Goal: Task Accomplishment & Management: Use online tool/utility

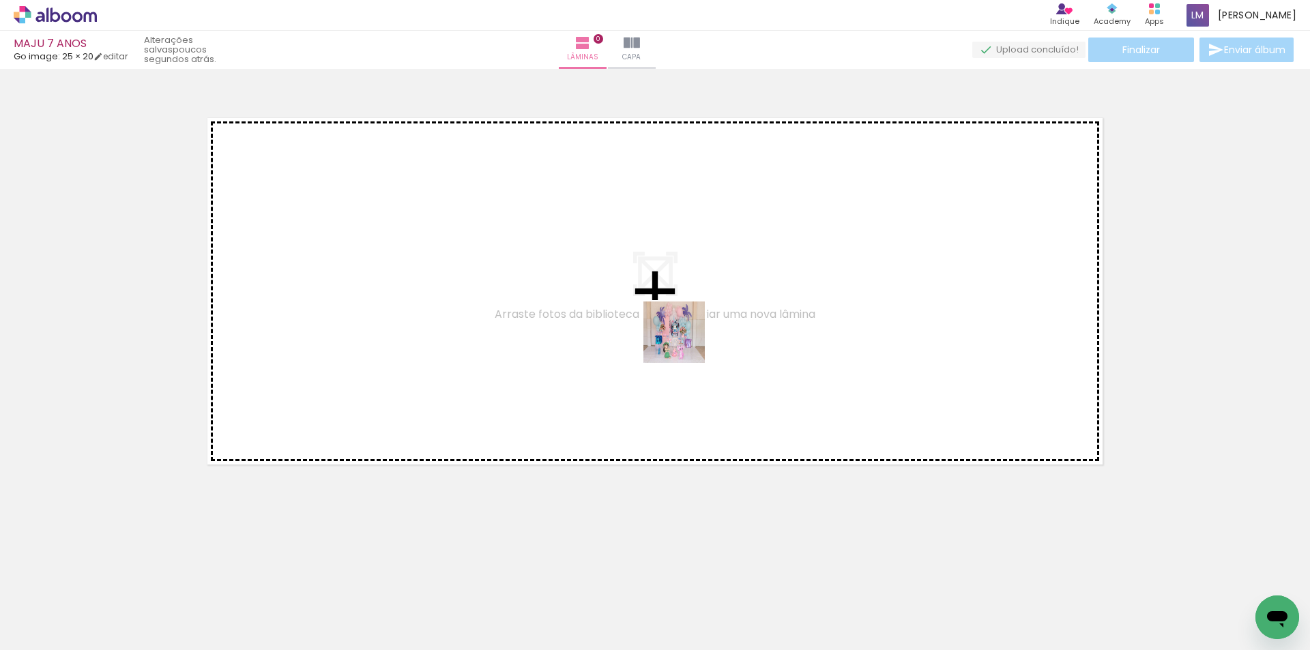
drag, startPoint x: 849, startPoint y: 613, endPoint x: 684, endPoint y: 342, distance: 317.2
click at [684, 342] on quentale-workspace at bounding box center [655, 325] width 1310 height 650
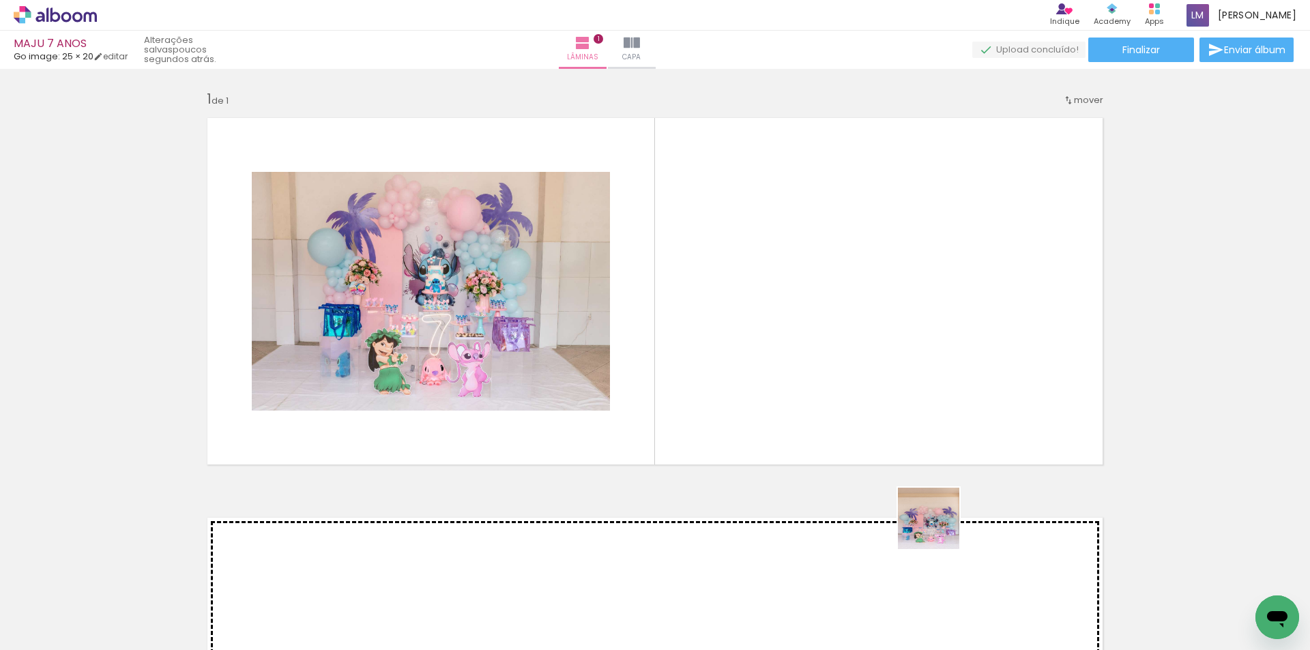
drag, startPoint x: 932, startPoint y: 626, endPoint x: 939, endPoint y: 436, distance: 189.8
click at [939, 436] on quentale-workspace at bounding box center [655, 325] width 1310 height 650
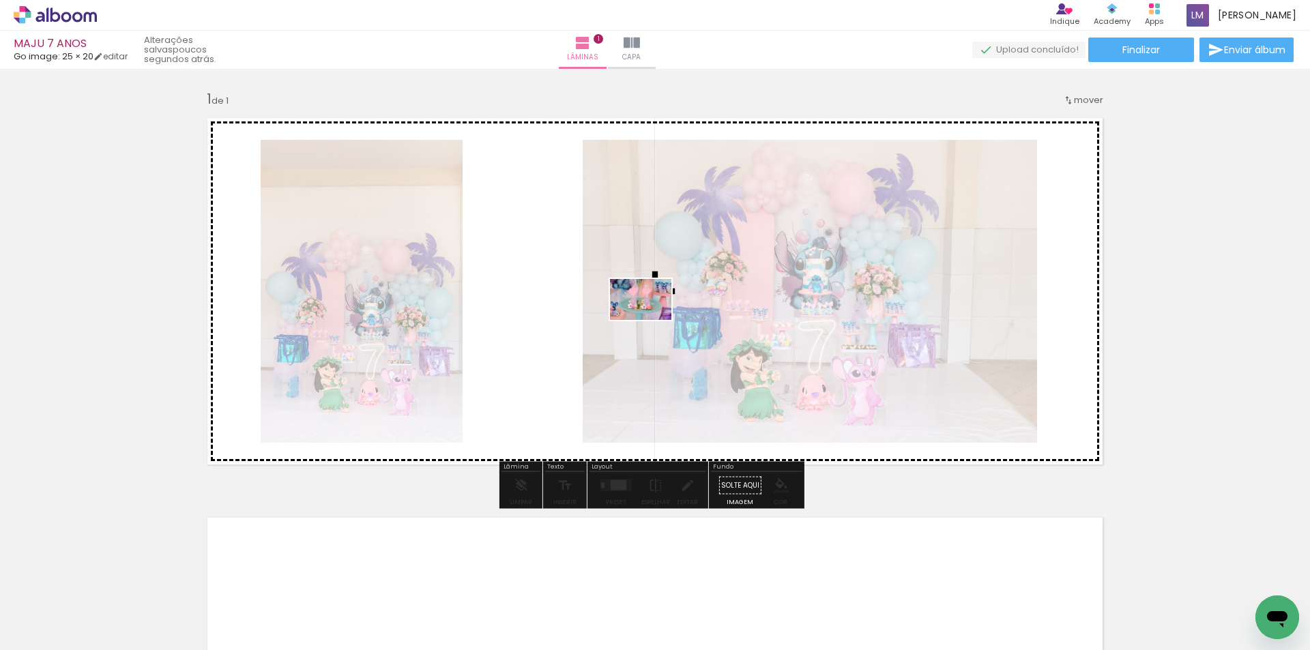
drag, startPoint x: 995, startPoint y: 613, endPoint x: 651, endPoint y: 320, distance: 451.5
click at [651, 320] on quentale-workspace at bounding box center [655, 325] width 1310 height 650
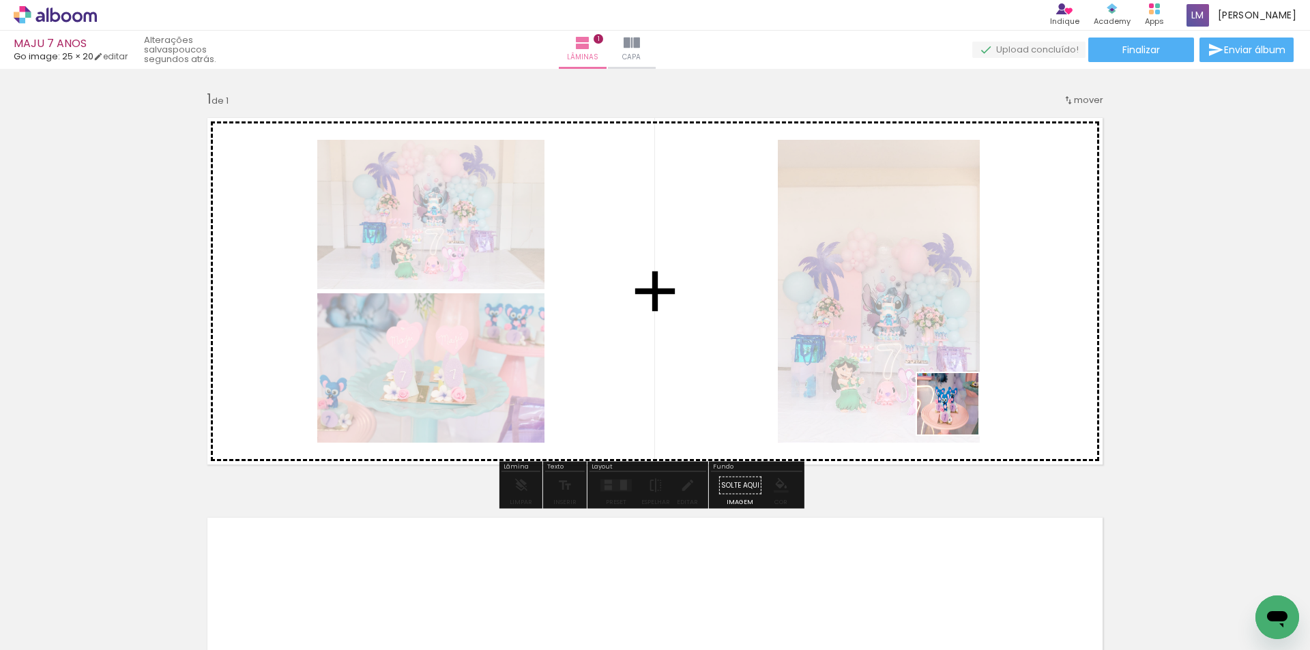
drag, startPoint x: 1049, startPoint y: 600, endPoint x: 1055, endPoint y: 505, distance: 95.0
click at [851, 292] on quentale-workspace at bounding box center [655, 325] width 1310 height 650
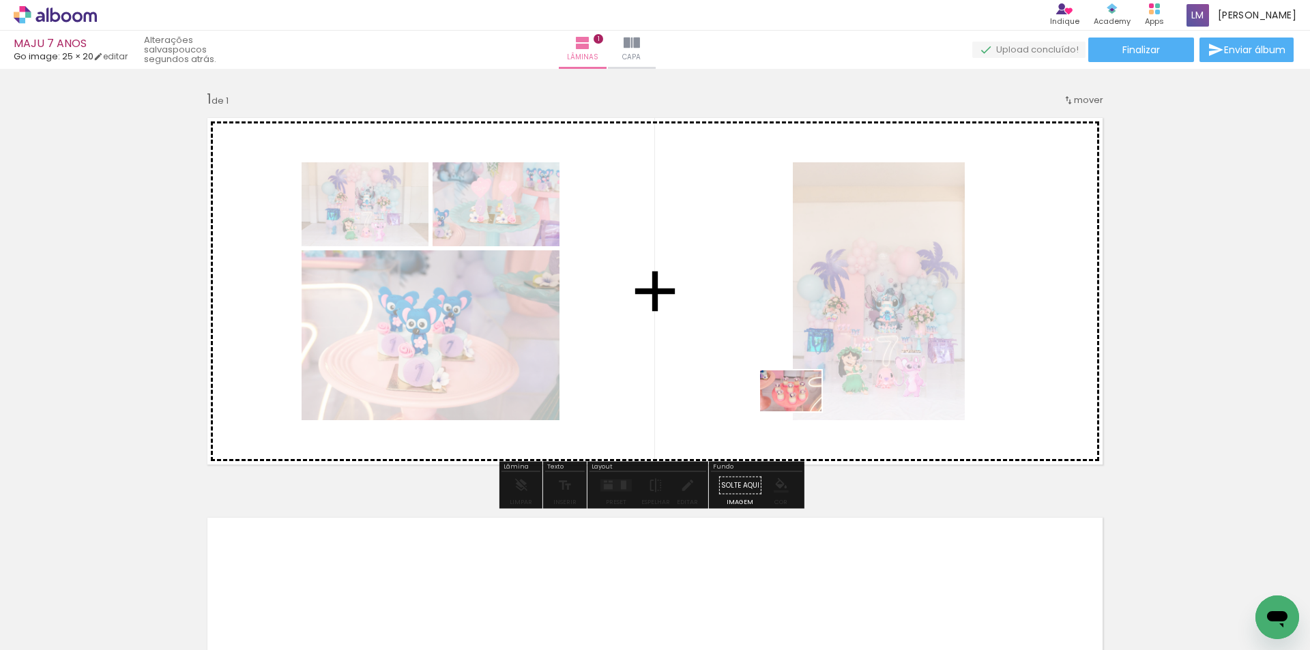
drag, startPoint x: 1203, startPoint y: 613, endPoint x: 801, endPoint y: 411, distance: 450.3
click at [801, 411] on quentale-workspace at bounding box center [655, 325] width 1310 height 650
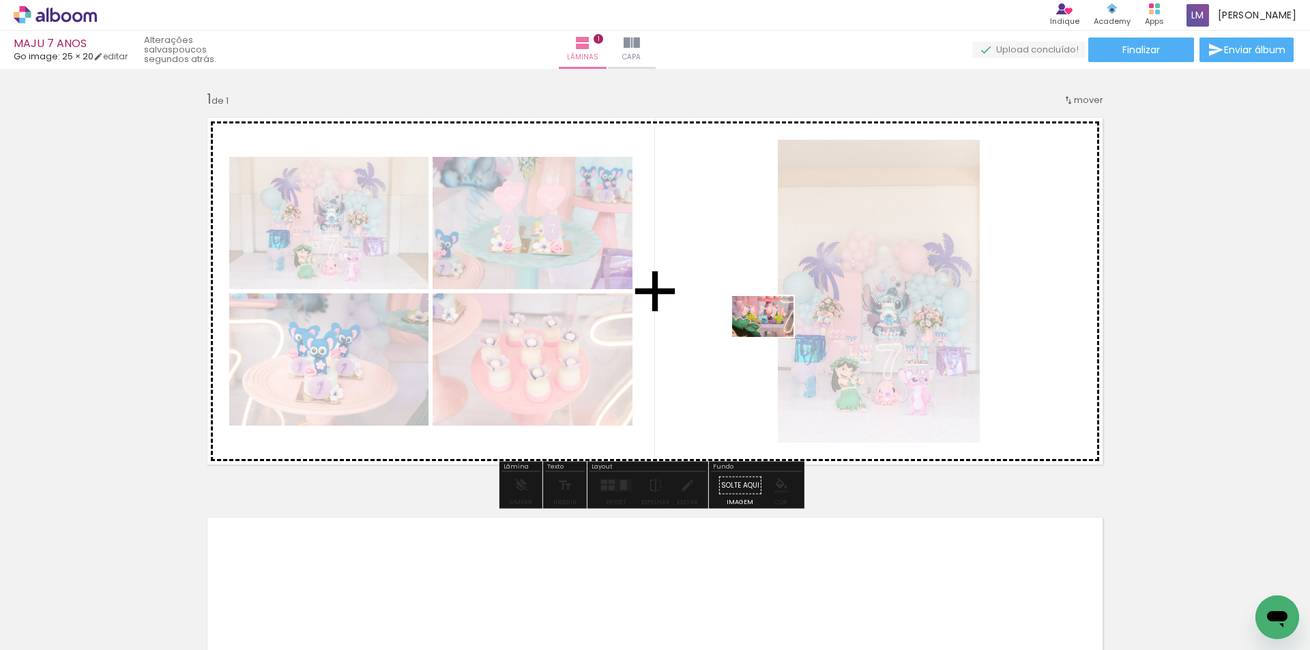
drag, startPoint x: 1146, startPoint y: 617, endPoint x: 773, endPoint y: 337, distance: 466.7
click at [773, 337] on quentale-workspace at bounding box center [655, 325] width 1310 height 650
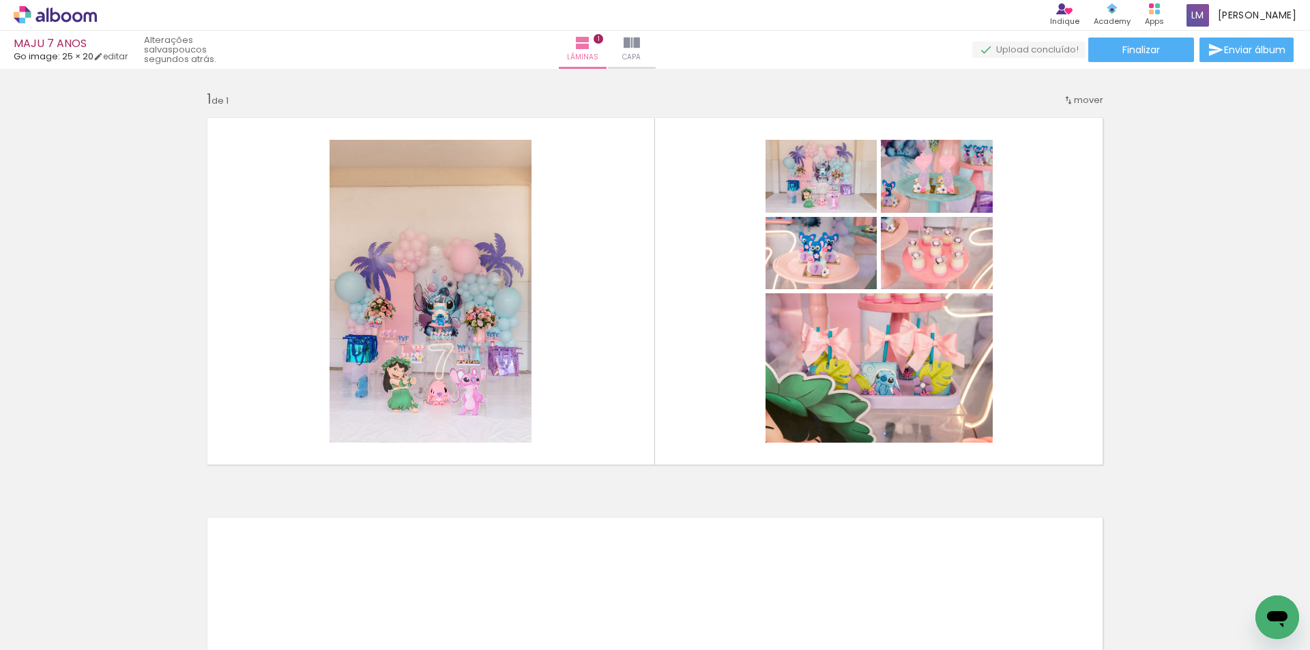
scroll to position [0, 658]
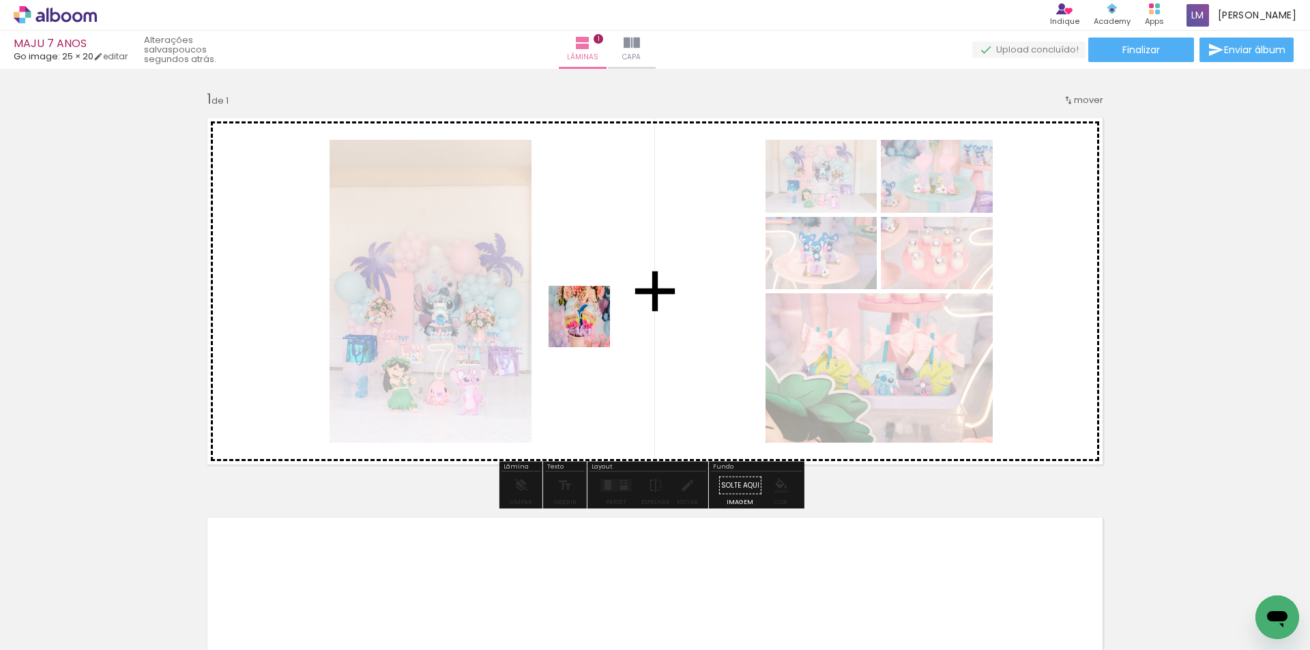
drag, startPoint x: 630, startPoint y: 619, endPoint x: 589, endPoint y: 327, distance: 295.5
click at [589, 327] on quentale-workspace at bounding box center [655, 325] width 1310 height 650
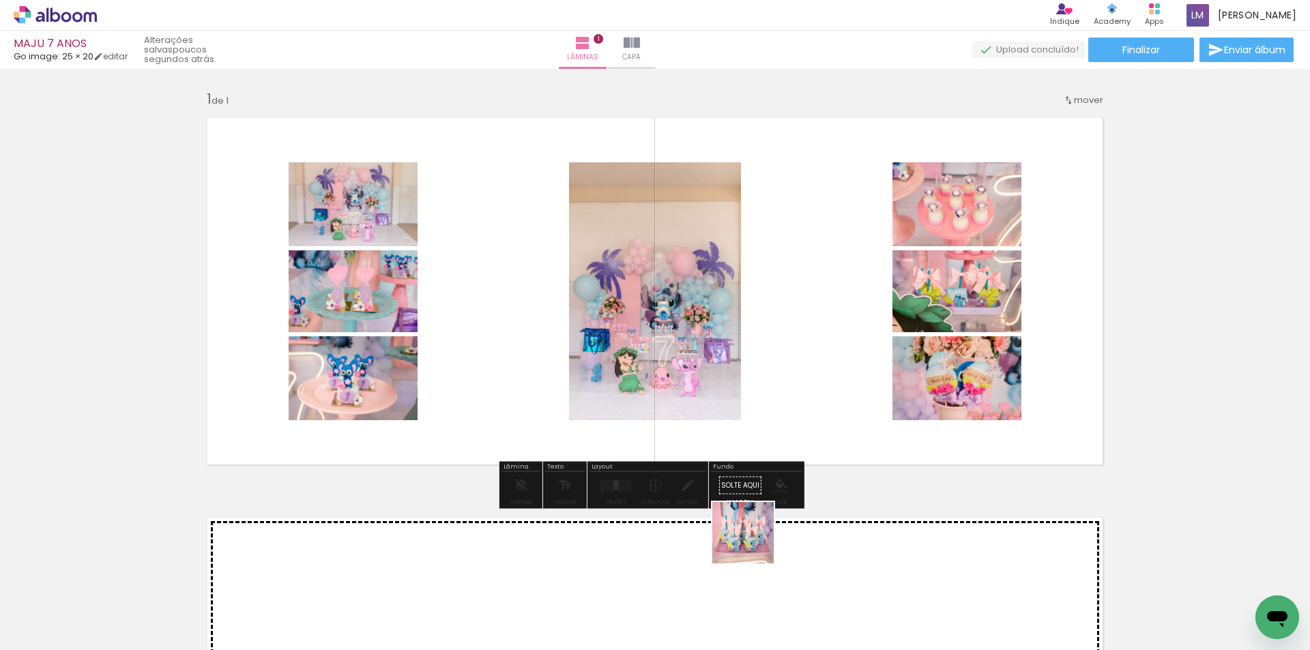
drag, startPoint x: 780, startPoint y: 615, endPoint x: 686, endPoint y: 367, distance: 264.9
click at [586, 272] on quentale-workspace at bounding box center [655, 325] width 1310 height 650
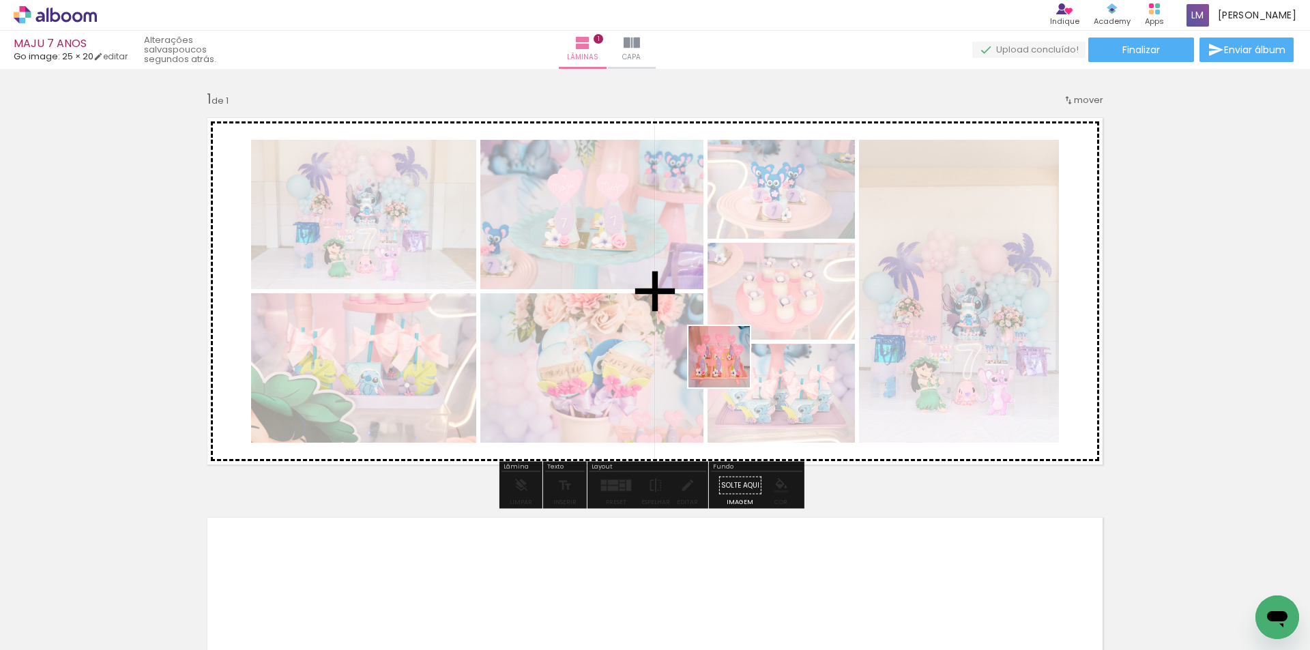
drag, startPoint x: 710, startPoint y: 610, endPoint x: 745, endPoint y: 276, distance: 336.1
click at [745, 276] on quentale-workspace at bounding box center [655, 325] width 1310 height 650
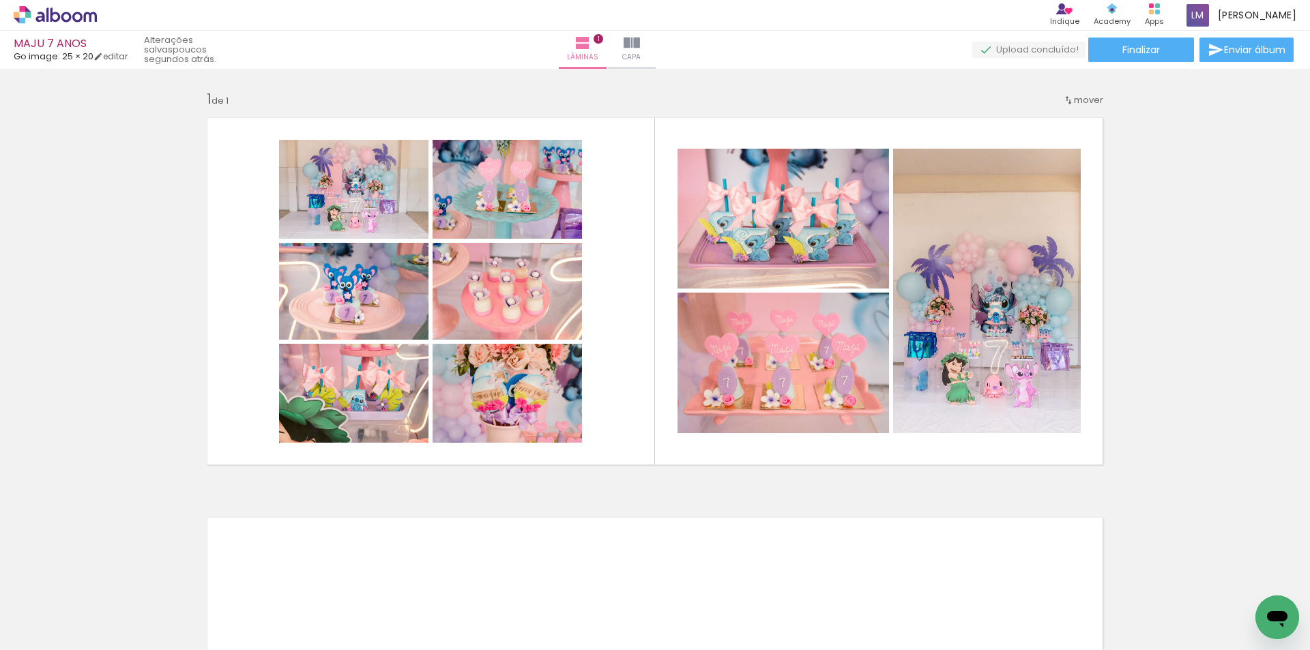
scroll to position [0, 621]
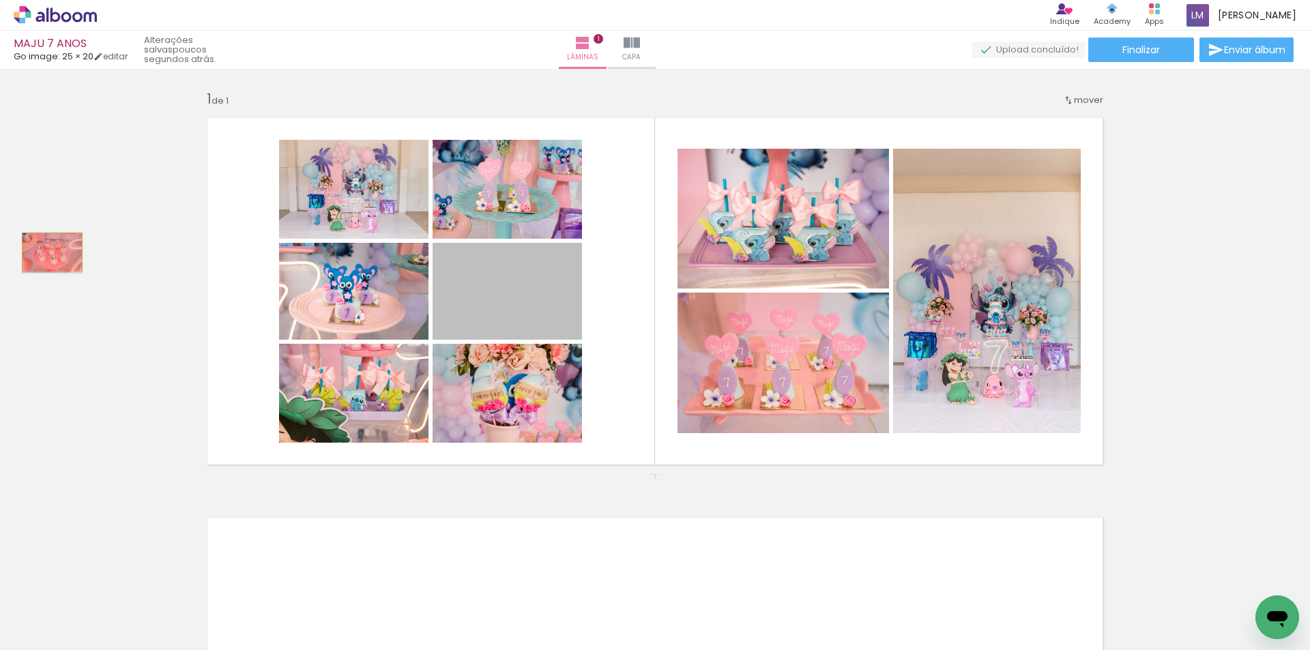
drag, startPoint x: 520, startPoint y: 318, endPoint x: 47, endPoint y: 252, distance: 477.3
click at [47, 252] on div "Inserir lâmina 1 de 1" at bounding box center [655, 474] width 1310 height 800
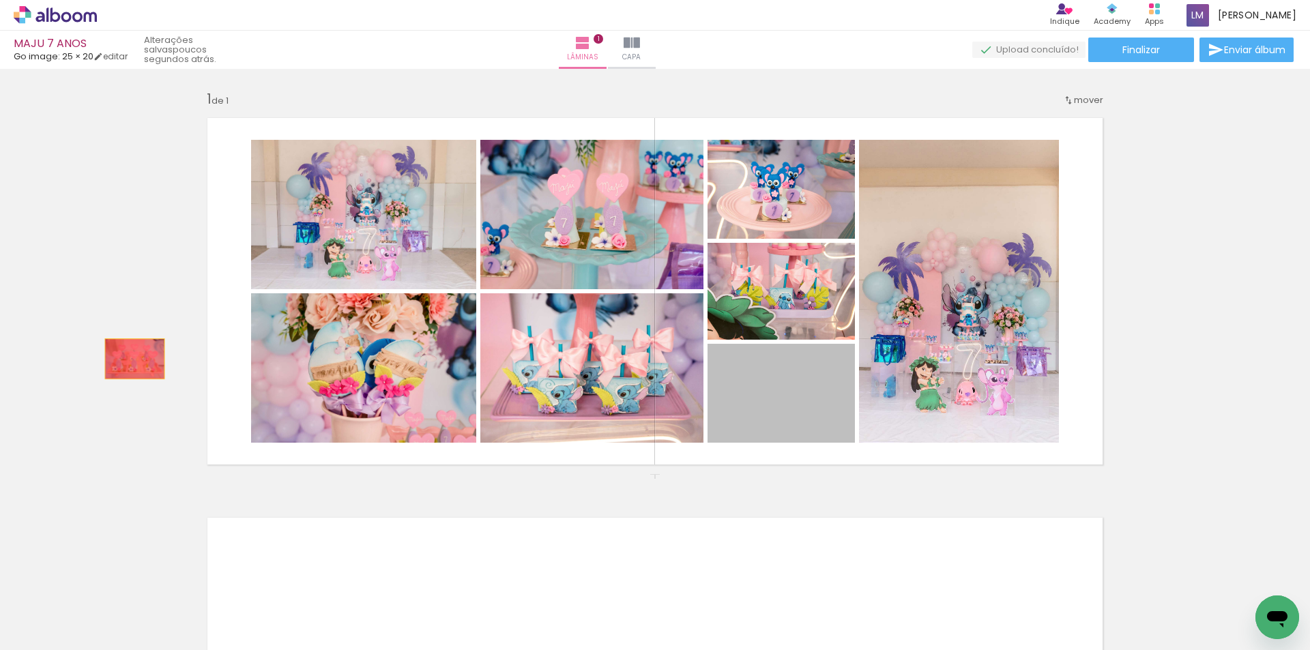
drag, startPoint x: 780, startPoint y: 422, endPoint x: 130, endPoint y: 359, distance: 653.9
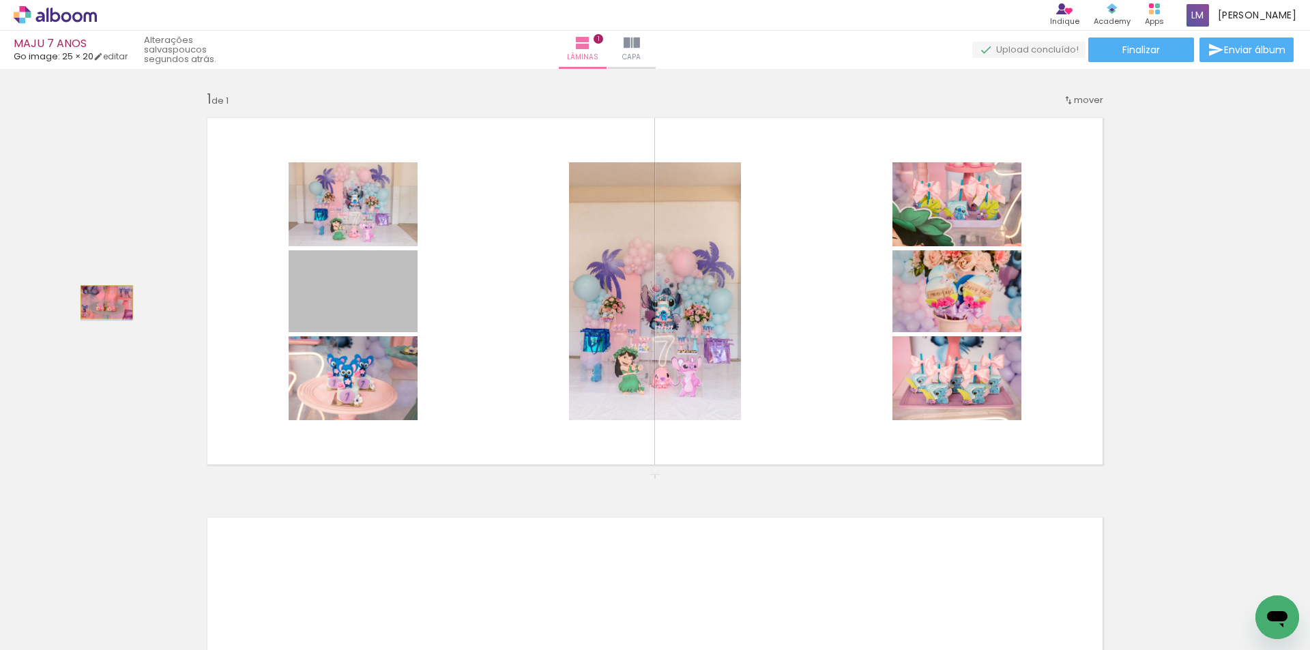
drag, startPoint x: 323, startPoint y: 298, endPoint x: 102, endPoint y: 302, distance: 221.1
click at [102, 302] on div "Inserir lâmina 1 de 1" at bounding box center [655, 474] width 1310 height 800
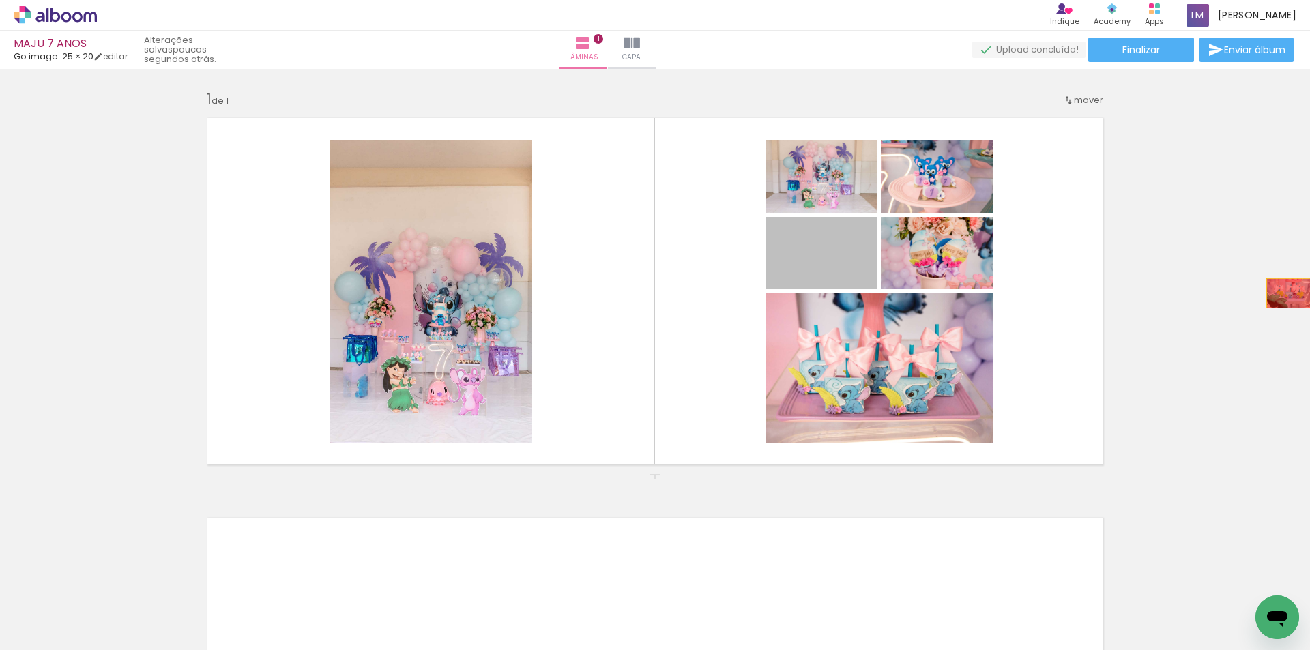
drag, startPoint x: 845, startPoint y: 278, endPoint x: 1284, endPoint y: 293, distance: 438.9
click at [1284, 293] on div "Inserir lâmina 1 de 1" at bounding box center [655, 474] width 1310 height 800
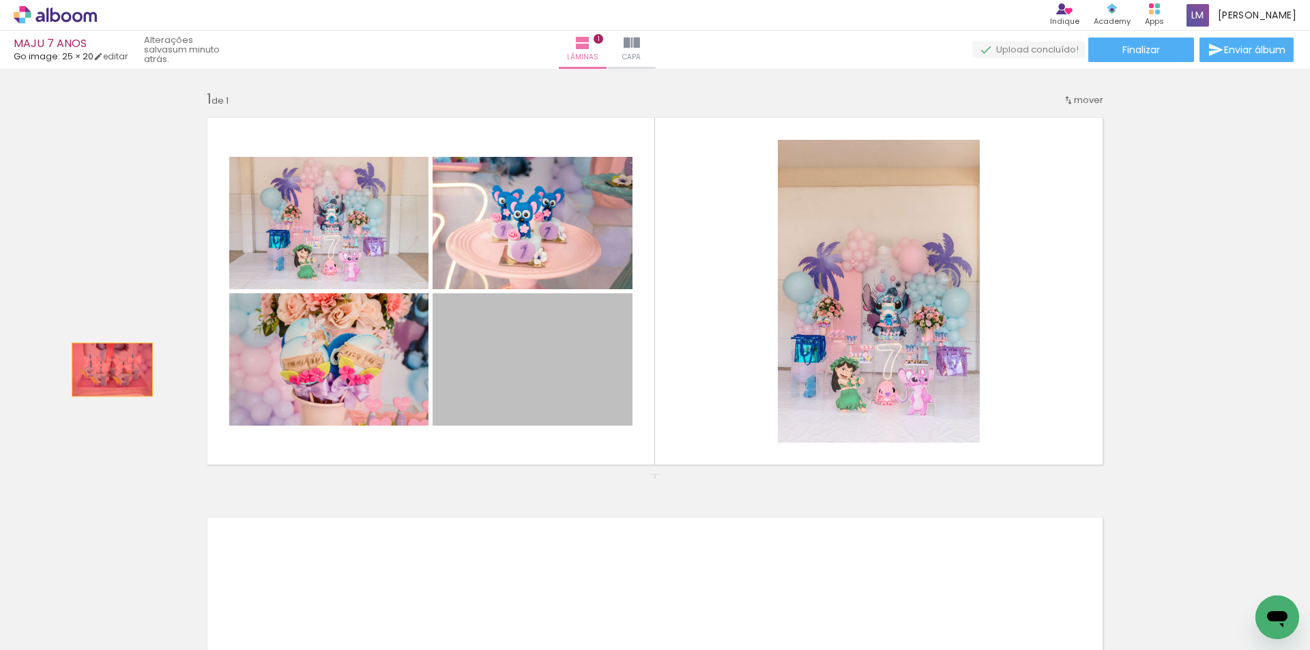
drag, startPoint x: 518, startPoint y: 366, endPoint x: 101, endPoint y: 370, distance: 416.8
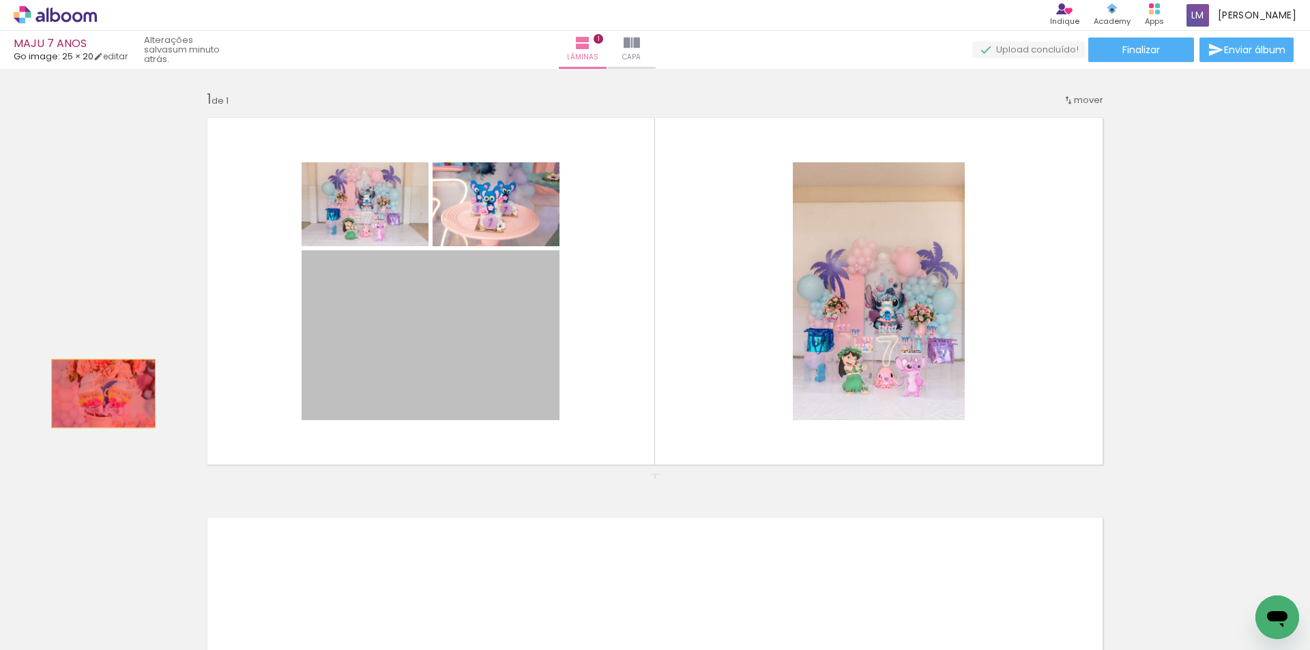
drag, startPoint x: 495, startPoint y: 404, endPoint x: 89, endPoint y: 392, distance: 406.1
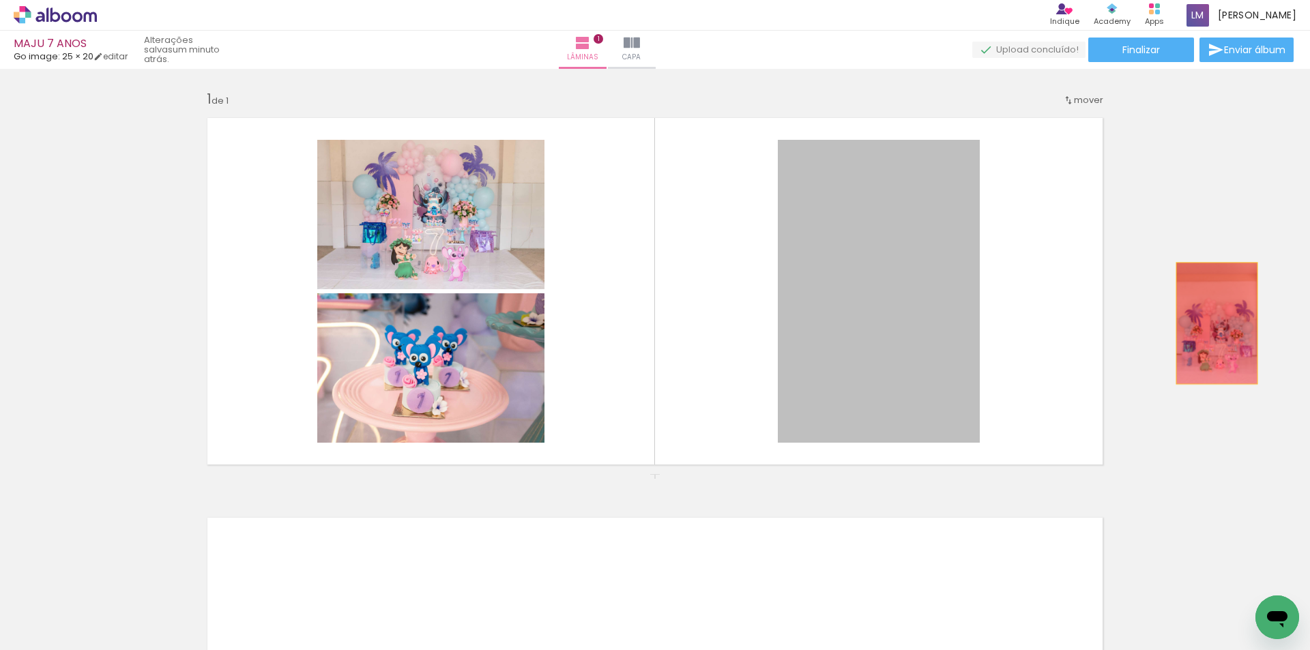
drag, startPoint x: 870, startPoint y: 340, endPoint x: 1212, endPoint y: 323, distance: 342.2
click at [1212, 323] on div "Inserir lâmina 1 de 1" at bounding box center [655, 474] width 1310 height 800
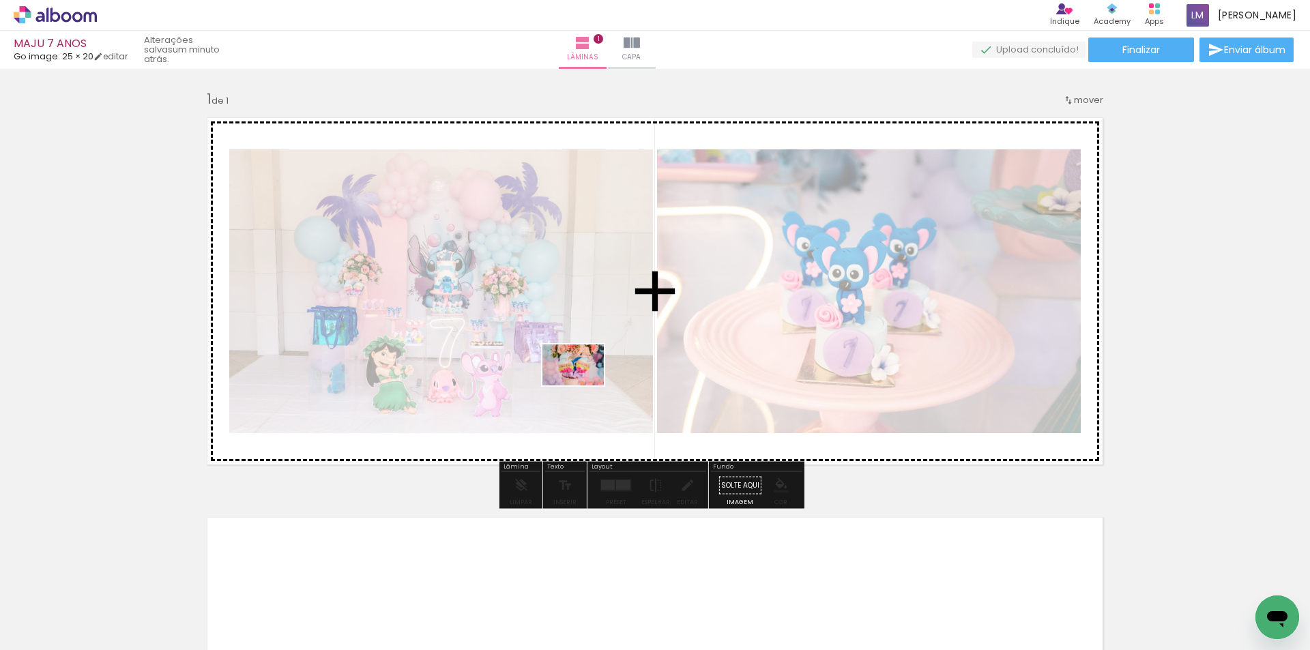
drag, startPoint x: 645, startPoint y: 585, endPoint x: 583, endPoint y: 385, distance: 209.3
click at [583, 385] on quentale-workspace at bounding box center [655, 325] width 1310 height 650
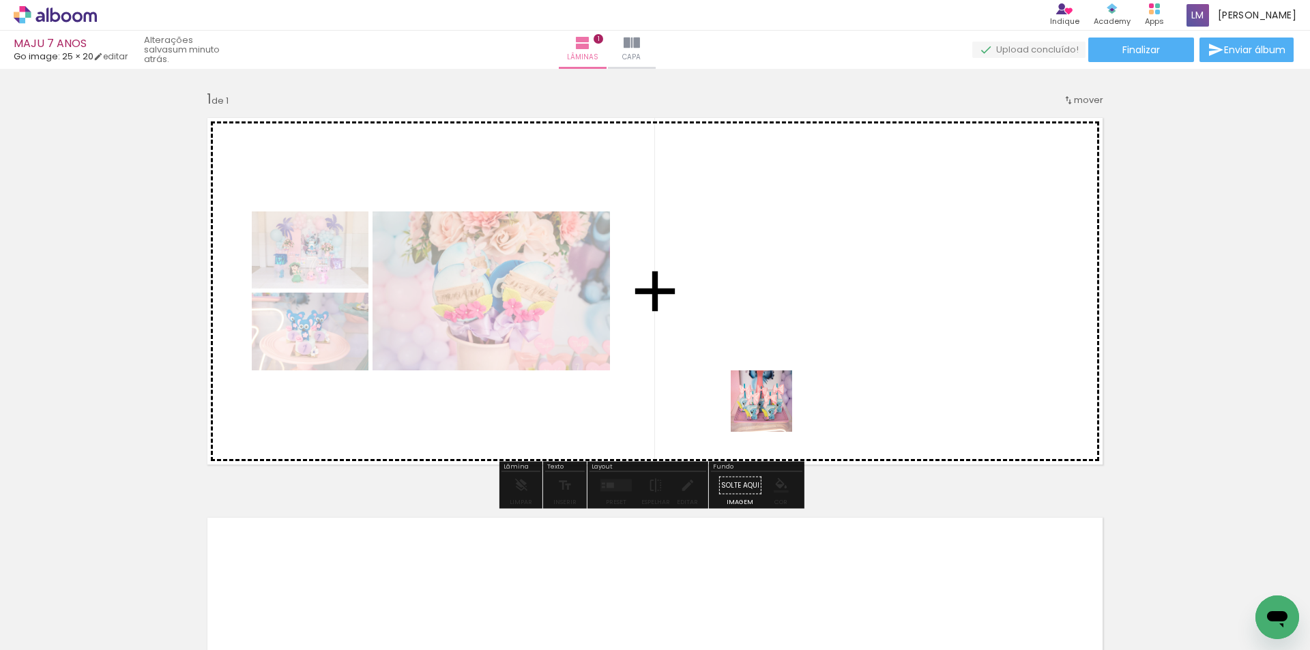
drag, startPoint x: 821, startPoint y: 606, endPoint x: 772, endPoint y: 411, distance: 200.5
click at [772, 411] on quentale-workspace at bounding box center [655, 325] width 1310 height 650
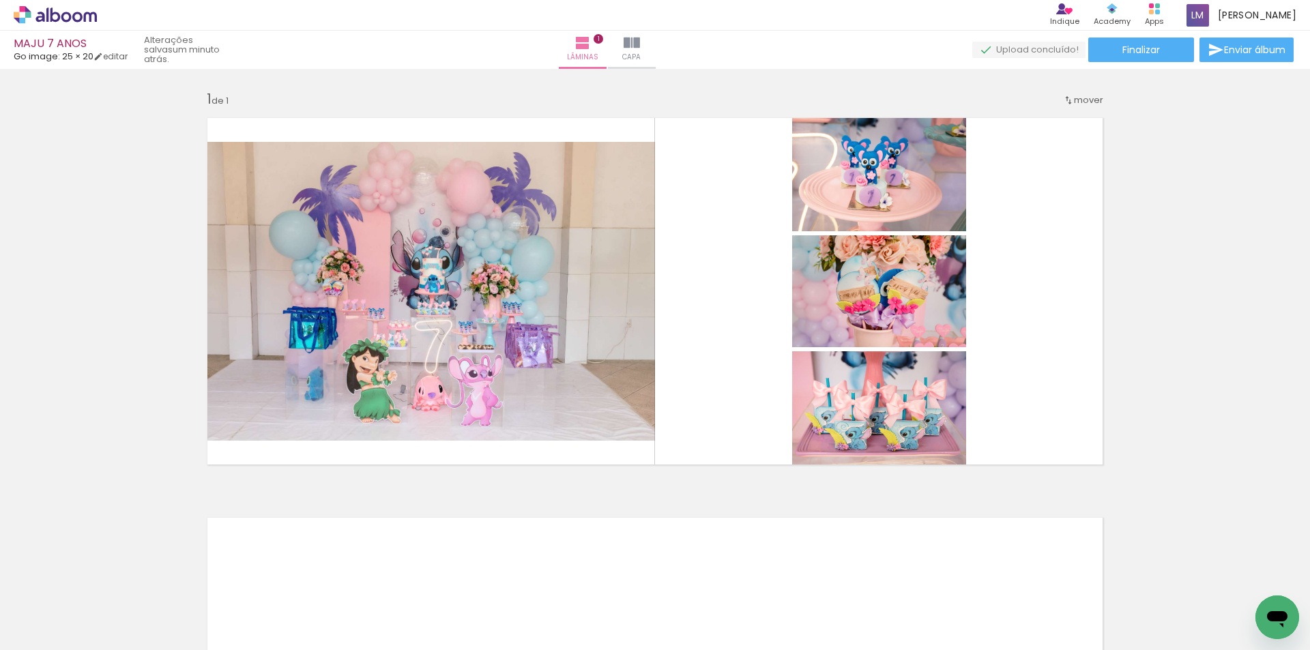
scroll to position [0, 459]
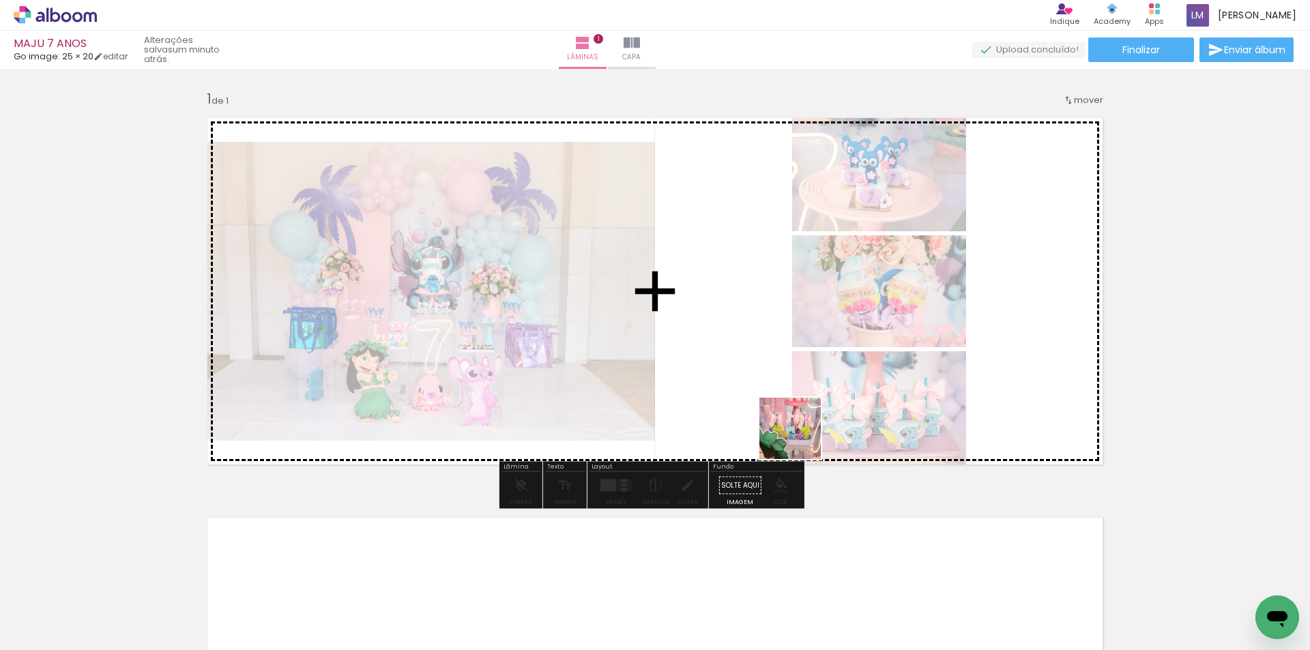
drag, startPoint x: 688, startPoint y: 619, endPoint x: 815, endPoint y: 433, distance: 225.9
click at [806, 431] on quentale-workspace at bounding box center [655, 325] width 1310 height 650
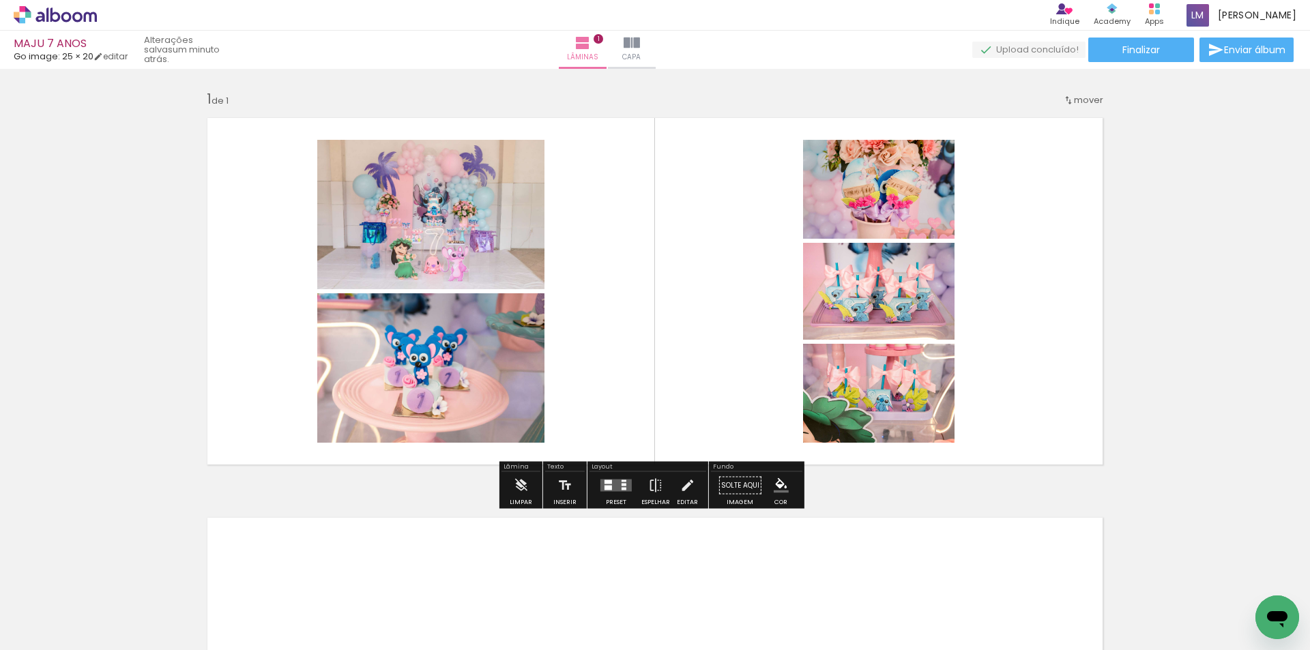
click at [615, 484] on quentale-layouter at bounding box center [615, 486] width 31 height 12
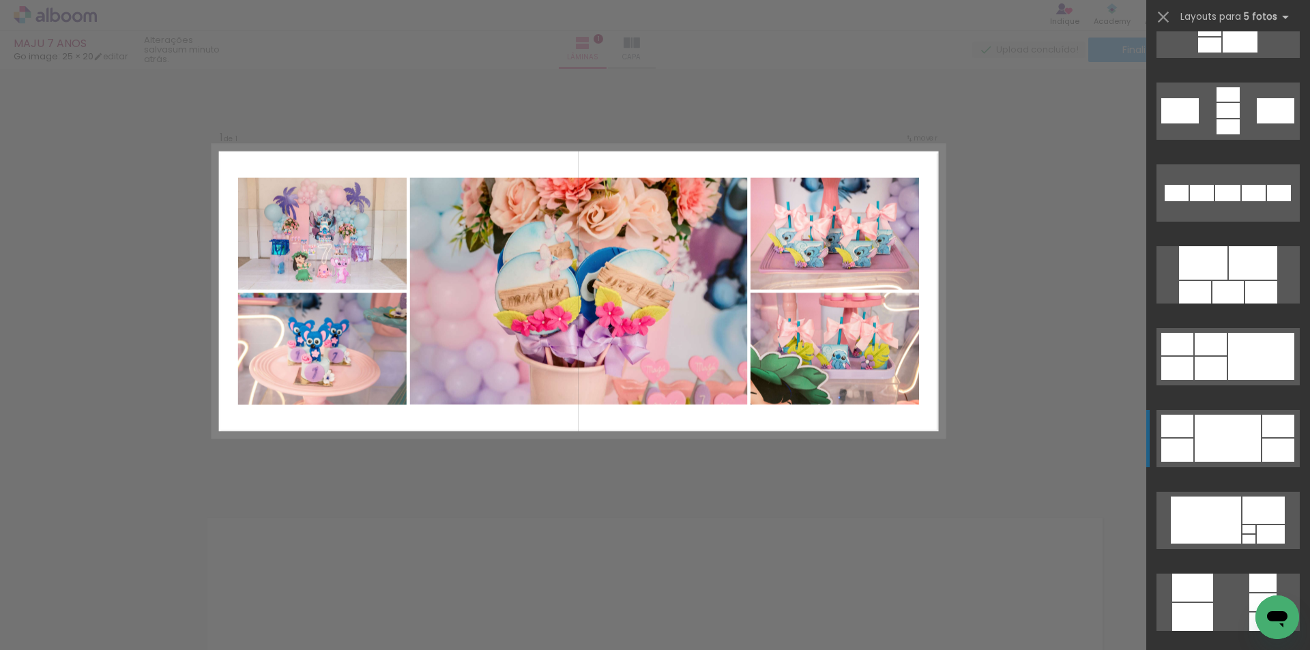
scroll to position [750, 0]
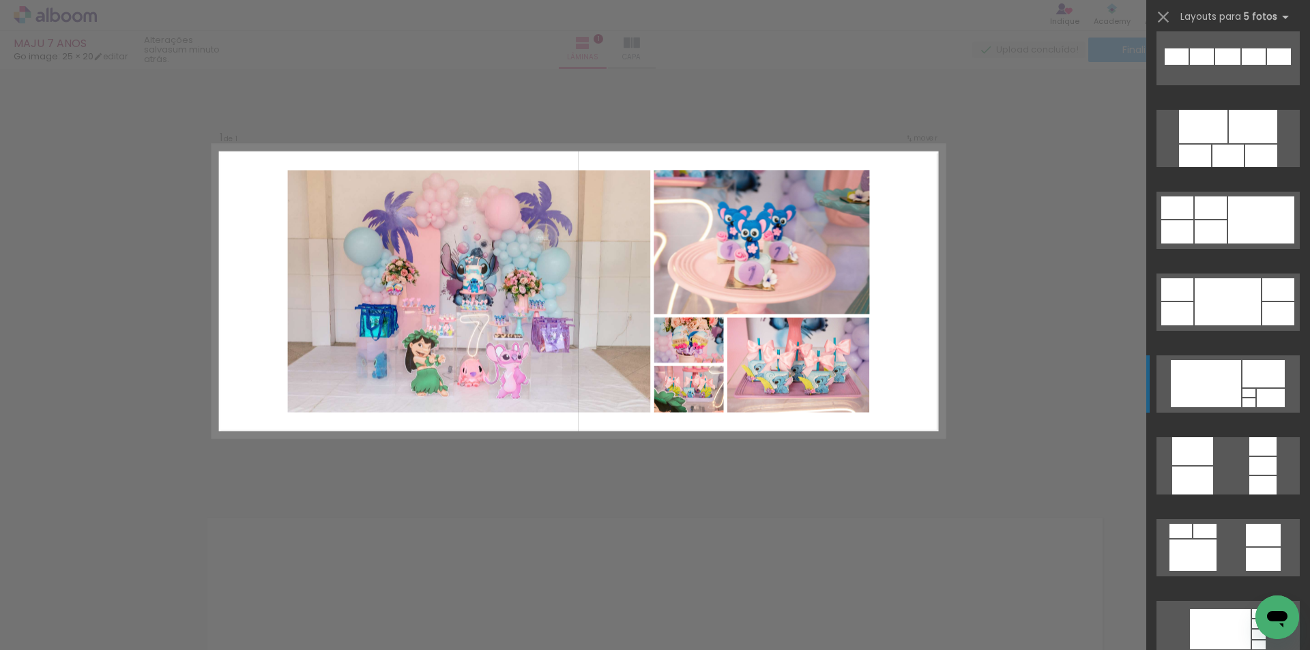
click at [1231, 394] on div at bounding box center [1206, 383] width 70 height 47
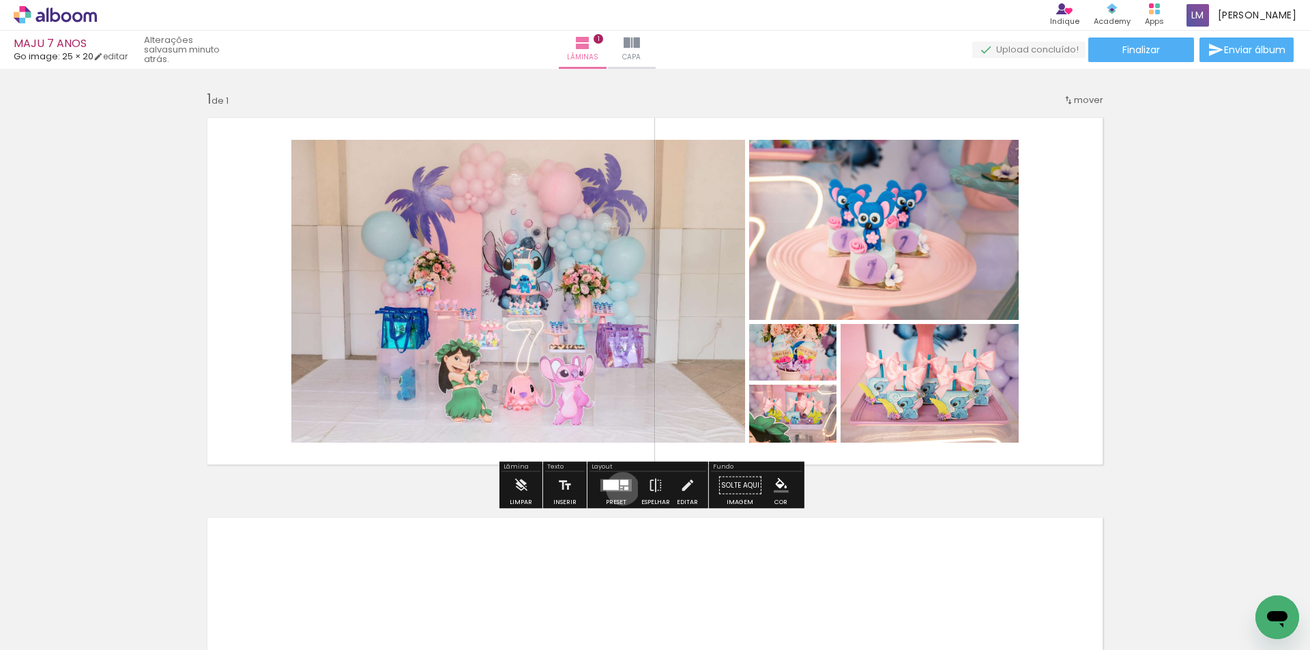
click at [619, 488] on quentale-layouter at bounding box center [615, 486] width 31 height 12
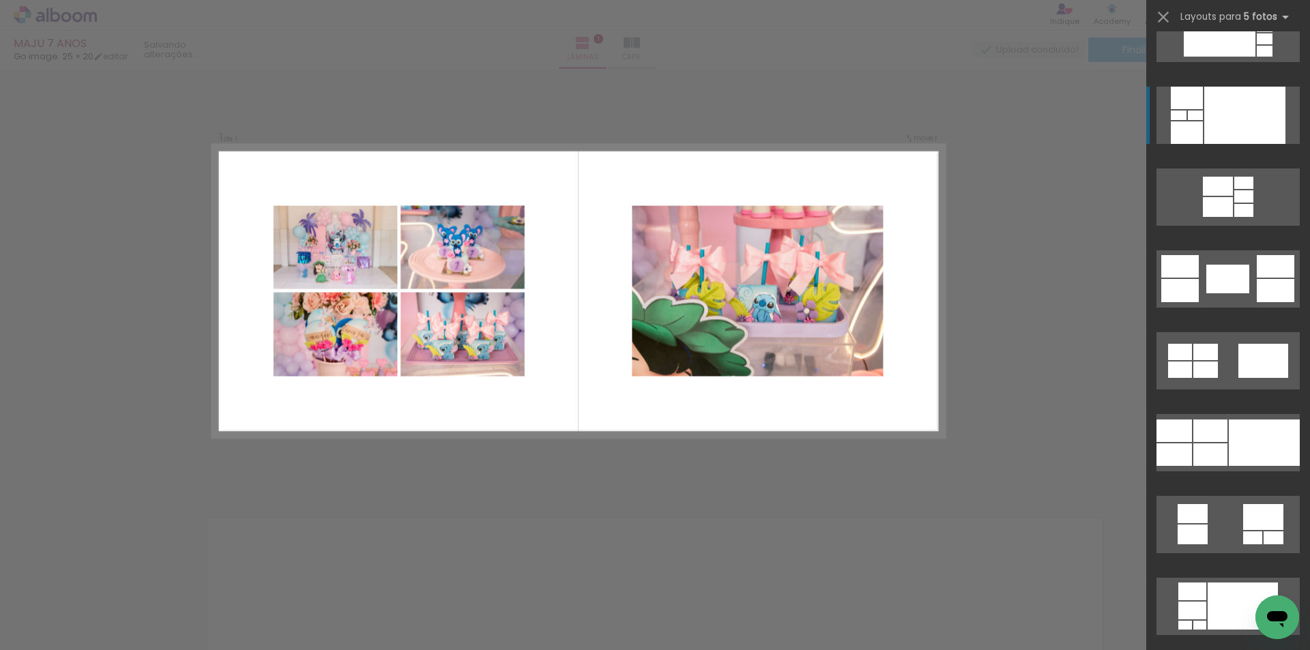
scroll to position [2019, 0]
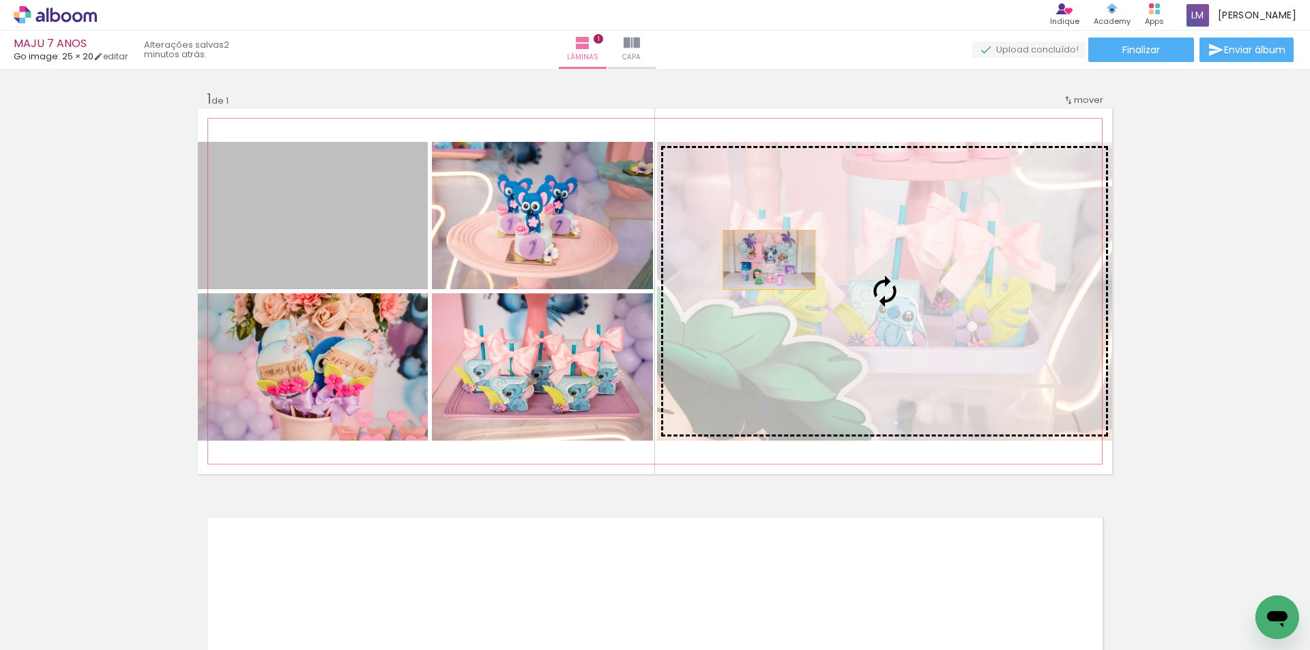
drag, startPoint x: 347, startPoint y: 269, endPoint x: 765, endPoint y: 261, distance: 418.3
click at [0, 0] on slot at bounding box center [0, 0] width 0 height 0
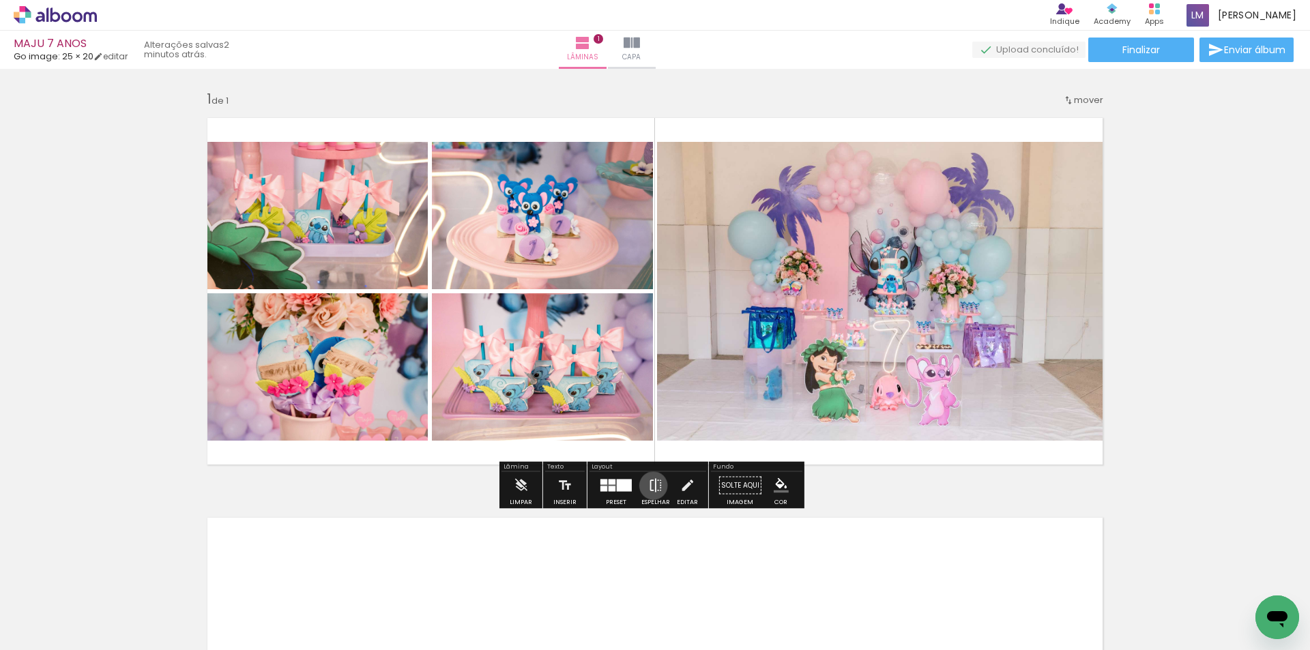
click at [650, 486] on iron-icon at bounding box center [655, 485] width 15 height 27
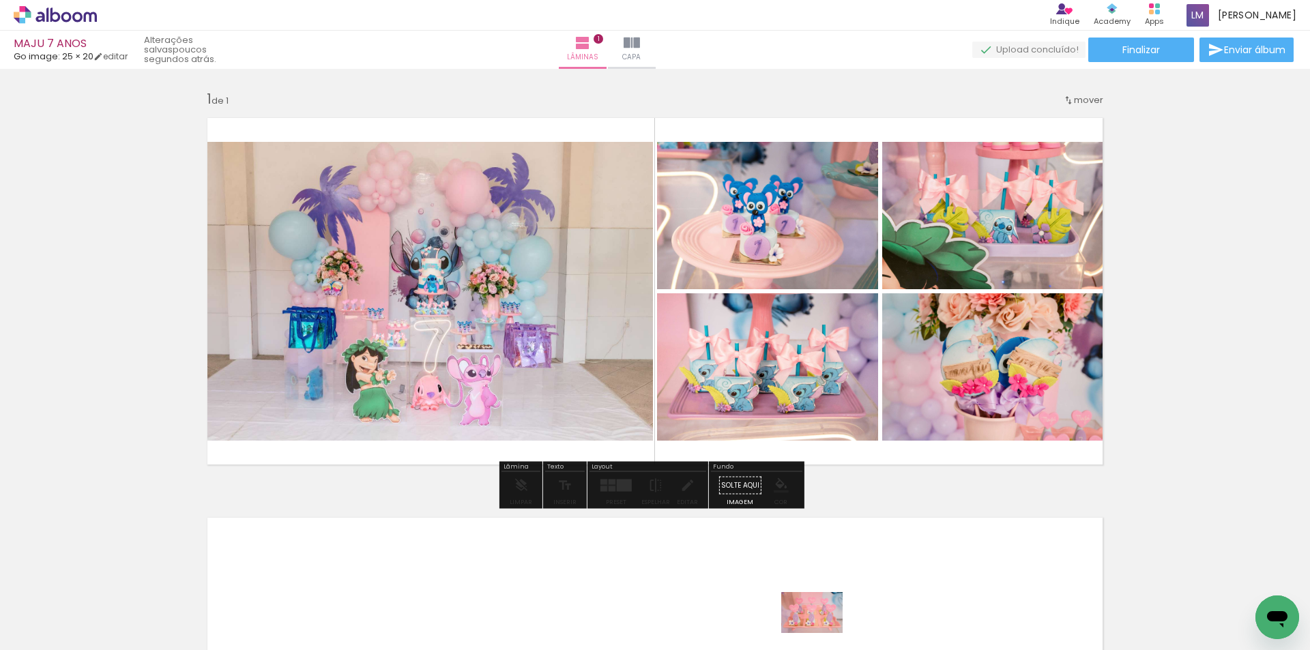
drag, startPoint x: 913, startPoint y: 622, endPoint x: 822, endPoint y: 633, distance: 92.1
click at [0, 0] on slot at bounding box center [0, 0] width 0 height 0
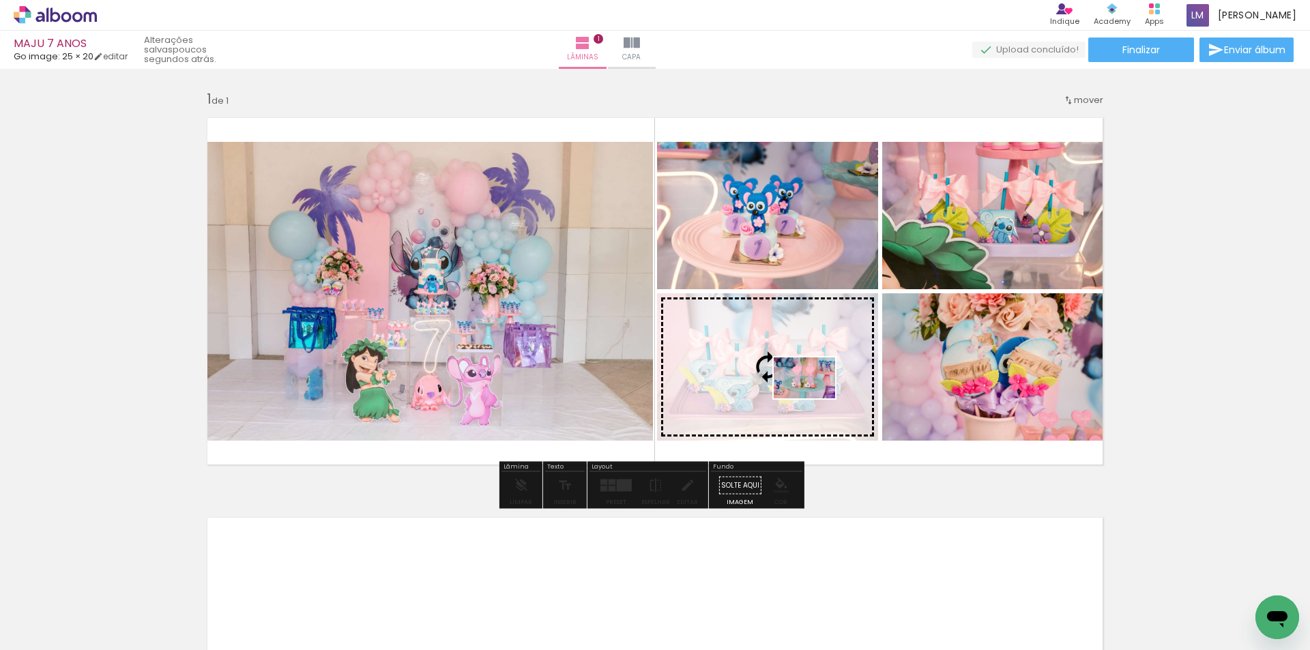
drag, startPoint x: 510, startPoint y: 611, endPoint x: 815, endPoint y: 398, distance: 370.9
click at [815, 398] on quentale-workspace at bounding box center [655, 325] width 1310 height 650
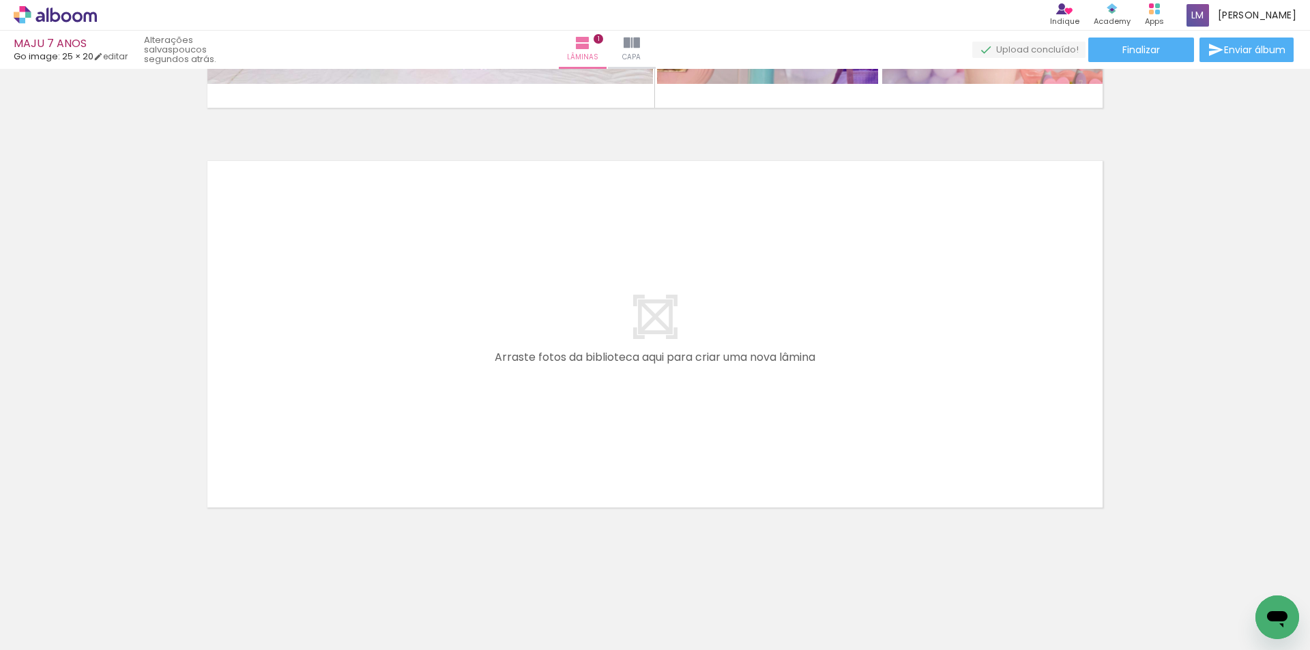
scroll to position [0, 0]
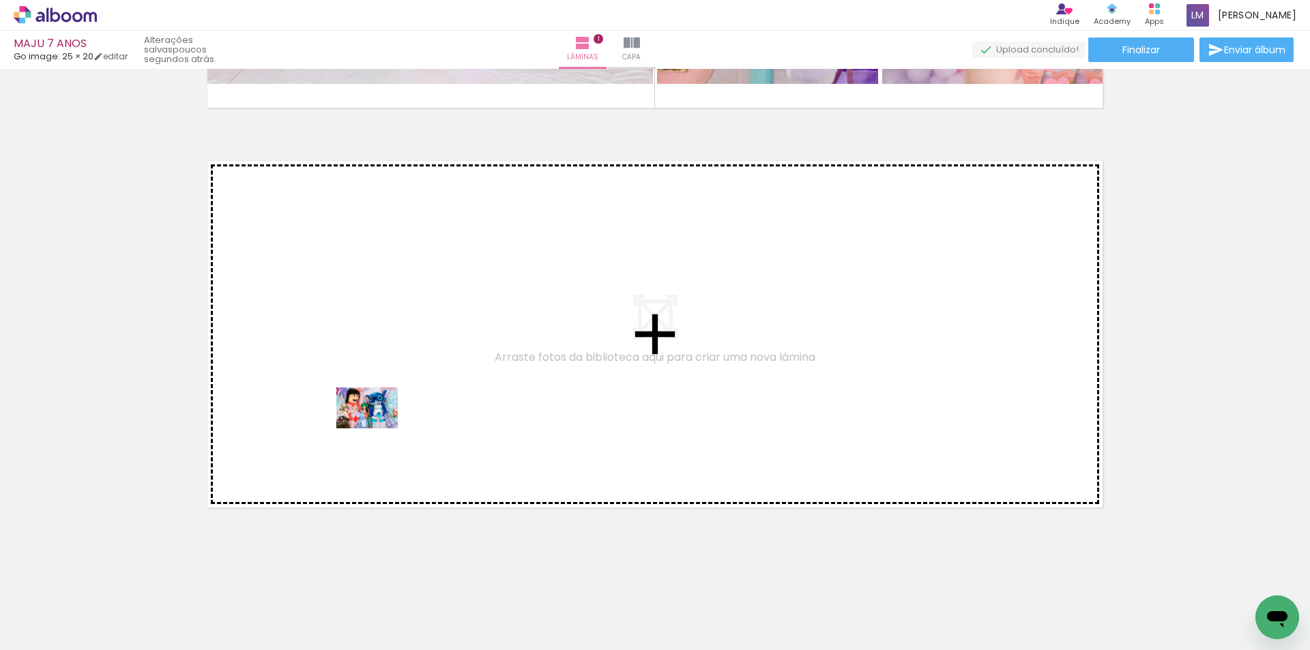
drag, startPoint x: 229, startPoint y: 620, endPoint x: 377, endPoint y: 428, distance: 242.6
click at [377, 428] on quentale-workspace at bounding box center [655, 325] width 1310 height 650
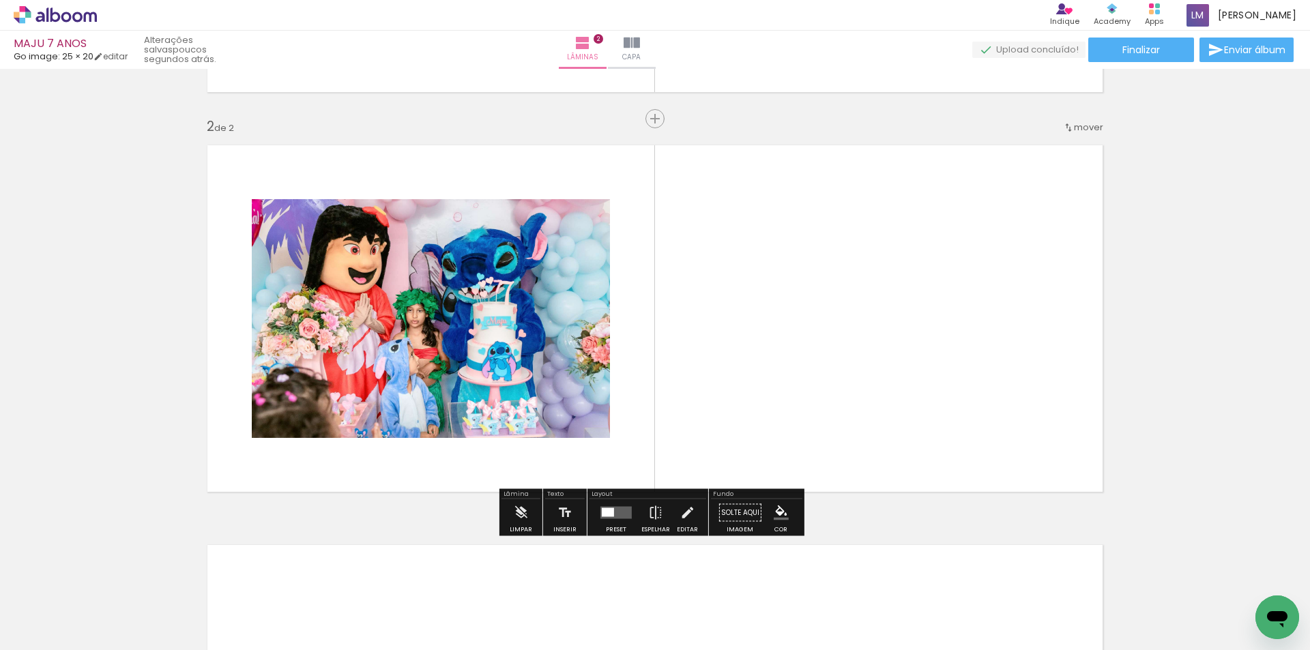
scroll to position [375, 0]
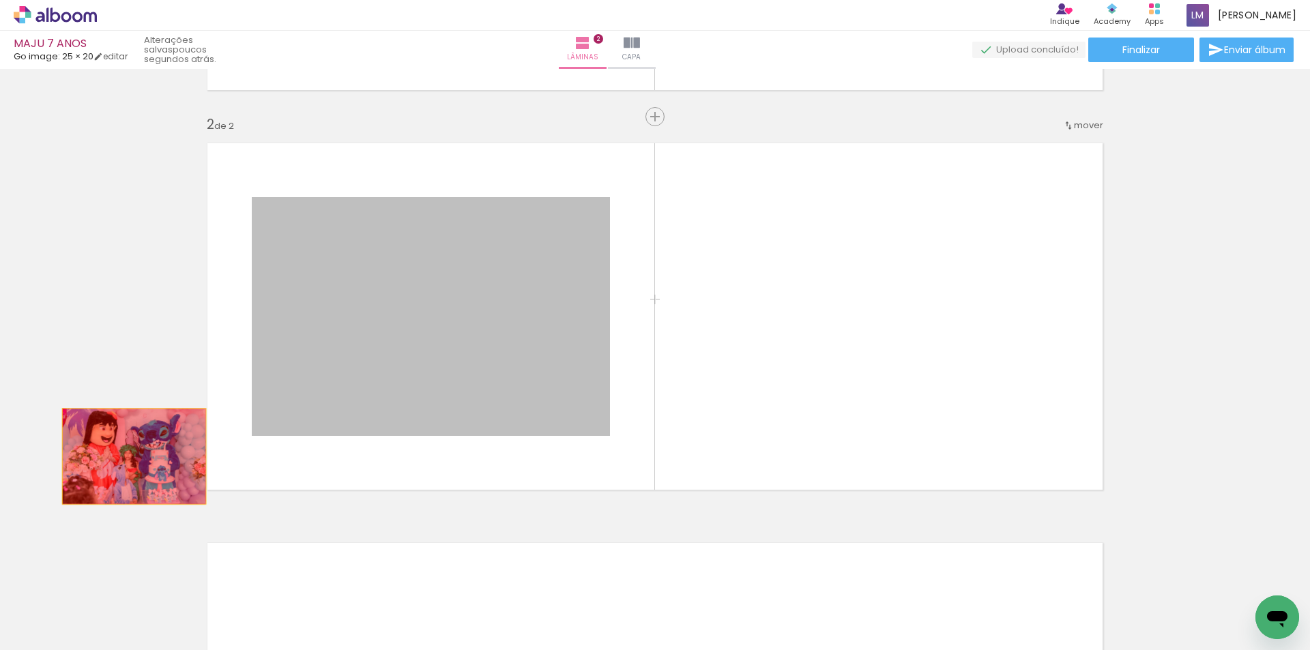
drag, startPoint x: 450, startPoint y: 390, endPoint x: 126, endPoint y: 458, distance: 331.7
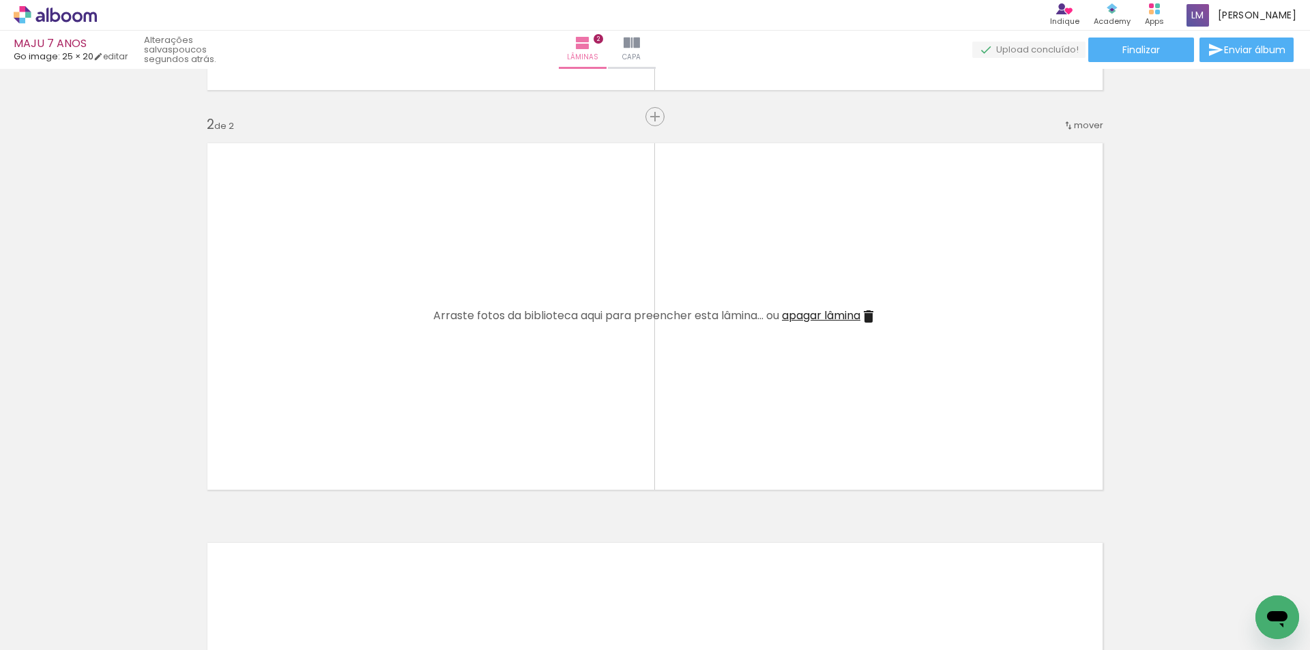
scroll to position [0, 1140]
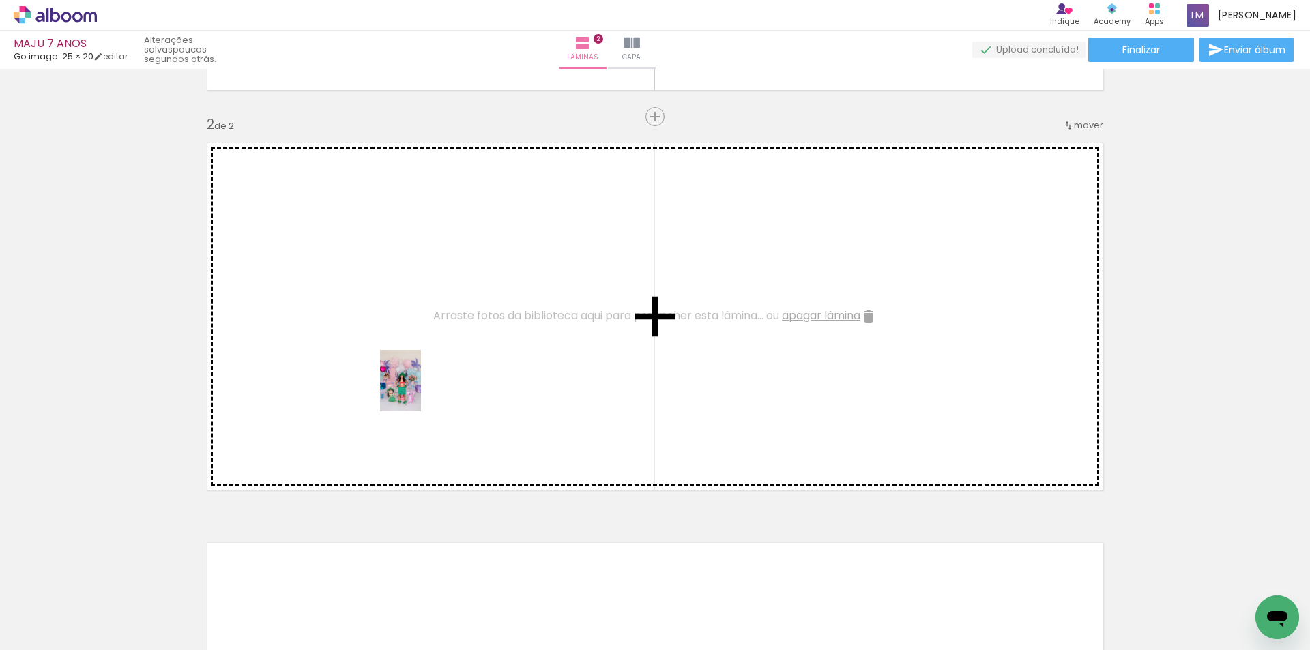
drag, startPoint x: 382, startPoint y: 609, endPoint x: 421, endPoint y: 391, distance: 221.1
click at [421, 391] on quentale-workspace at bounding box center [655, 325] width 1310 height 650
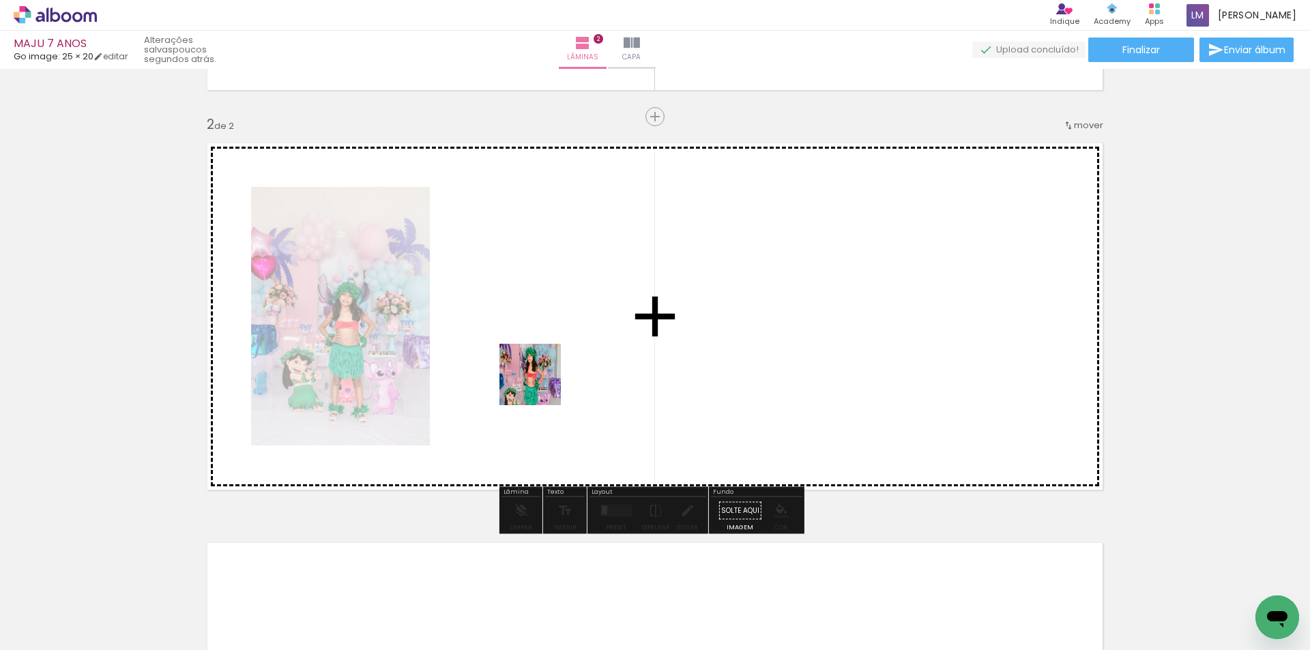
drag, startPoint x: 460, startPoint y: 615, endPoint x: 552, endPoint y: 323, distance: 305.3
click at [552, 323] on quentale-workspace at bounding box center [655, 325] width 1310 height 650
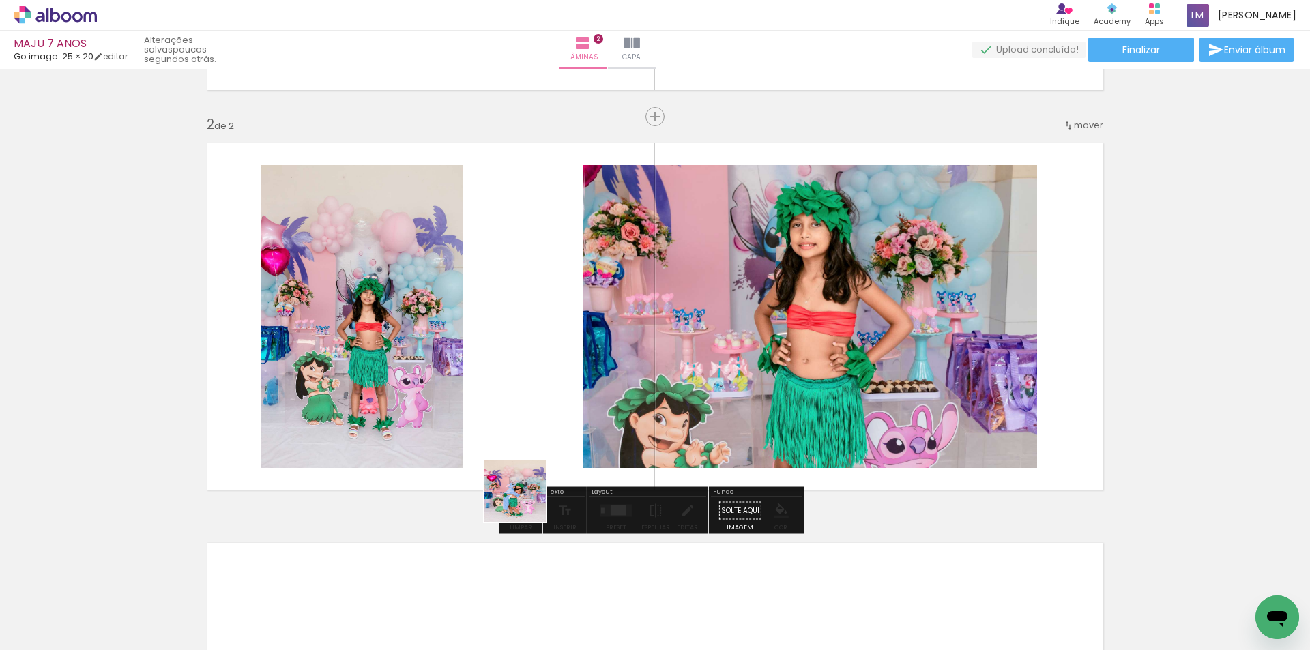
drag, startPoint x: 525, startPoint y: 501, endPoint x: 484, endPoint y: 384, distance: 124.3
click at [484, 384] on quentale-workspace at bounding box center [655, 325] width 1310 height 650
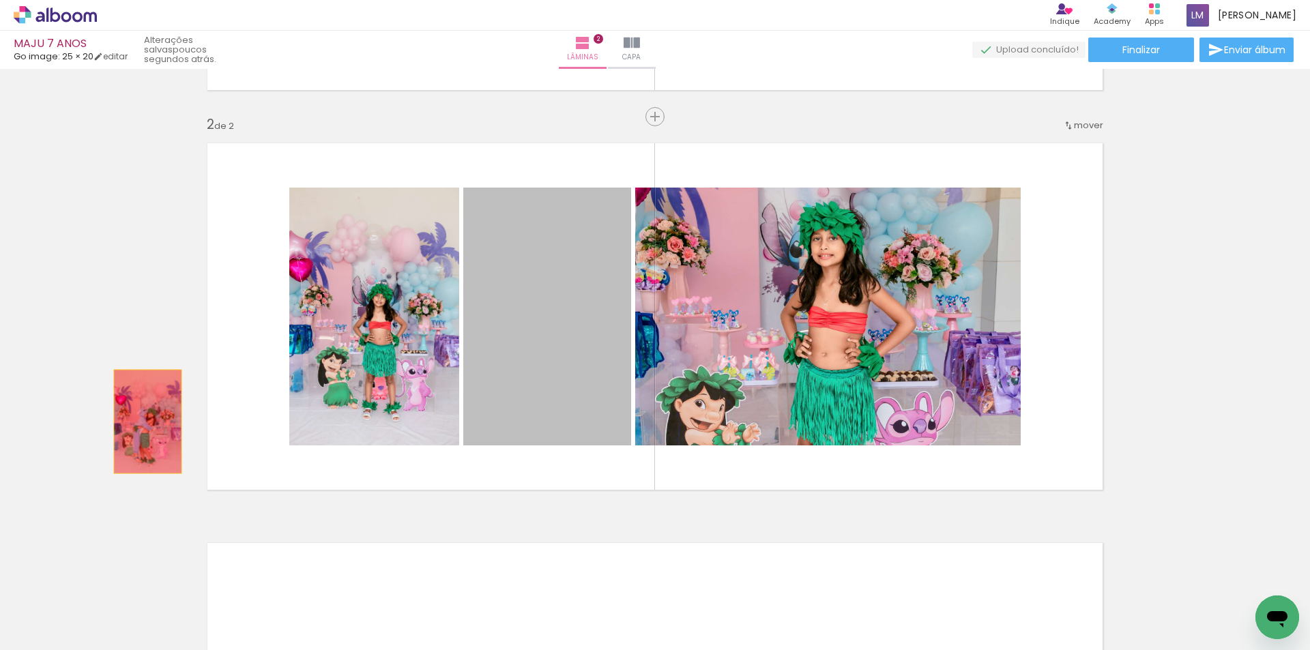
drag, startPoint x: 561, startPoint y: 349, endPoint x: 119, endPoint y: 430, distance: 448.8
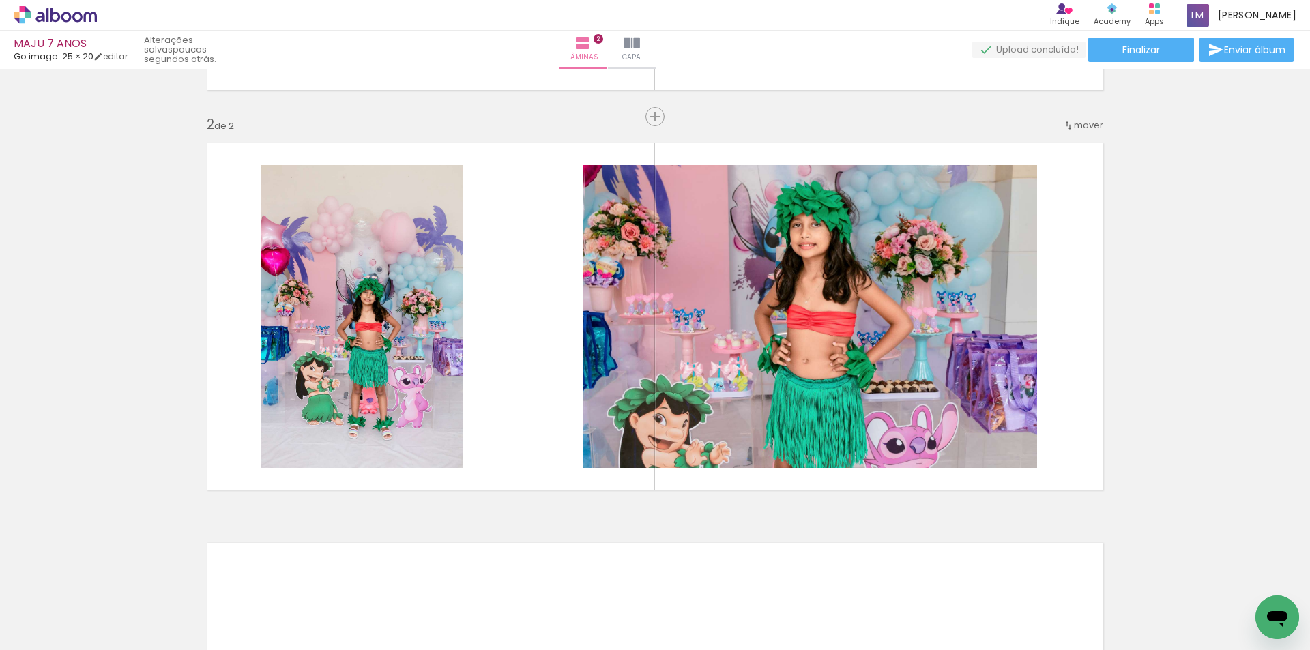
scroll to position [0, 5377]
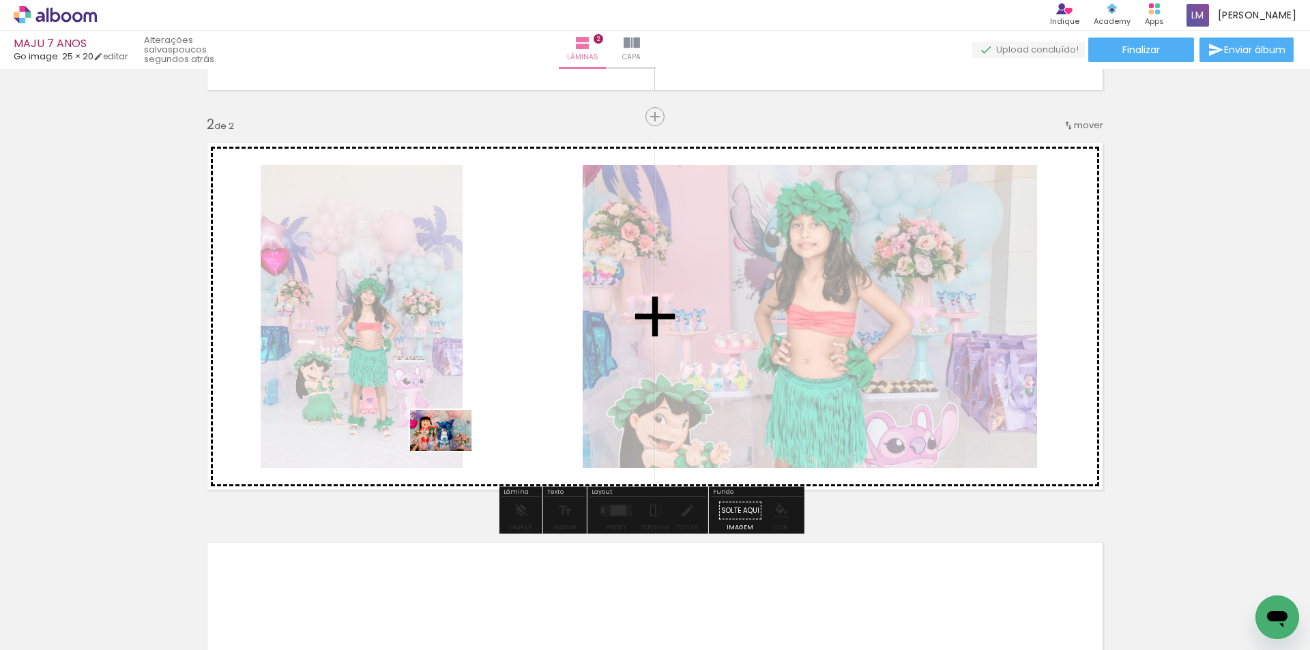
drag, startPoint x: 502, startPoint y: 615, endPoint x: 451, endPoint y: 451, distance: 171.5
click at [451, 451] on quentale-workspace at bounding box center [655, 325] width 1310 height 650
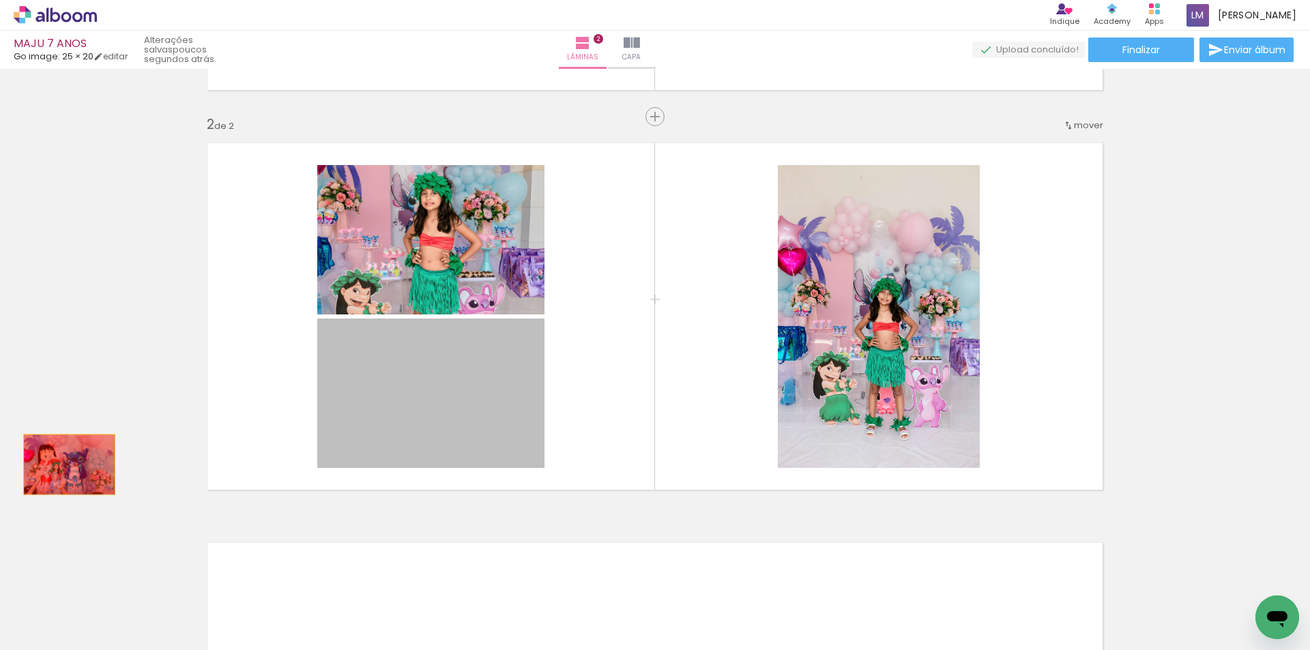
drag, startPoint x: 390, startPoint y: 443, endPoint x: 422, endPoint y: 639, distance: 198.4
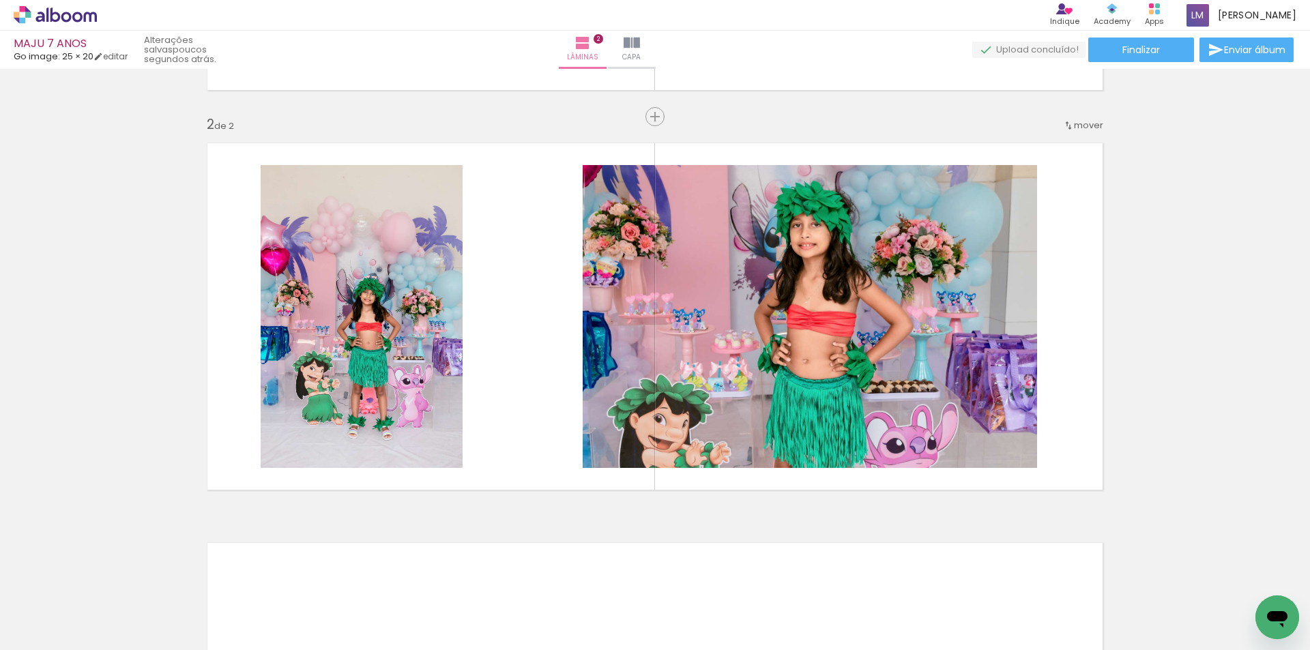
scroll to position [0, 0]
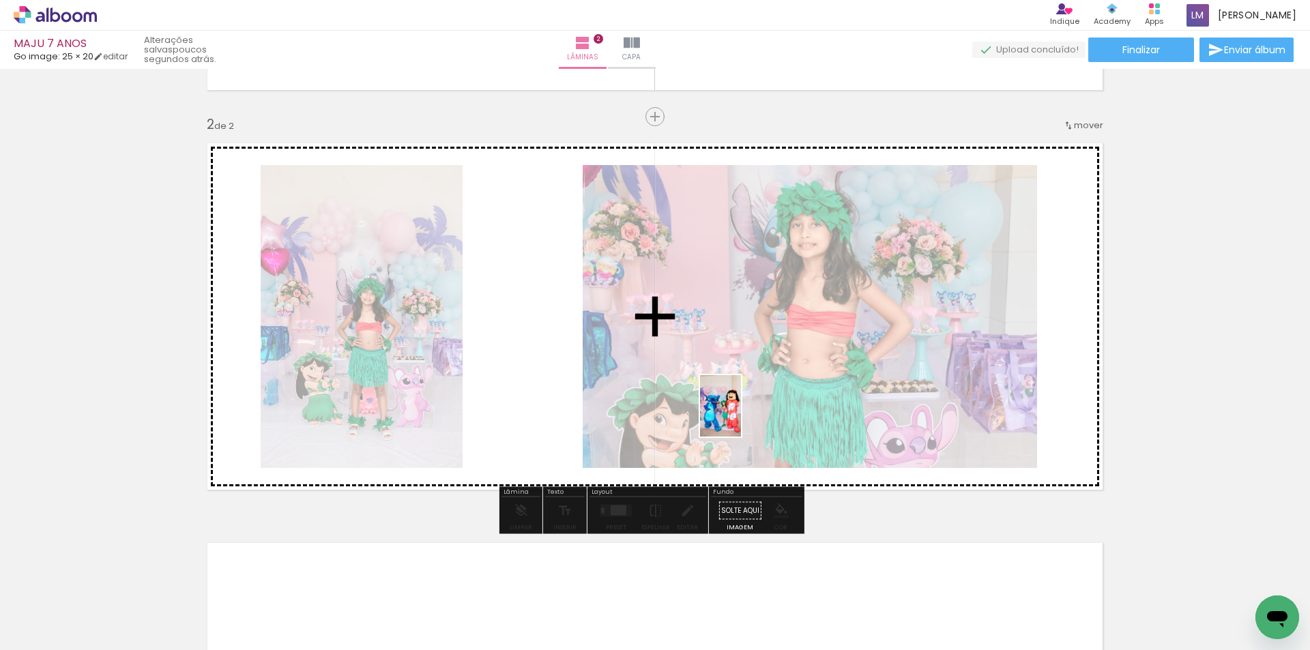
drag, startPoint x: 693, startPoint y: 561, endPoint x: 741, endPoint y: 416, distance: 152.9
click at [741, 416] on quentale-workspace at bounding box center [655, 325] width 1310 height 650
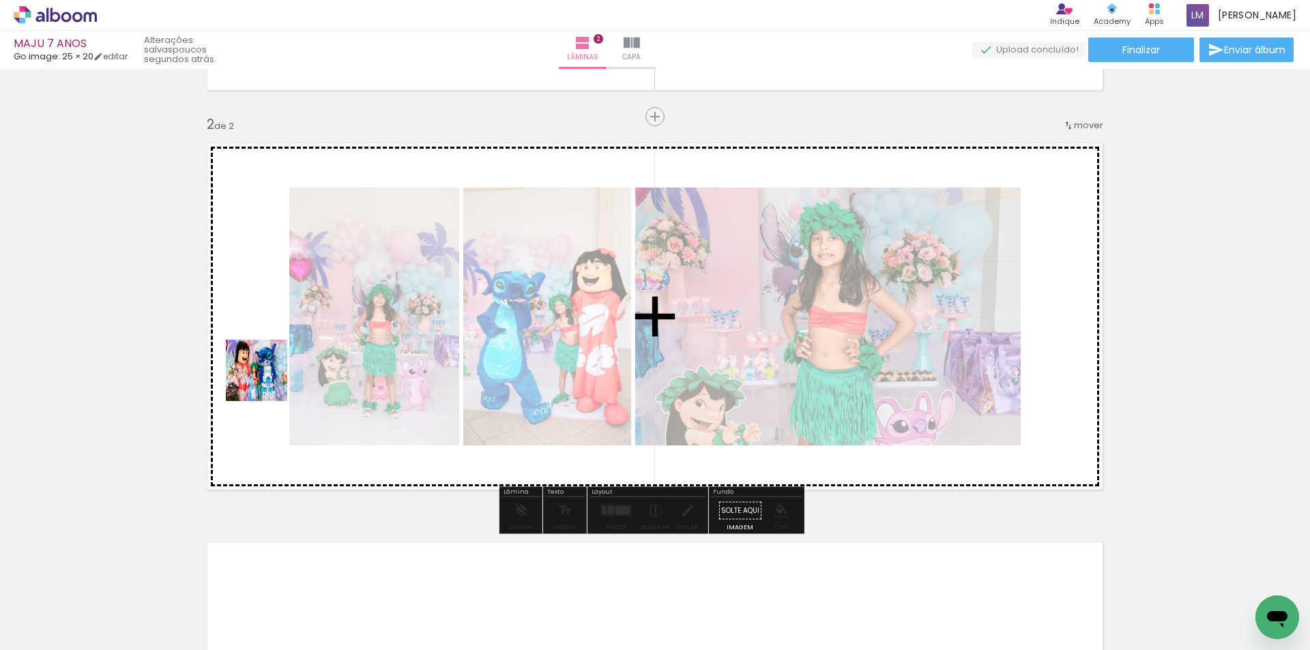
drag, startPoint x: 210, startPoint y: 615, endPoint x: 274, endPoint y: 375, distance: 249.0
click at [272, 375] on quentale-workspace at bounding box center [655, 325] width 1310 height 650
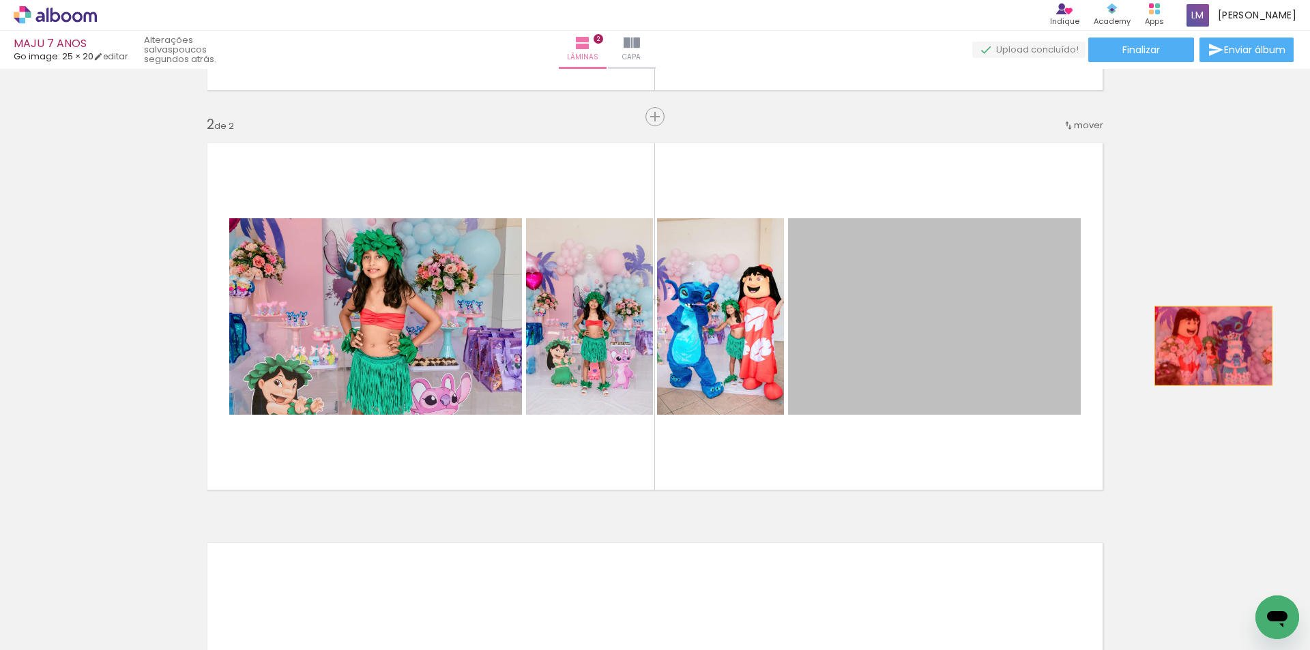
drag, startPoint x: 866, startPoint y: 327, endPoint x: 1208, endPoint y: 346, distance: 342.3
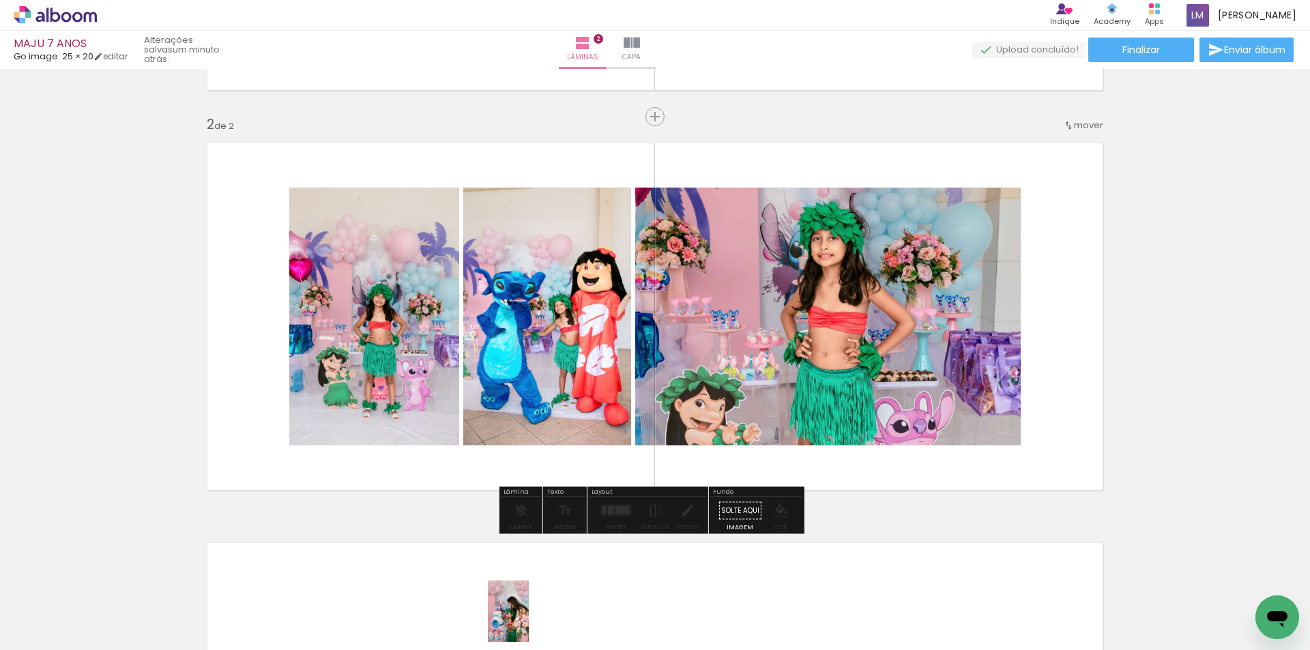
drag, startPoint x: 525, startPoint y: 615, endPoint x: 529, endPoint y: 621, distance: 7.6
click at [529, 621] on div at bounding box center [518, 604] width 45 height 68
click at [619, 518] on div at bounding box center [616, 510] width 37 height 27
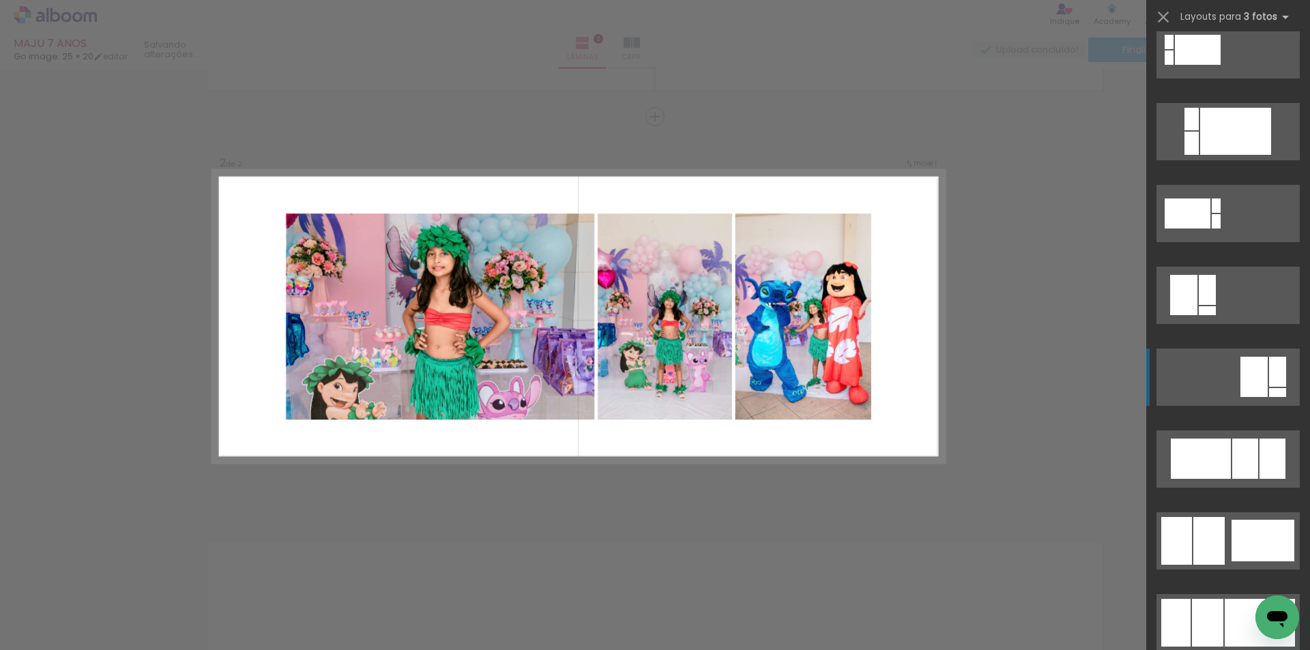
scroll to position [614, 0]
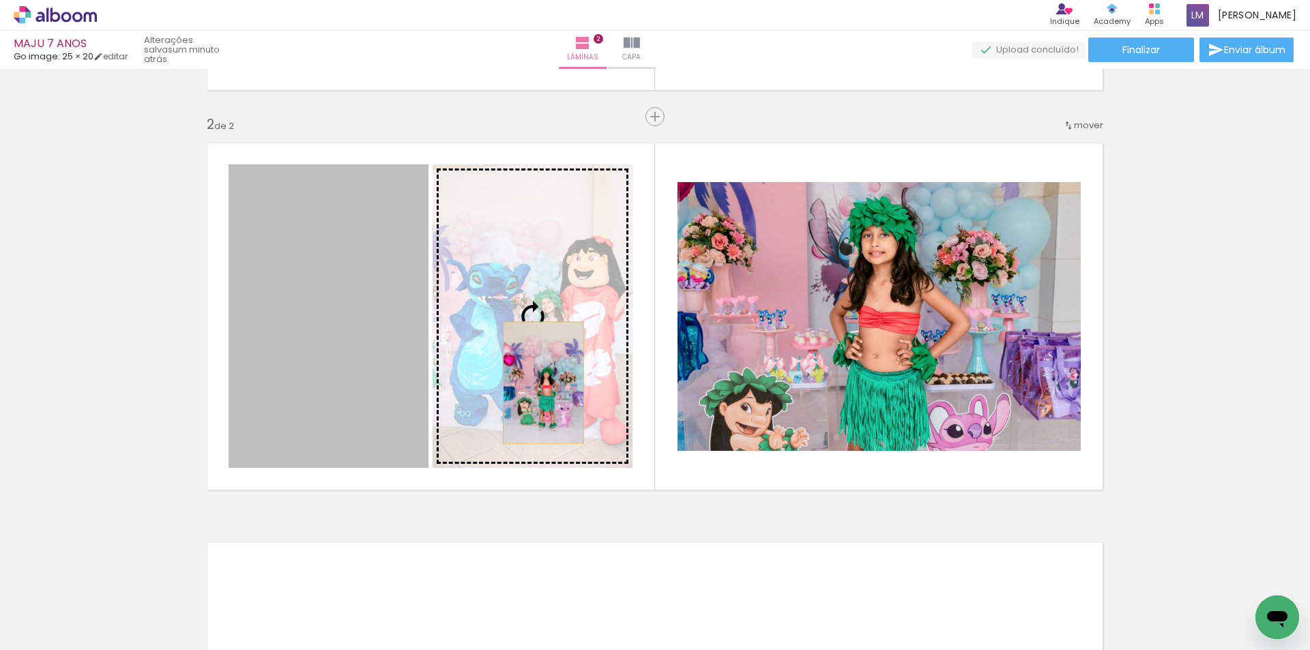
drag, startPoint x: 340, startPoint y: 396, endPoint x: 540, endPoint y: 383, distance: 200.3
click at [0, 0] on slot at bounding box center [0, 0] width 0 height 0
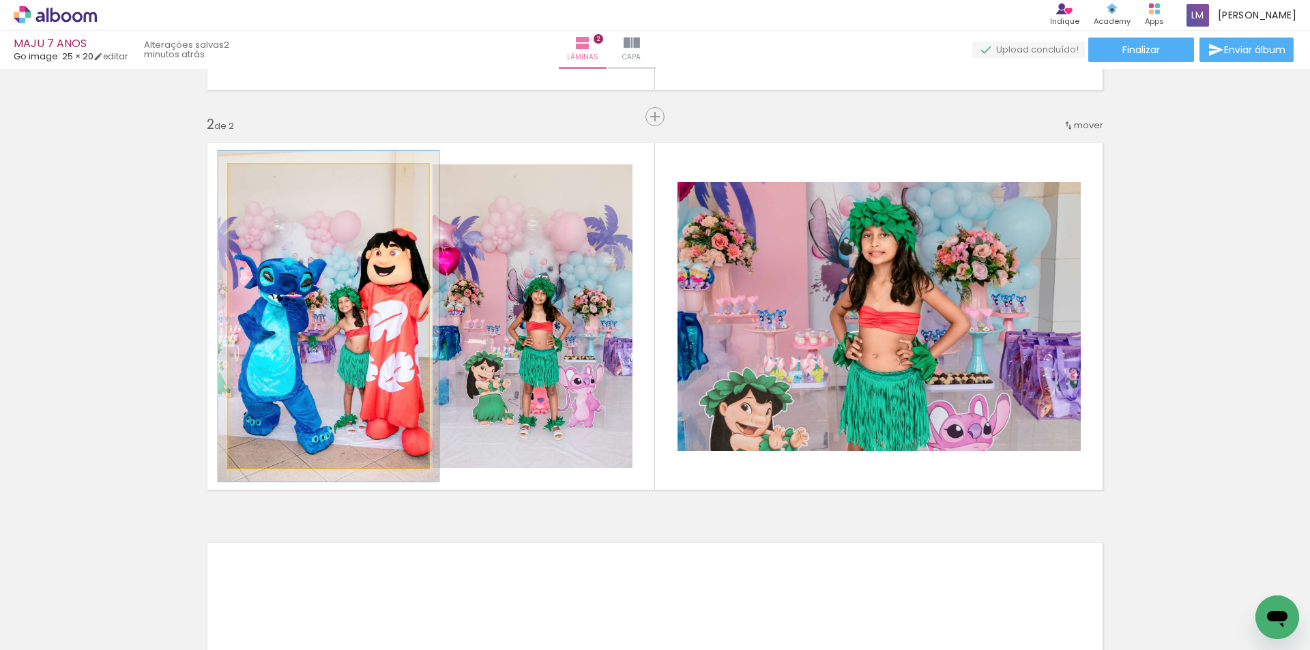
type paper-slider "109"
click at [265, 187] on div at bounding box center [265, 179] width 22 height 22
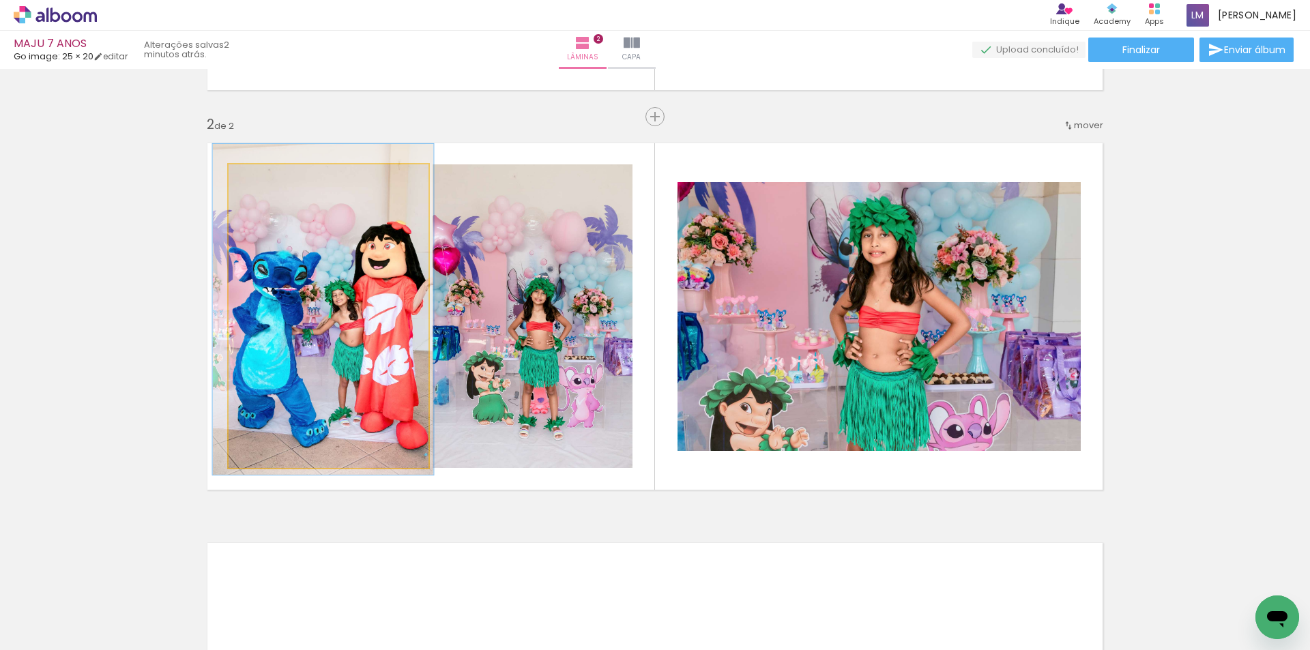
drag, startPoint x: 356, startPoint y: 330, endPoint x: 351, endPoint y: 323, distance: 8.7
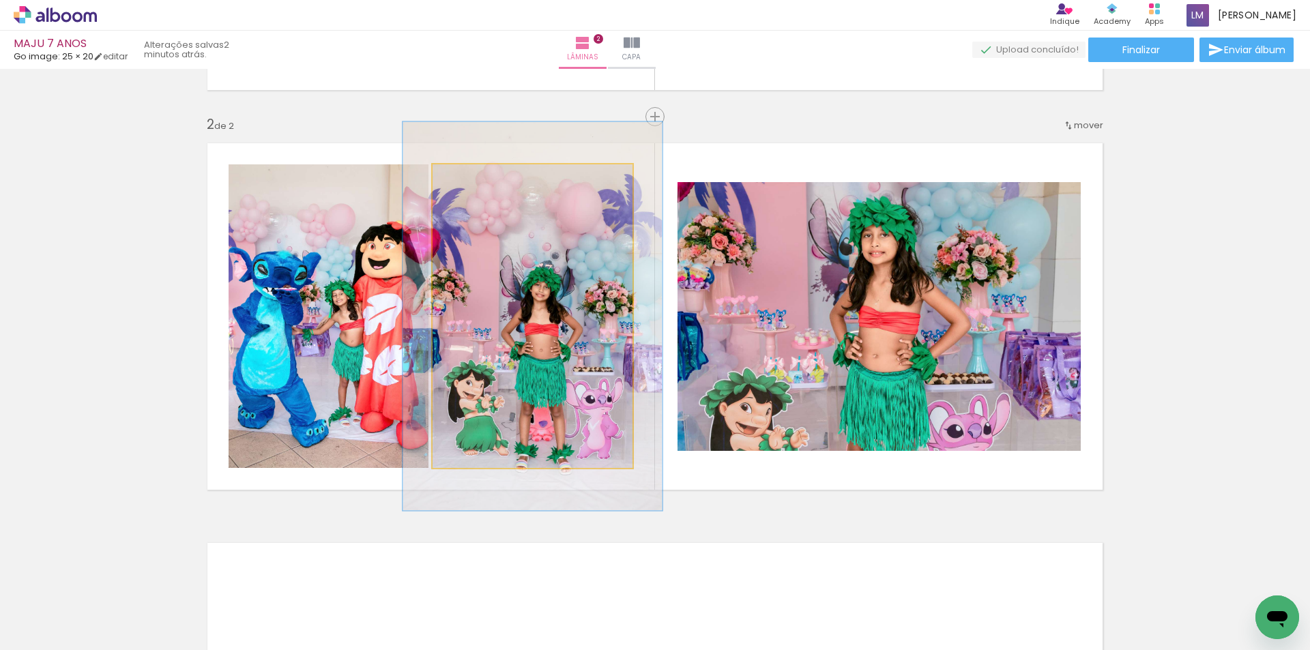
drag, startPoint x: 464, startPoint y: 184, endPoint x: 477, endPoint y: 186, distance: 13.2
type paper-slider "128"
click at [477, 186] on div at bounding box center [478, 179] width 22 height 22
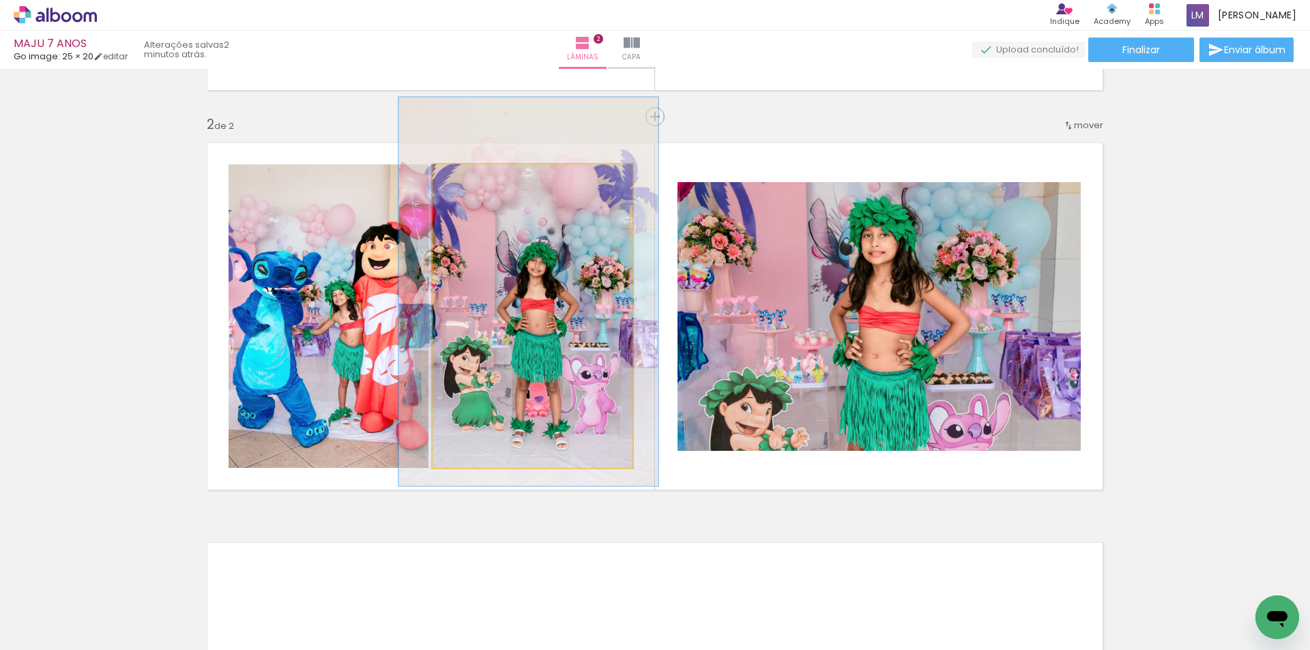
drag, startPoint x: 556, startPoint y: 346, endPoint x: 552, endPoint y: 321, distance: 24.9
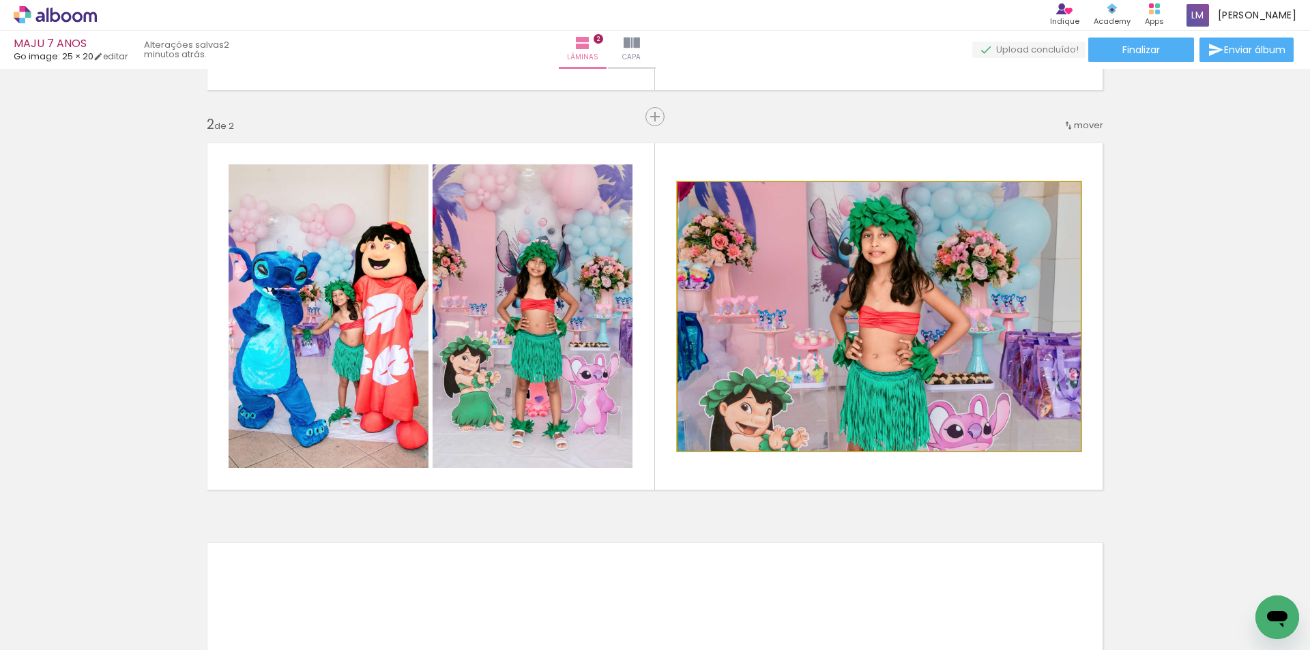
drag, startPoint x: 911, startPoint y: 353, endPoint x: 915, endPoint y: 359, distance: 7.4
click at [915, 359] on quentale-photo at bounding box center [878, 316] width 403 height 269
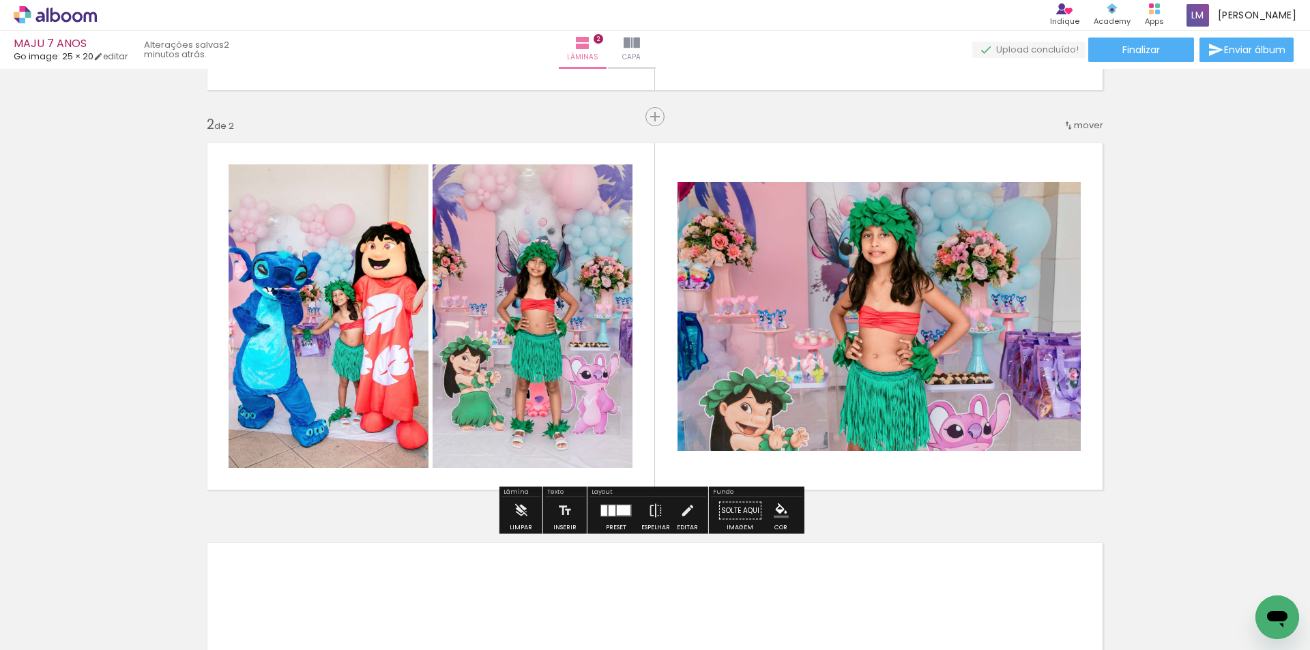
click at [915, 359] on quentale-photo at bounding box center [878, 316] width 403 height 269
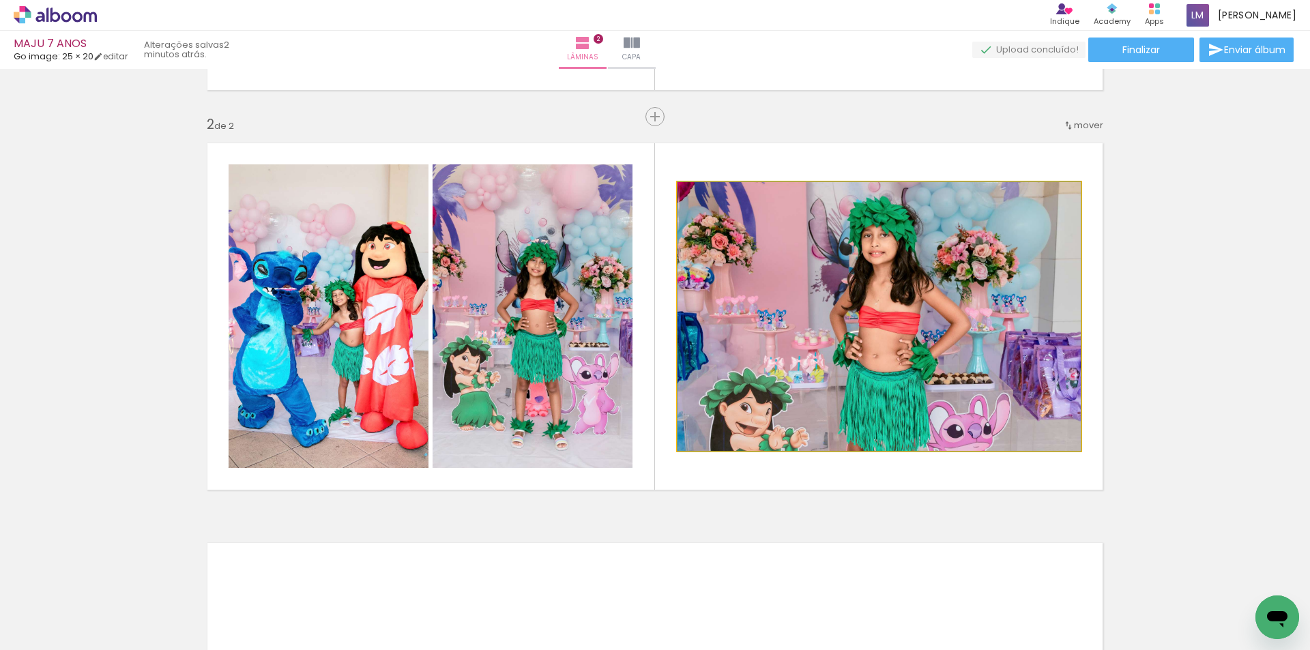
drag, startPoint x: 915, startPoint y: 357, endPoint x: 910, endPoint y: 329, distance: 28.4
drag, startPoint x: 910, startPoint y: 329, endPoint x: 910, endPoint y: 349, distance: 19.8
drag, startPoint x: 879, startPoint y: 341, endPoint x: 753, endPoint y: 319, distance: 128.1
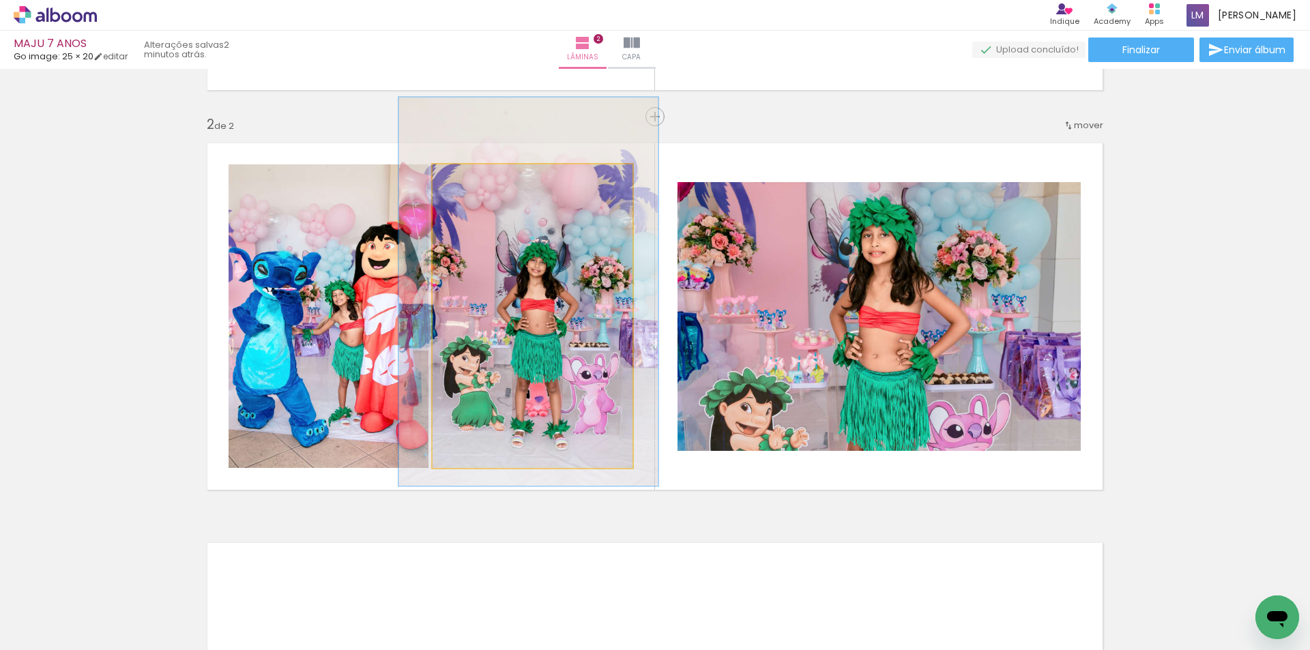
click at [450, 272] on quentale-photo at bounding box center [533, 316] width 200 height 304
click at [454, 270] on quentale-photo at bounding box center [533, 316] width 200 height 304
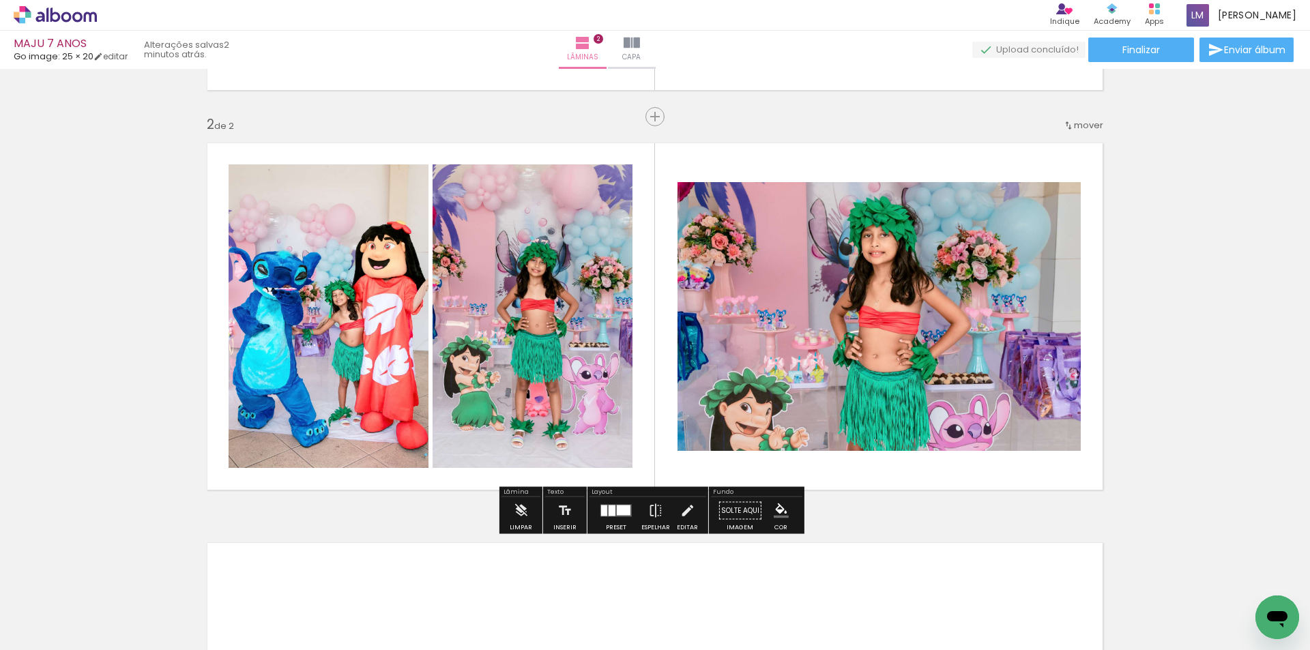
click at [759, 269] on quentale-photo at bounding box center [878, 316] width 403 height 269
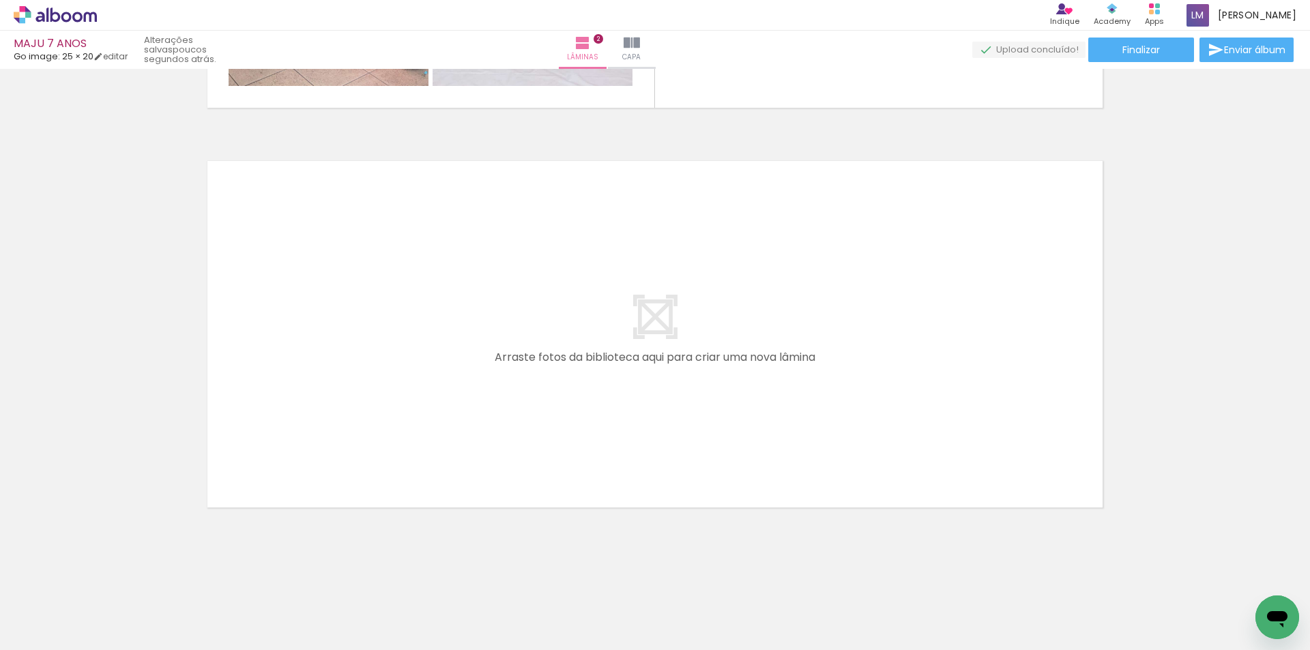
scroll to position [0, 2686]
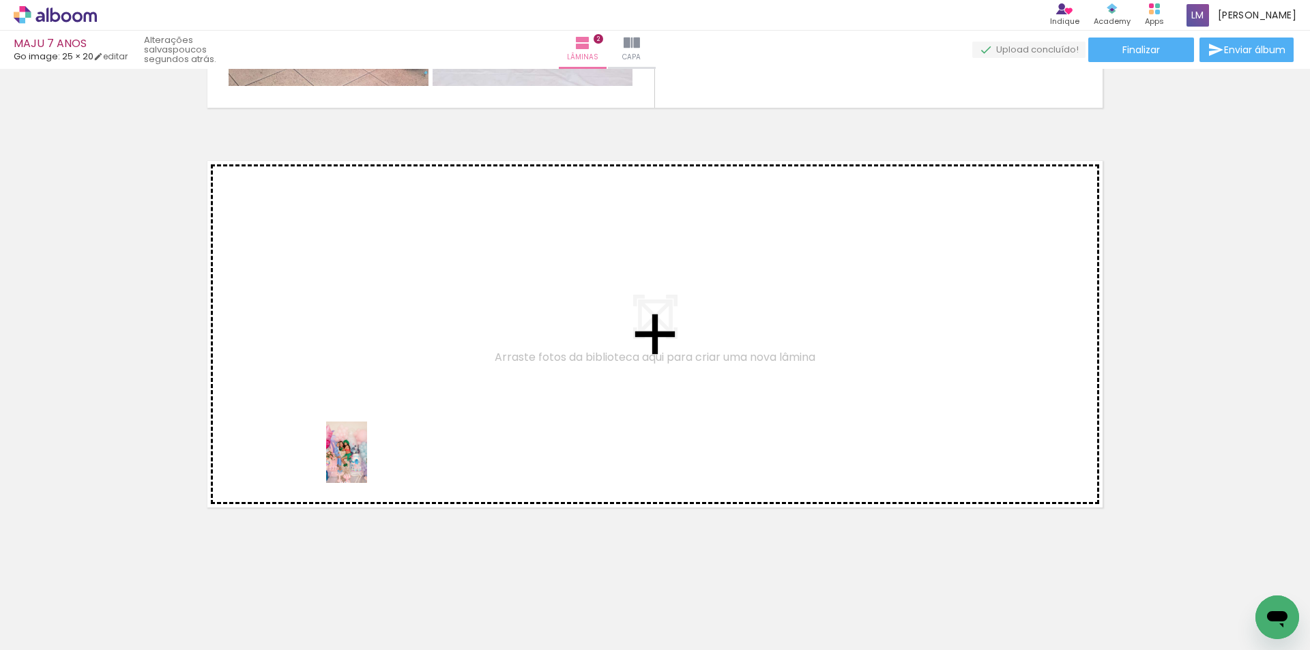
drag, startPoint x: 355, startPoint y: 630, endPoint x: 557, endPoint y: 527, distance: 226.1
click at [368, 463] on quentale-workspace at bounding box center [655, 325] width 1310 height 650
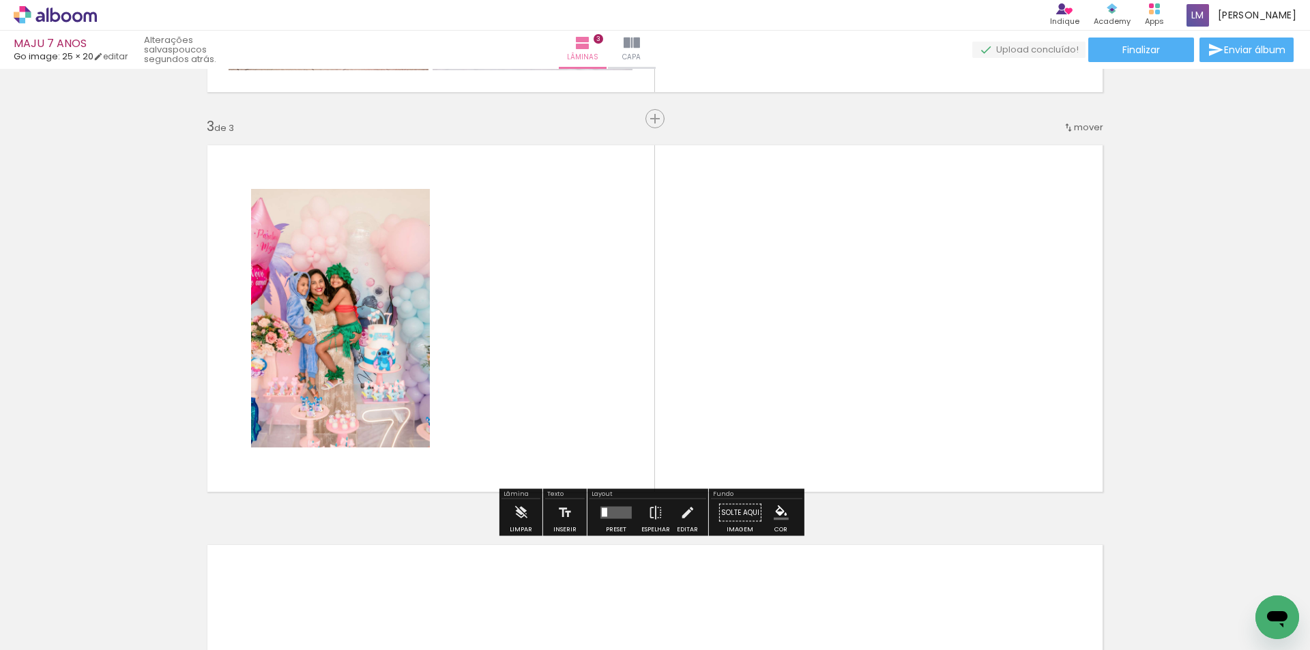
scroll to position [774, 0]
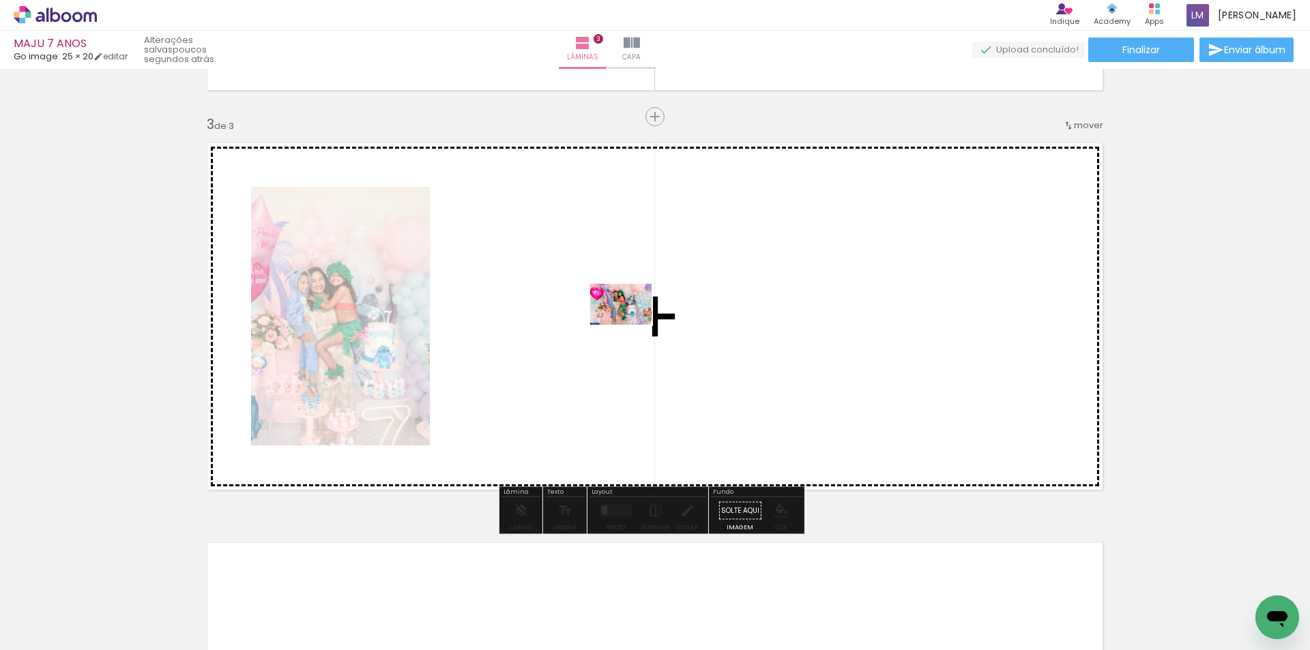
drag, startPoint x: 442, startPoint y: 608, endPoint x: 631, endPoint y: 325, distance: 340.4
click at [631, 325] on quentale-workspace at bounding box center [655, 325] width 1310 height 650
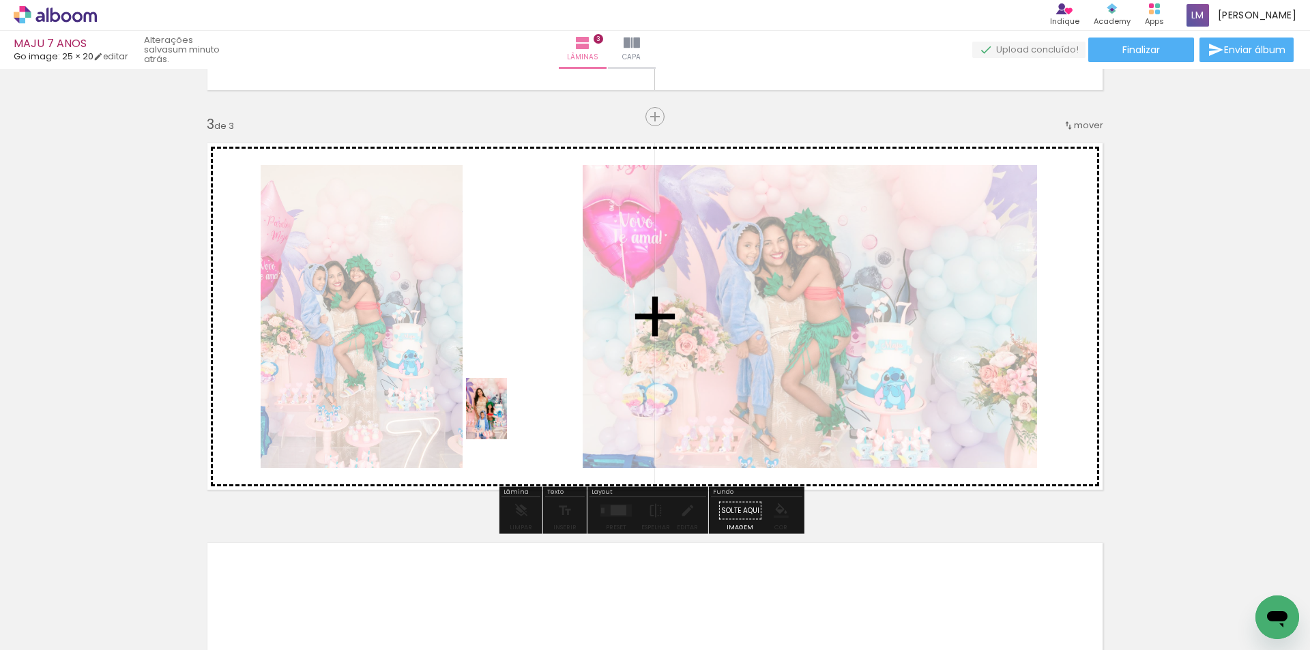
drag, startPoint x: 316, startPoint y: 587, endPoint x: 507, endPoint y: 419, distance: 254.3
click at [507, 419] on quentale-workspace at bounding box center [655, 325] width 1310 height 650
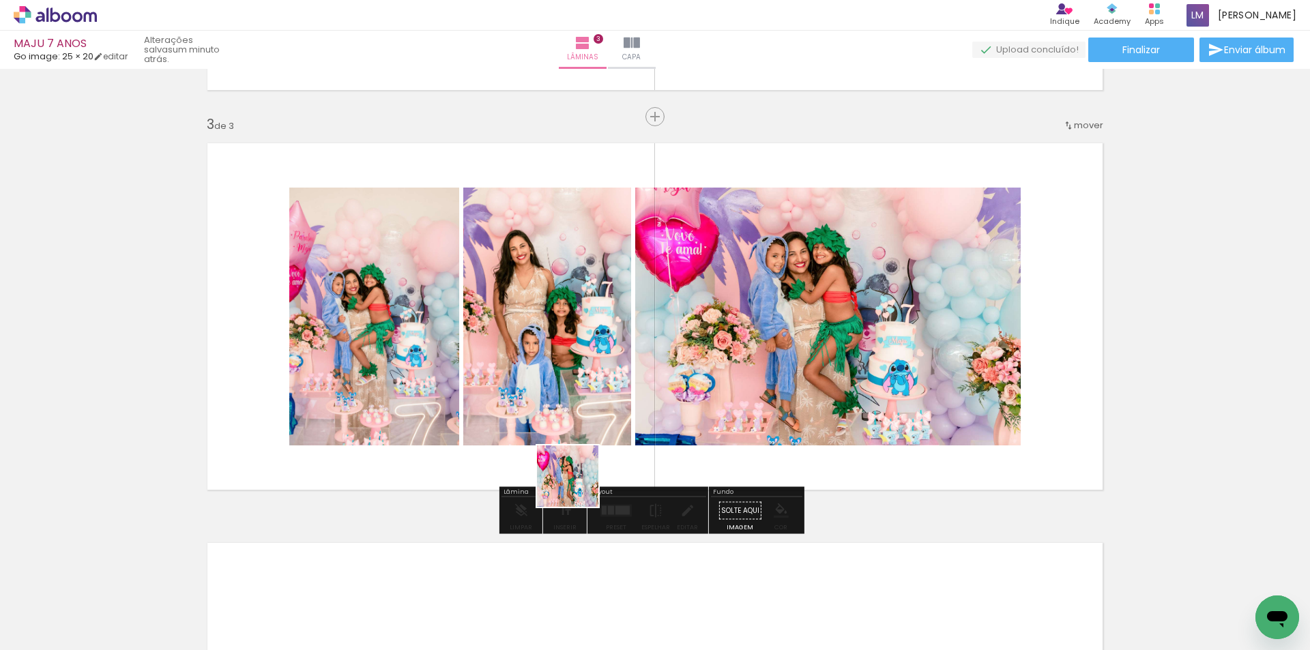
drag, startPoint x: 530, startPoint y: 604, endPoint x: 669, endPoint y: 647, distance: 145.6
click at [589, 460] on quentale-workspace at bounding box center [655, 325] width 1310 height 650
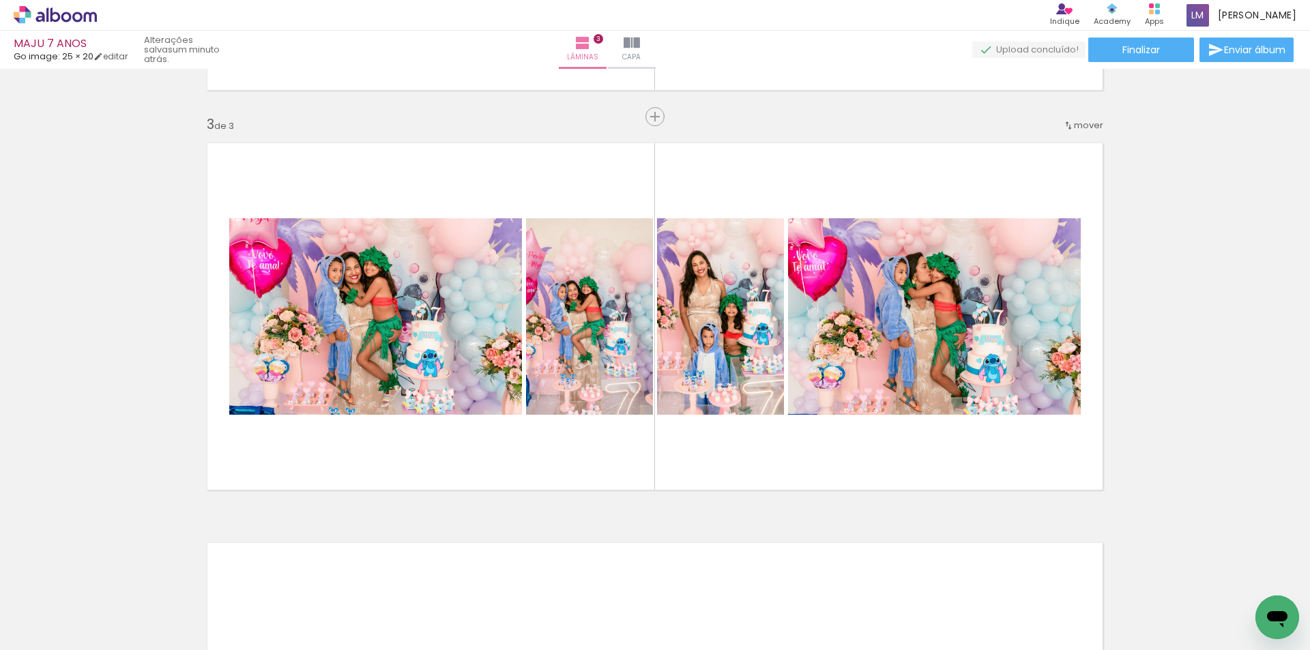
scroll to position [0, 2167]
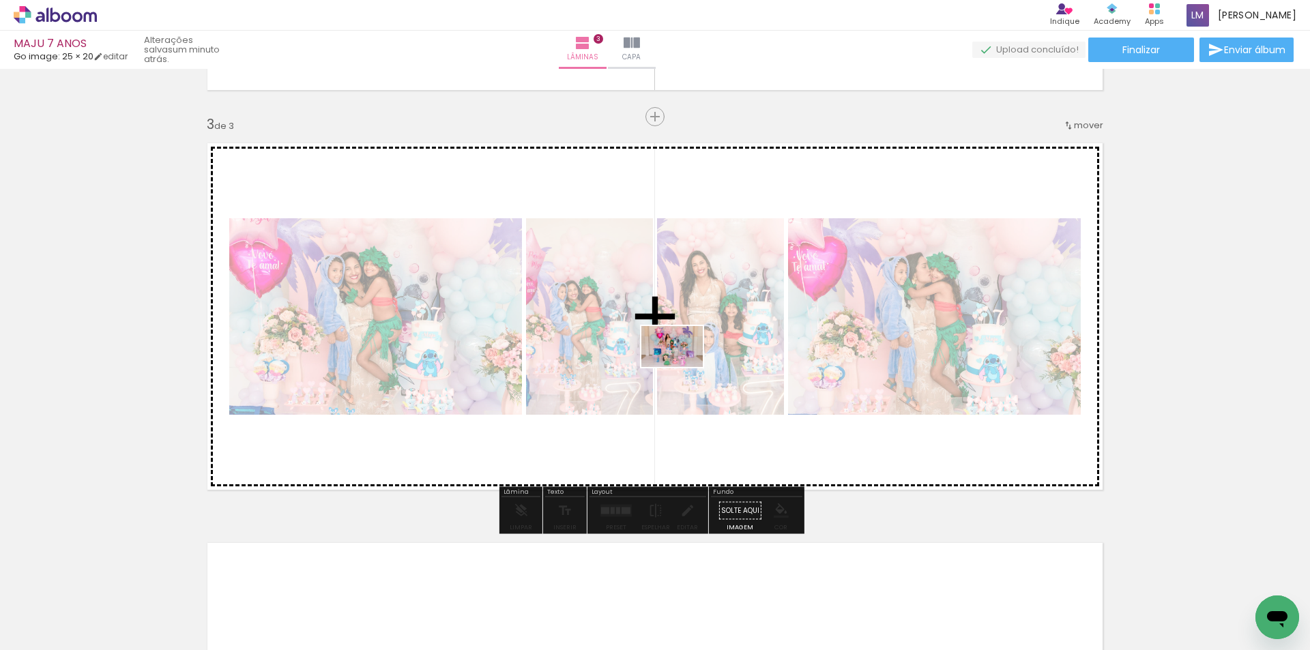
drag, startPoint x: 734, startPoint y: 617, endPoint x: 682, endPoint y: 367, distance: 255.0
click at [682, 367] on quentale-workspace at bounding box center [655, 325] width 1310 height 650
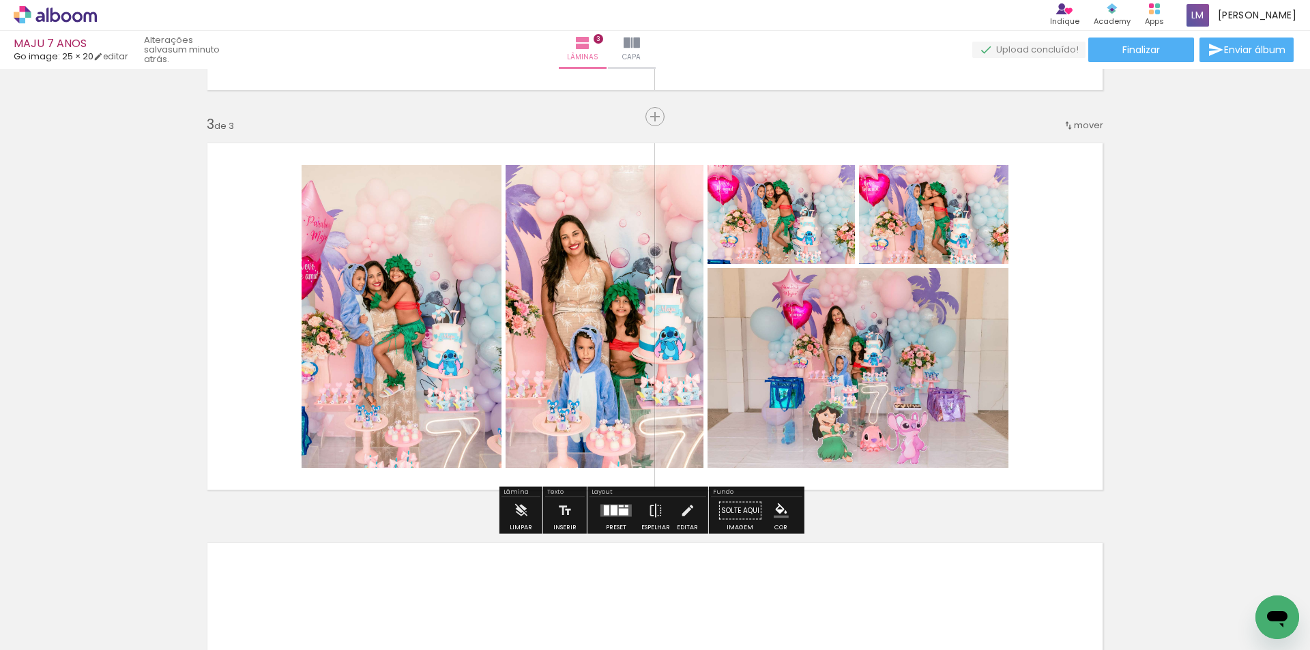
scroll to position [0, 2502]
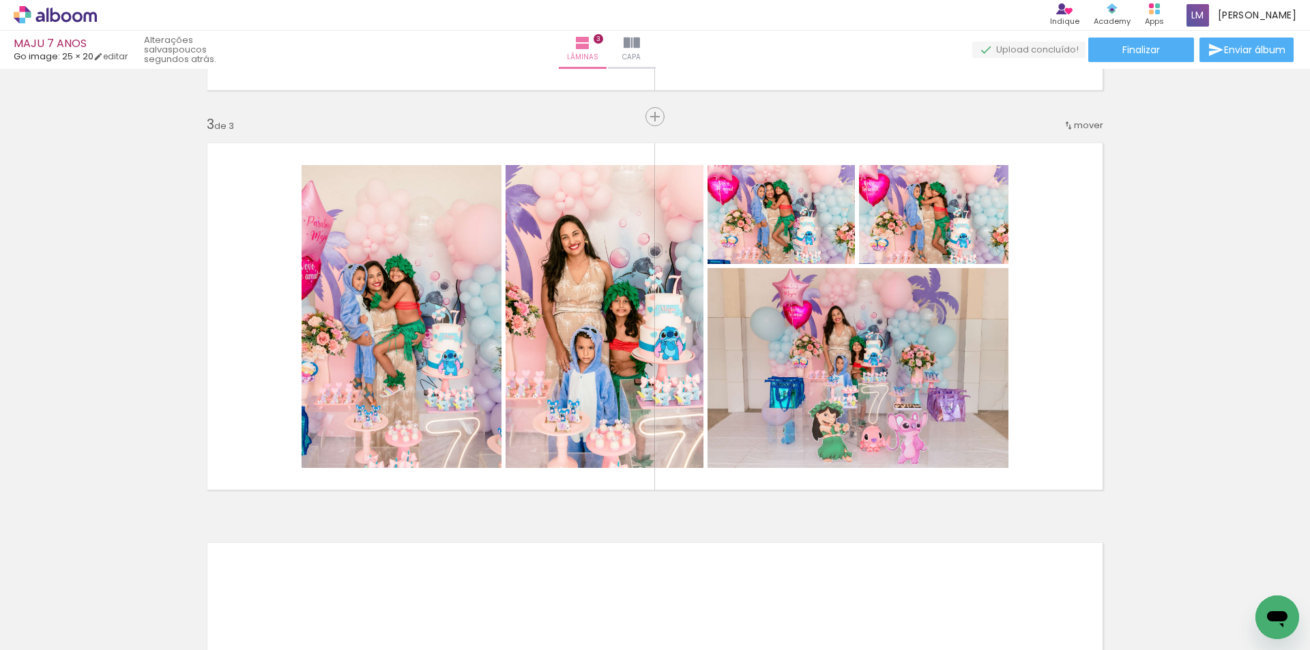
scroll to position [0, 5377]
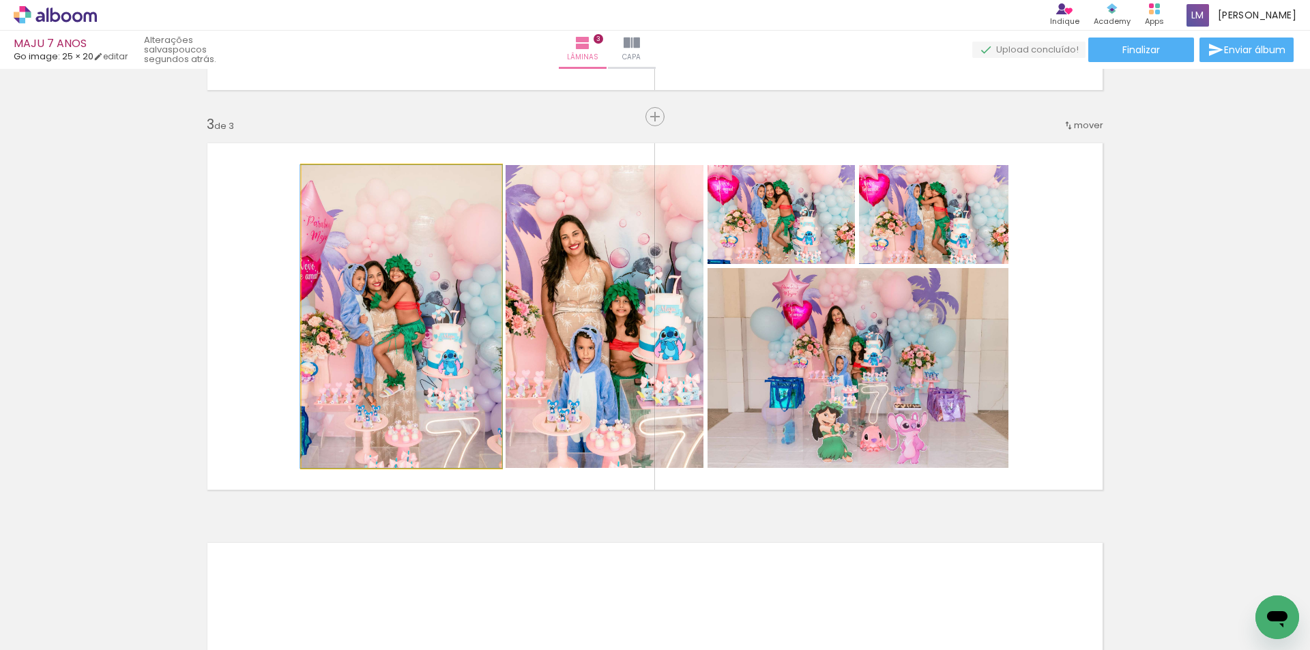
click at [371, 295] on quentale-photo at bounding box center [402, 316] width 200 height 303
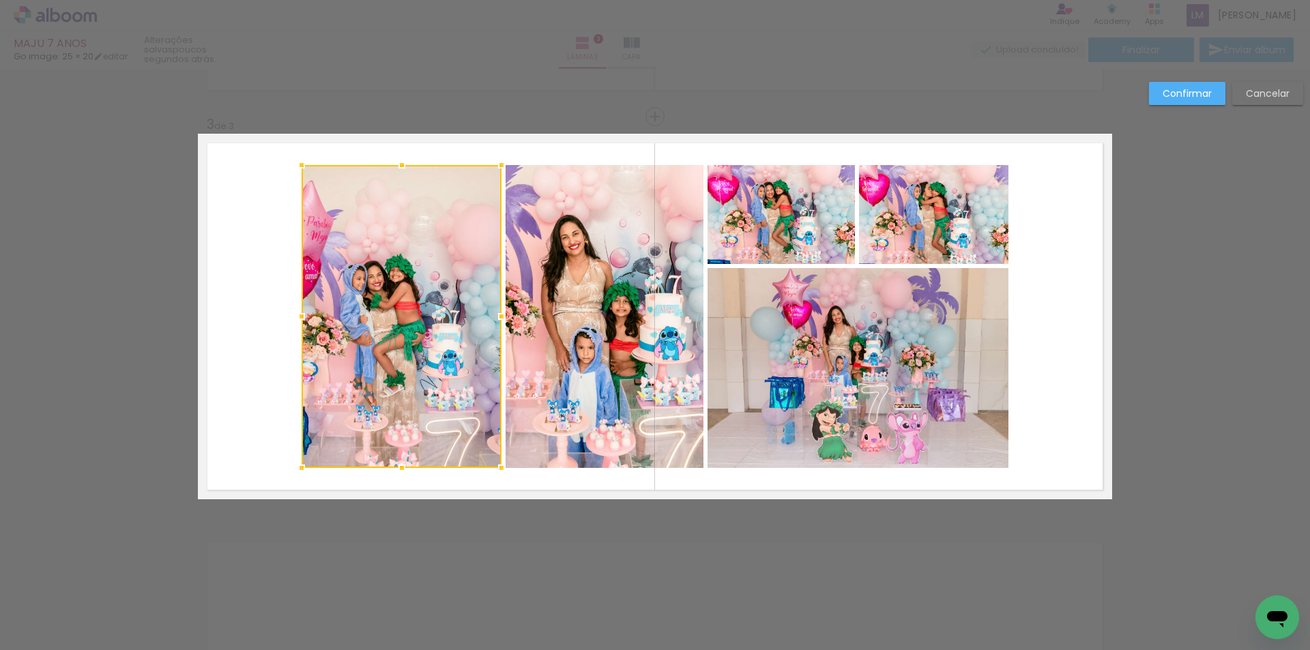
click at [371, 291] on div at bounding box center [402, 316] width 200 height 303
click at [0, 0] on slot "Confirmar" at bounding box center [0, 0] width 0 height 0
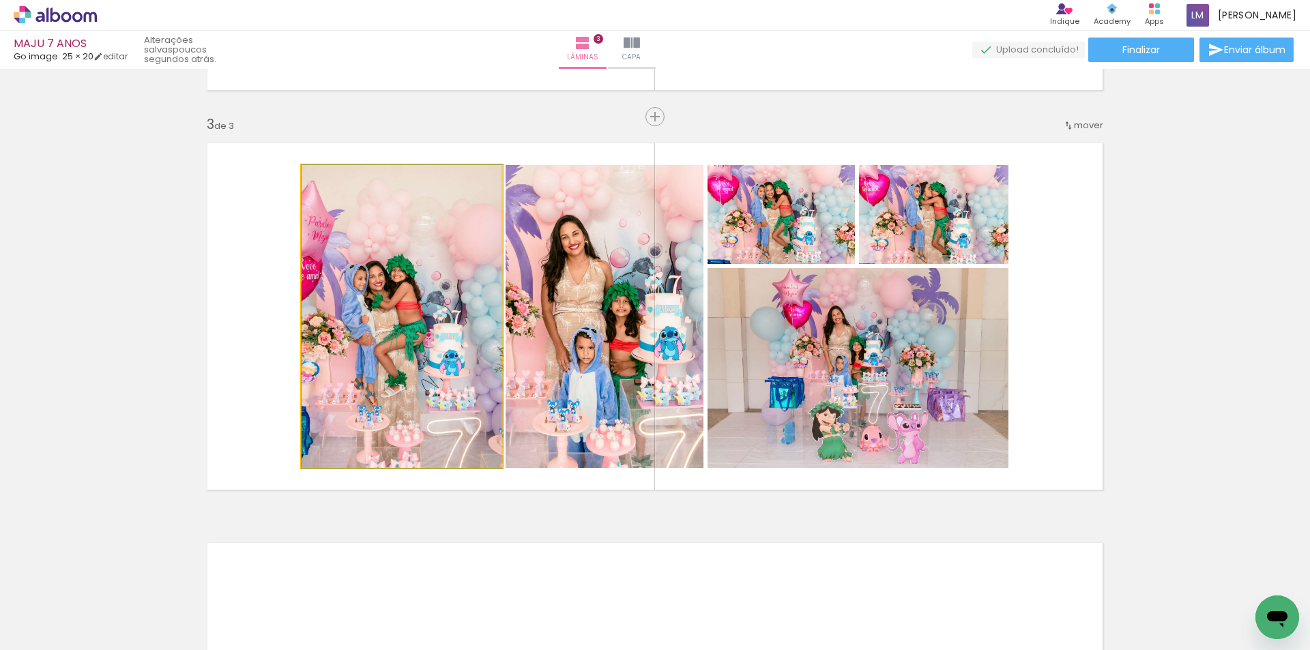
drag, startPoint x: 413, startPoint y: 363, endPoint x: 441, endPoint y: 365, distance: 27.4
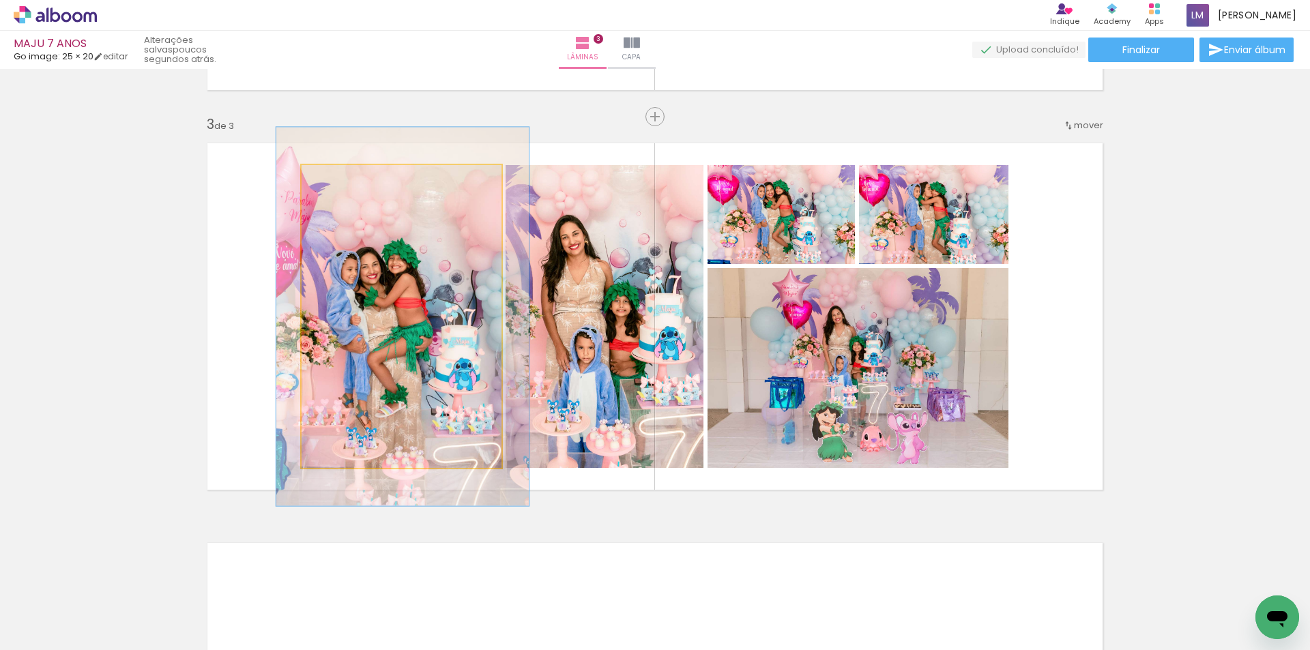
drag, startPoint x: 328, startPoint y: 183, endPoint x: 340, endPoint y: 192, distance: 15.0
type paper-slider "125"
click at [340, 192] on quentale-photo at bounding box center [402, 316] width 200 height 303
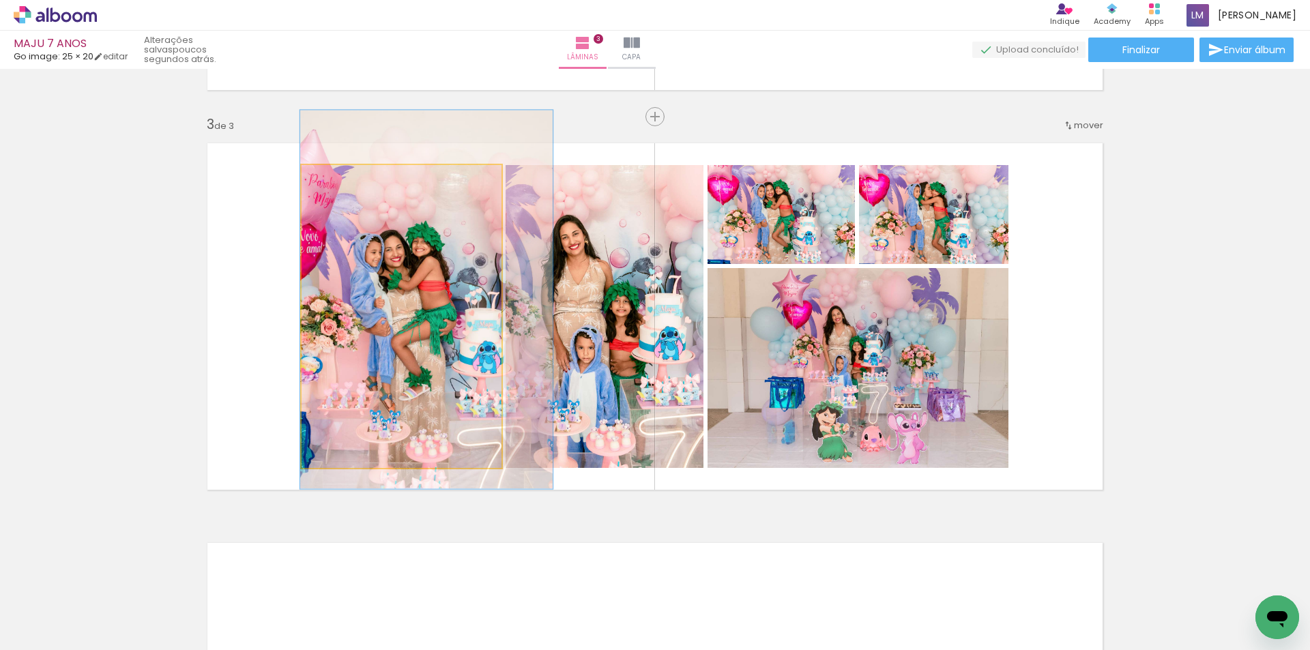
drag, startPoint x: 458, startPoint y: 392, endPoint x: 479, endPoint y: 377, distance: 25.8
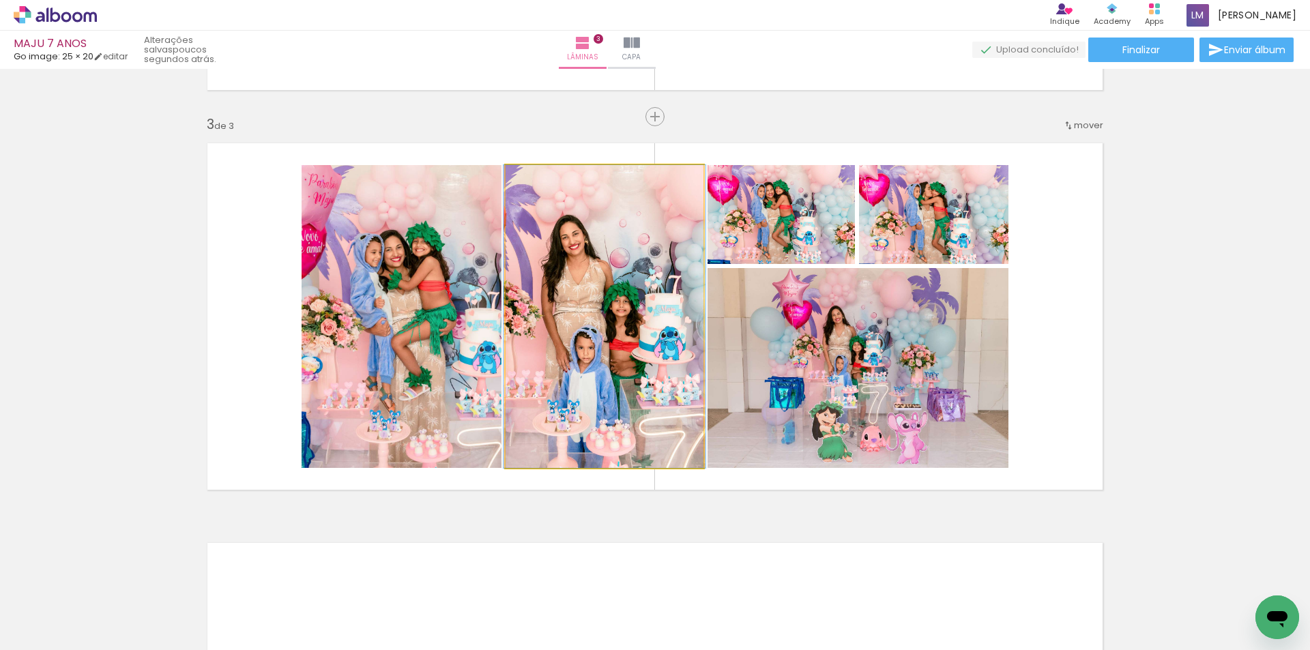
click at [586, 295] on quentale-photo at bounding box center [604, 316] width 198 height 303
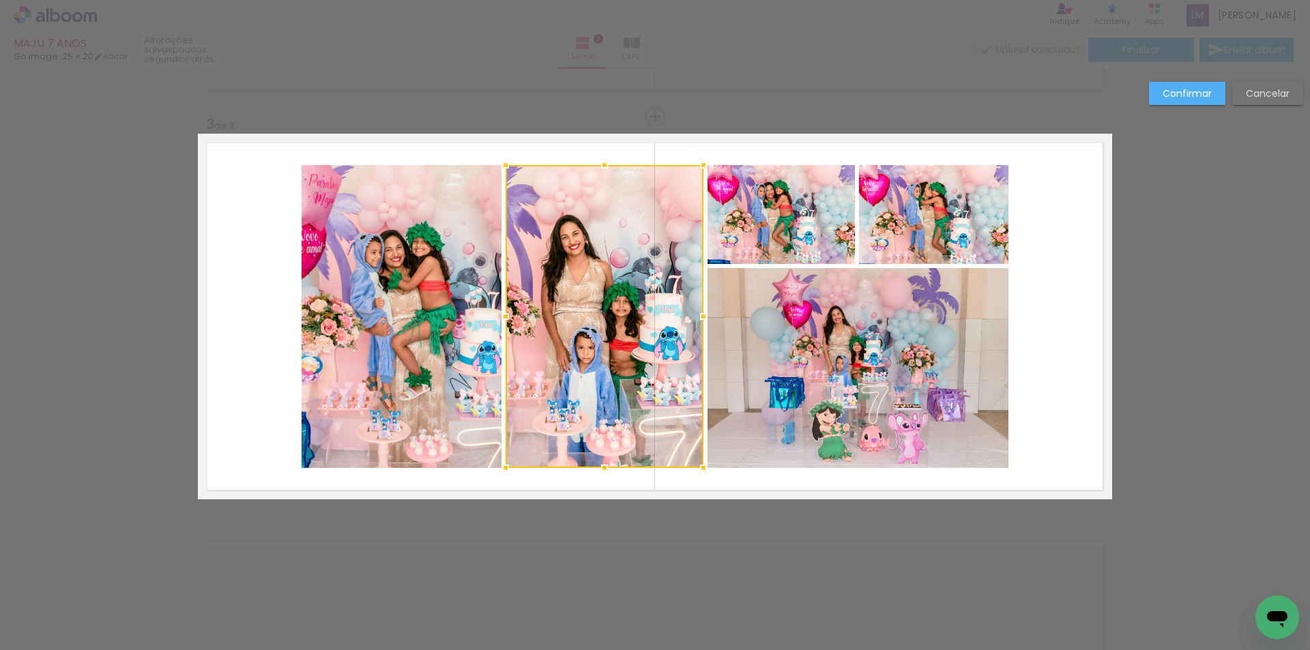
click at [581, 278] on div at bounding box center [604, 316] width 198 height 303
click at [0, 0] on slot "Confirmar" at bounding box center [0, 0] width 0 height 0
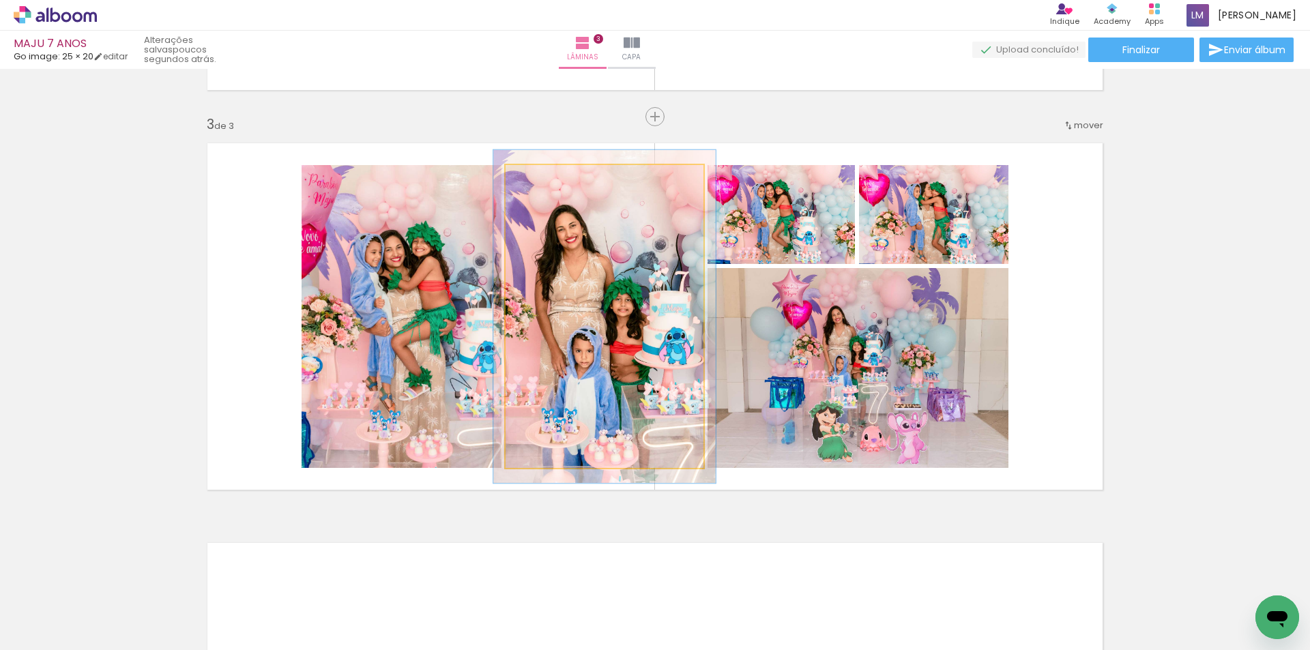
type paper-slider "110"
click at [541, 180] on div at bounding box center [542, 179] width 12 height 12
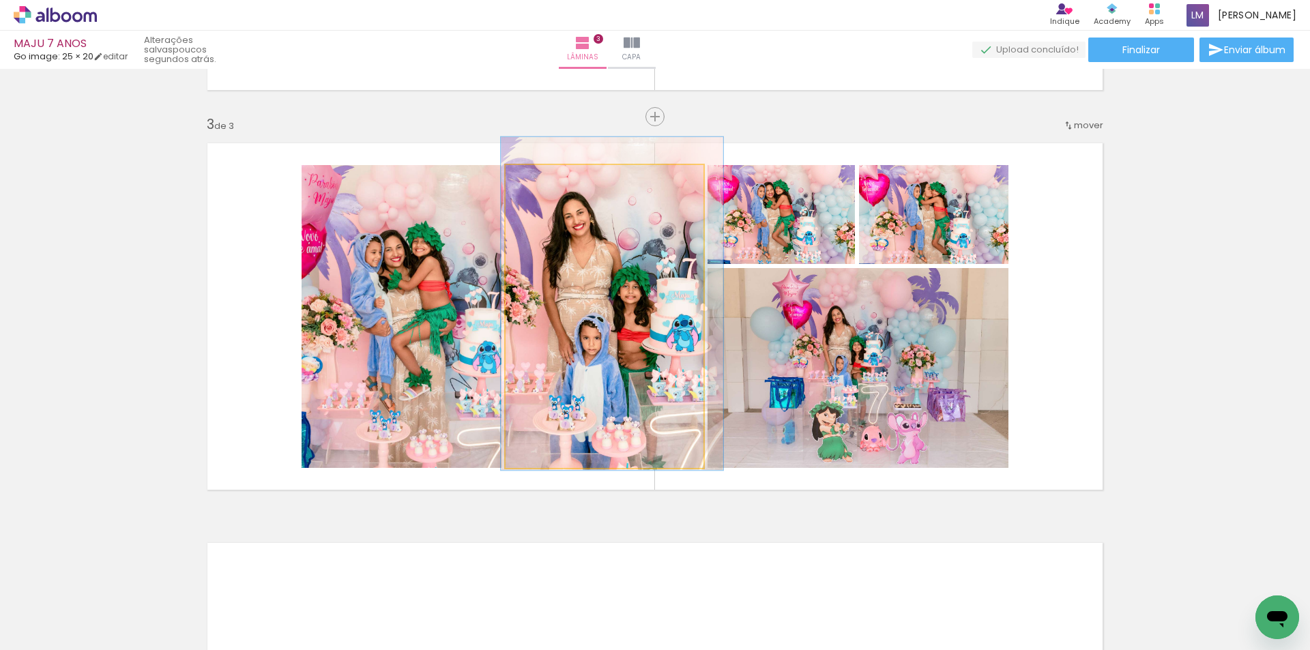
drag, startPoint x: 566, startPoint y: 256, endPoint x: 573, endPoint y: 244, distance: 15.0
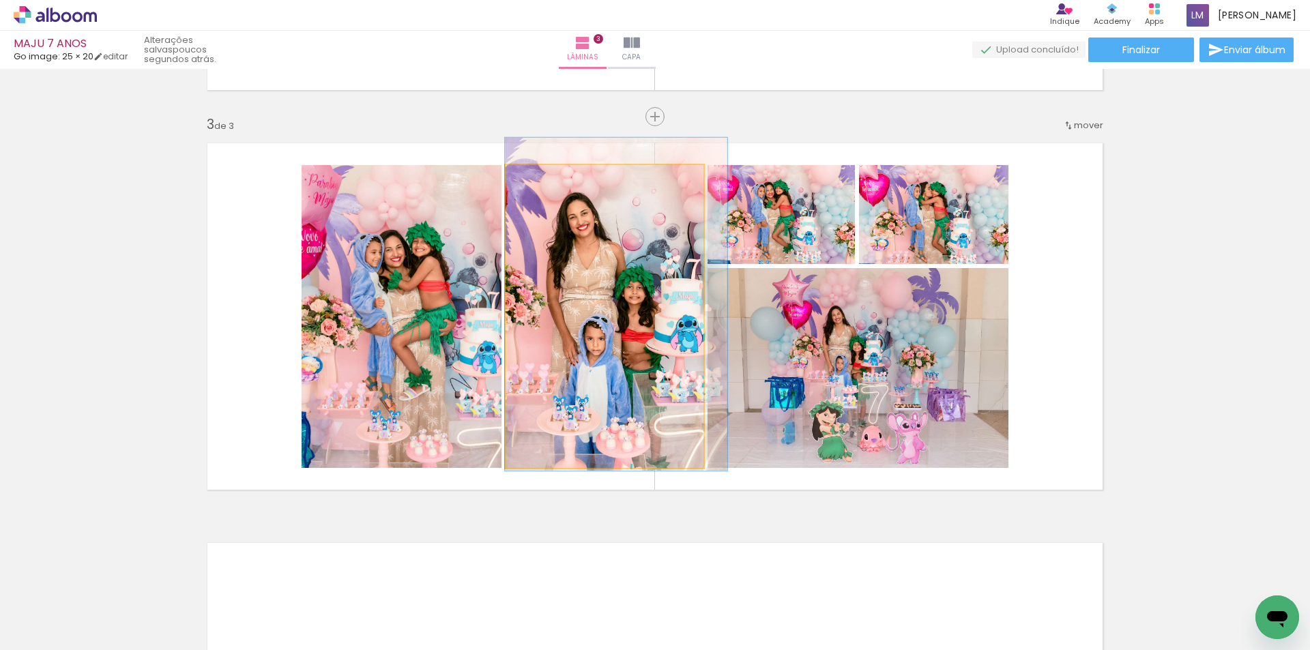
click at [589, 349] on quentale-photo at bounding box center [604, 316] width 198 height 303
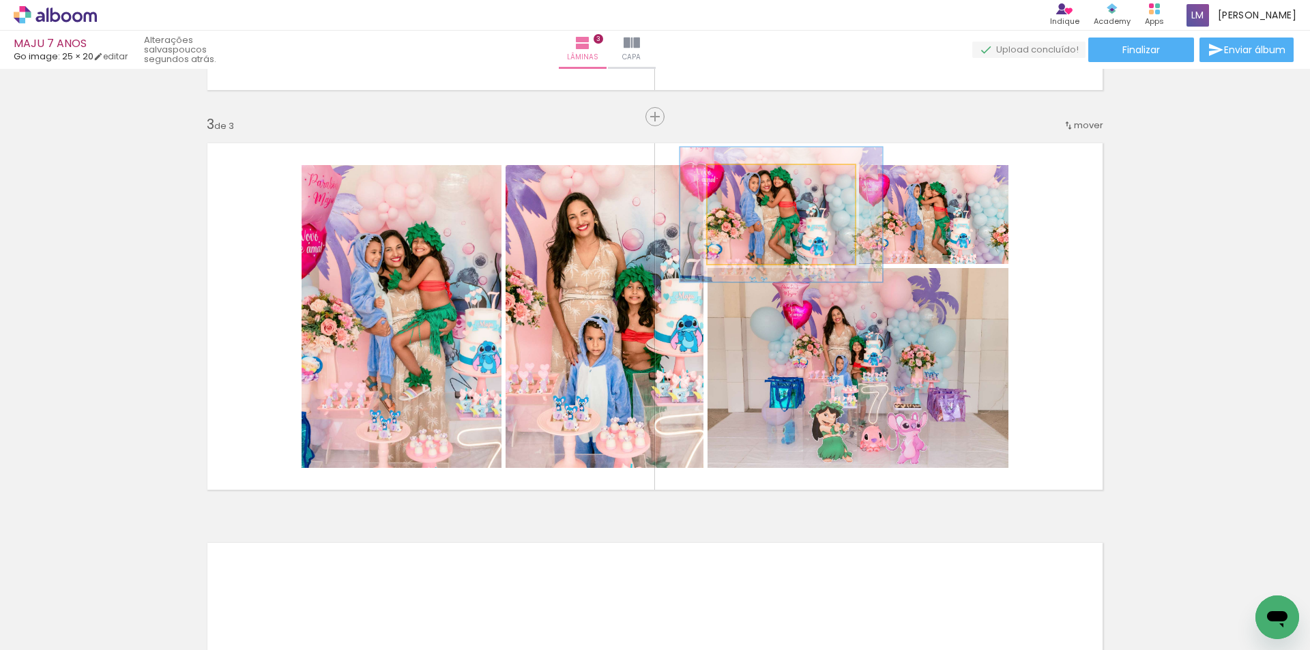
drag, startPoint x: 738, startPoint y: 179, endPoint x: 755, endPoint y: 190, distance: 20.6
type paper-slider "136"
click at [755, 190] on quentale-photo at bounding box center [780, 214] width 147 height 99
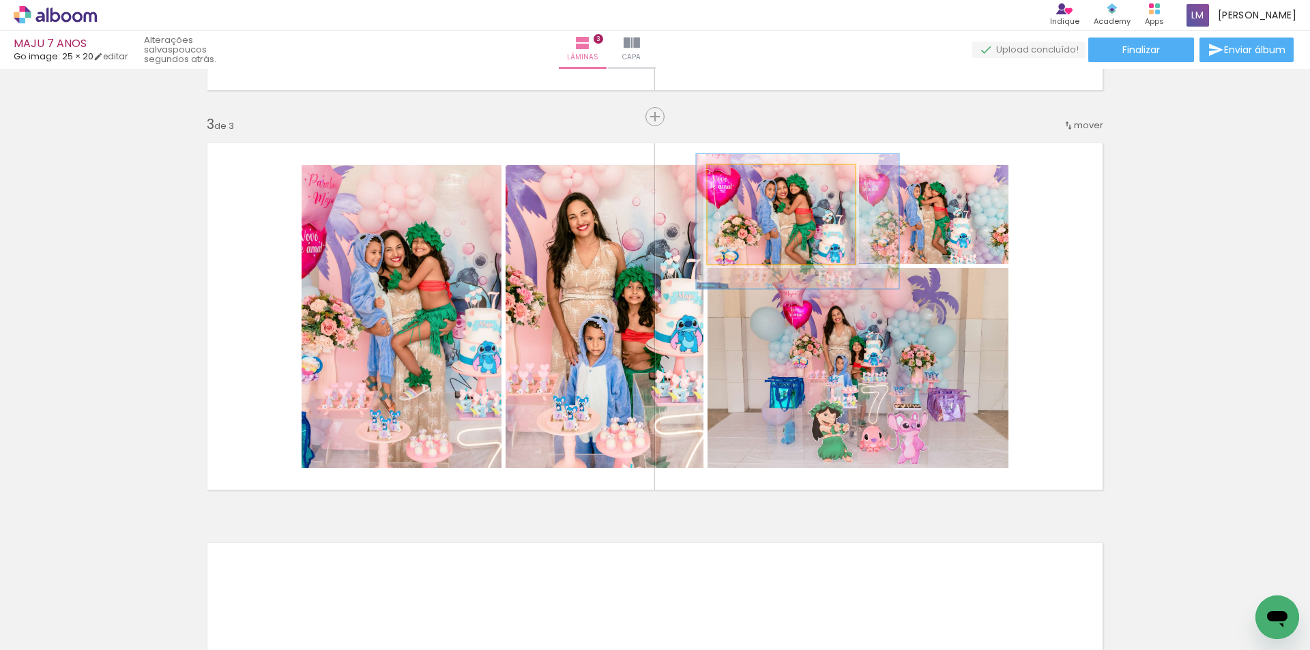
drag, startPoint x: 825, startPoint y: 237, endPoint x: 842, endPoint y: 244, distance: 17.7
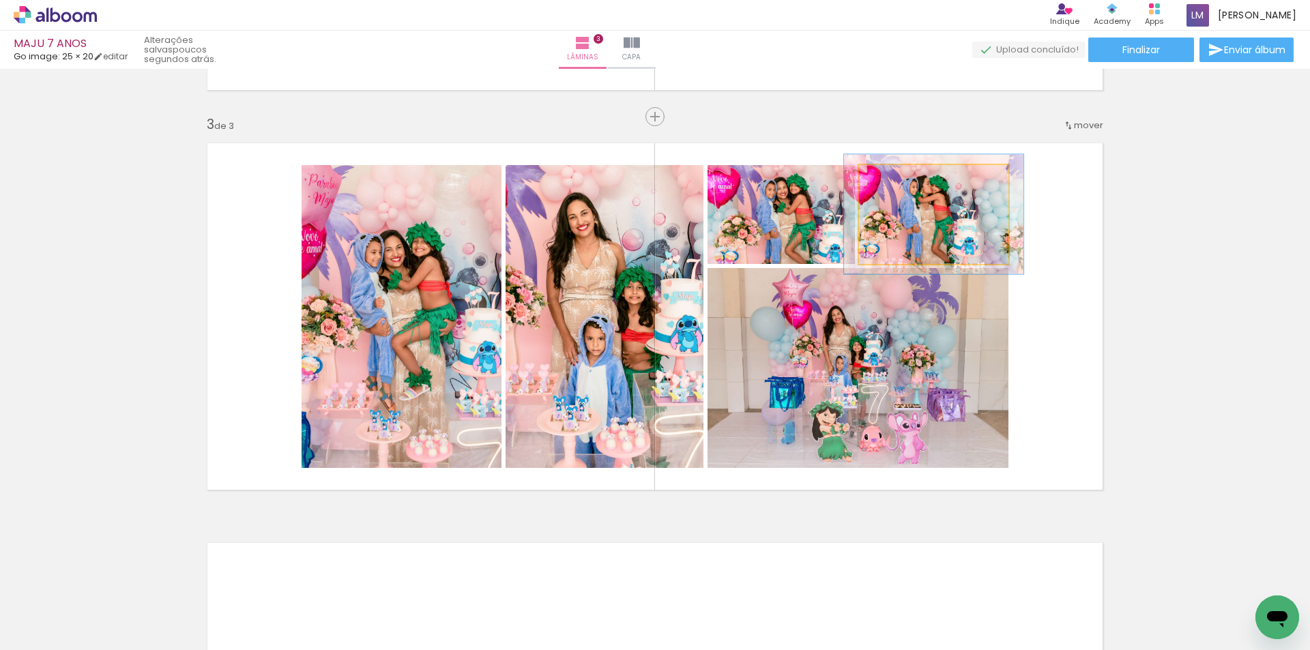
drag, startPoint x: 889, startPoint y: 183, endPoint x: 898, endPoint y: 192, distance: 13.0
click at [898, 192] on quentale-photo at bounding box center [933, 214] width 149 height 99
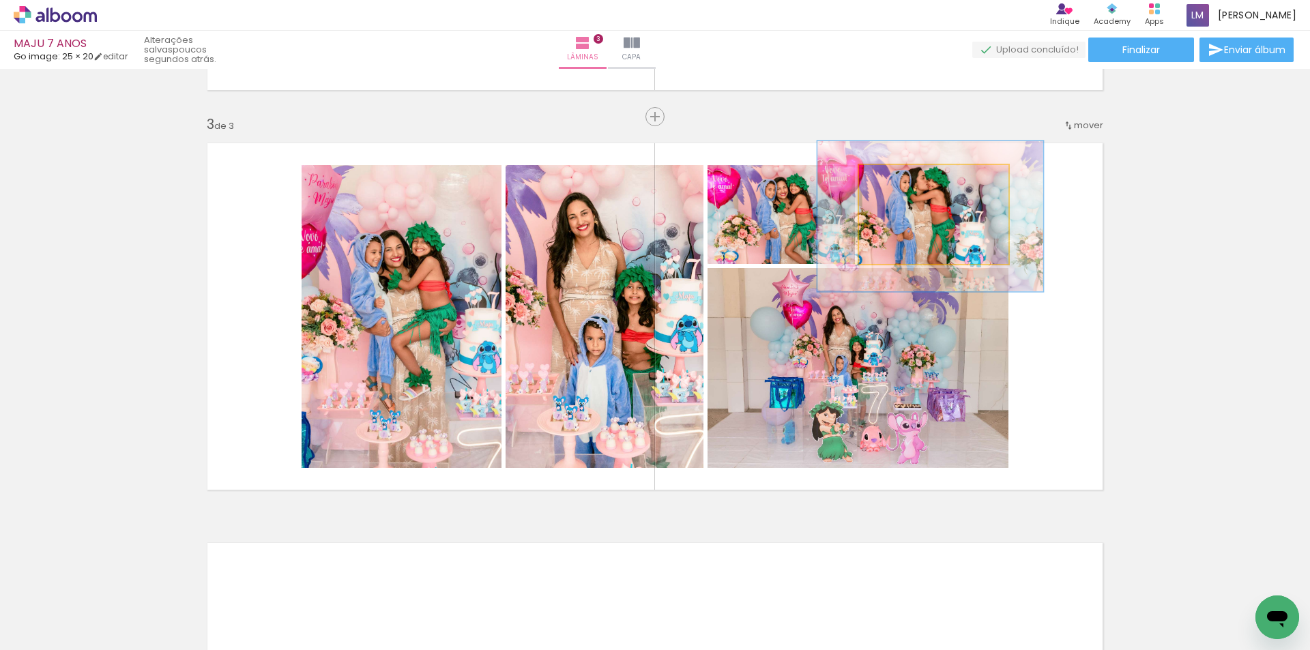
drag, startPoint x: 900, startPoint y: 179, endPoint x: 915, endPoint y: 188, distance: 17.7
type paper-slider "151"
click at [915, 188] on div at bounding box center [918, 179] width 22 height 22
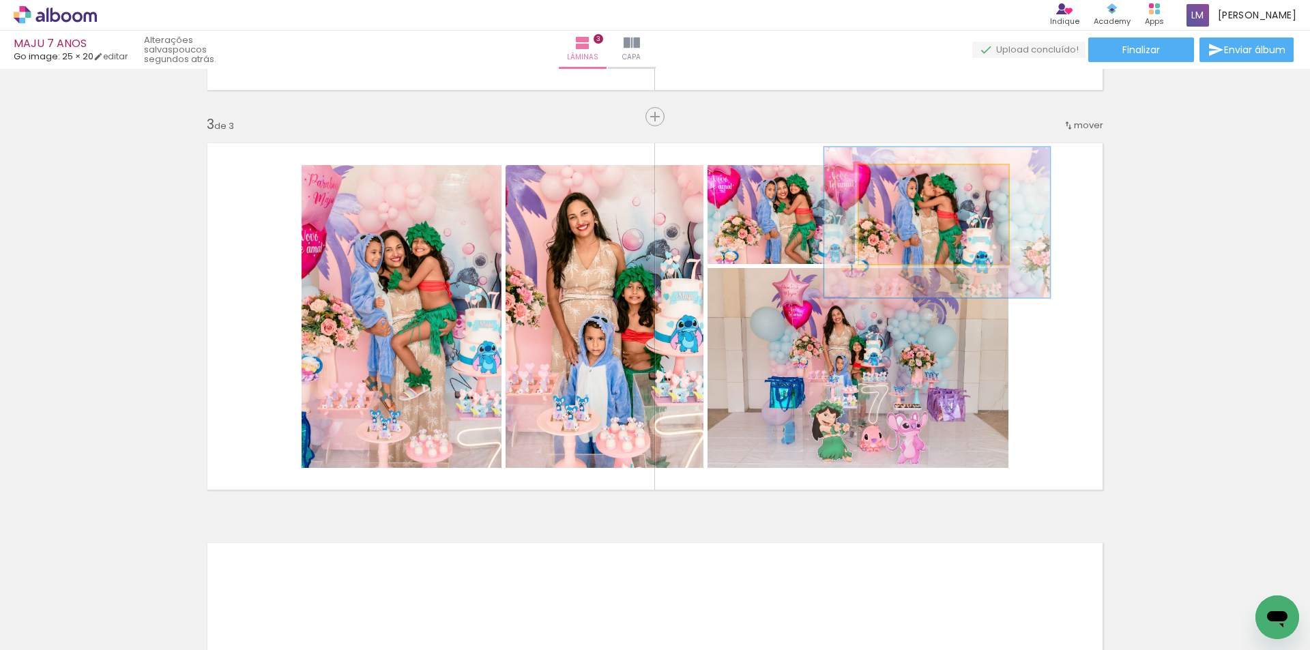
drag, startPoint x: 925, startPoint y: 233, endPoint x: 932, endPoint y: 239, distance: 9.2
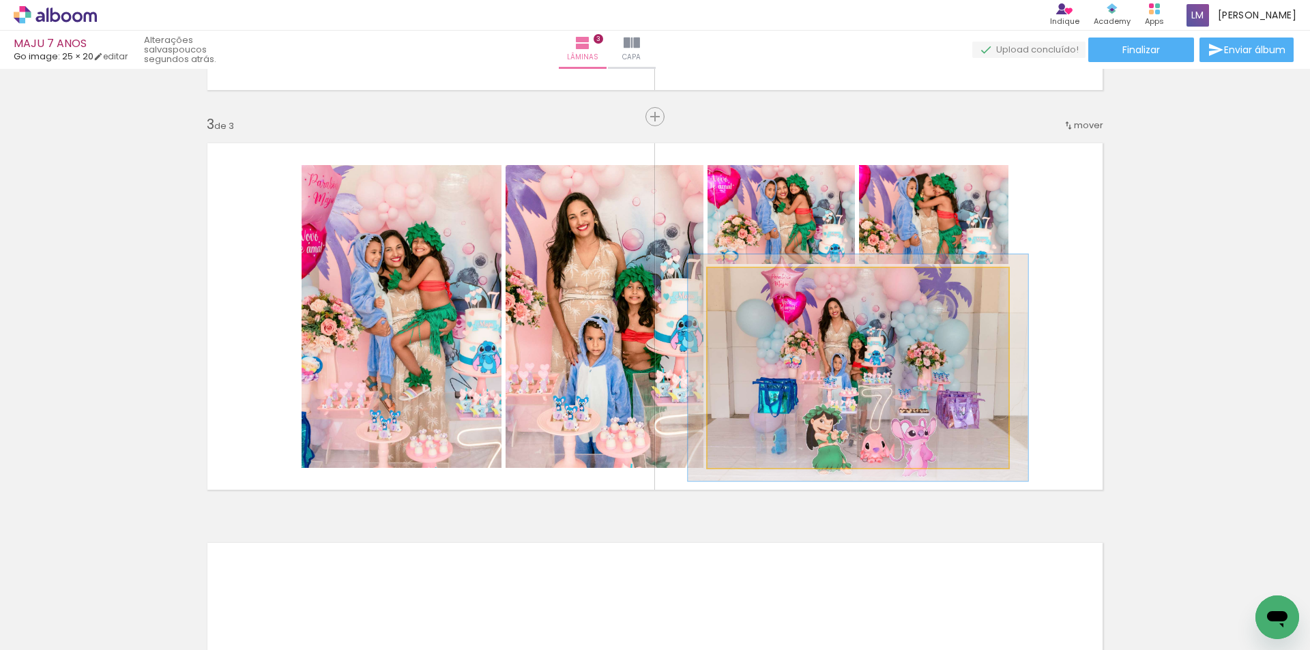
drag, startPoint x: 732, startPoint y: 285, endPoint x: 738, endPoint y: 292, distance: 9.2
type paper-slider "113"
click at [738, 292] on div at bounding box center [746, 283] width 22 height 22
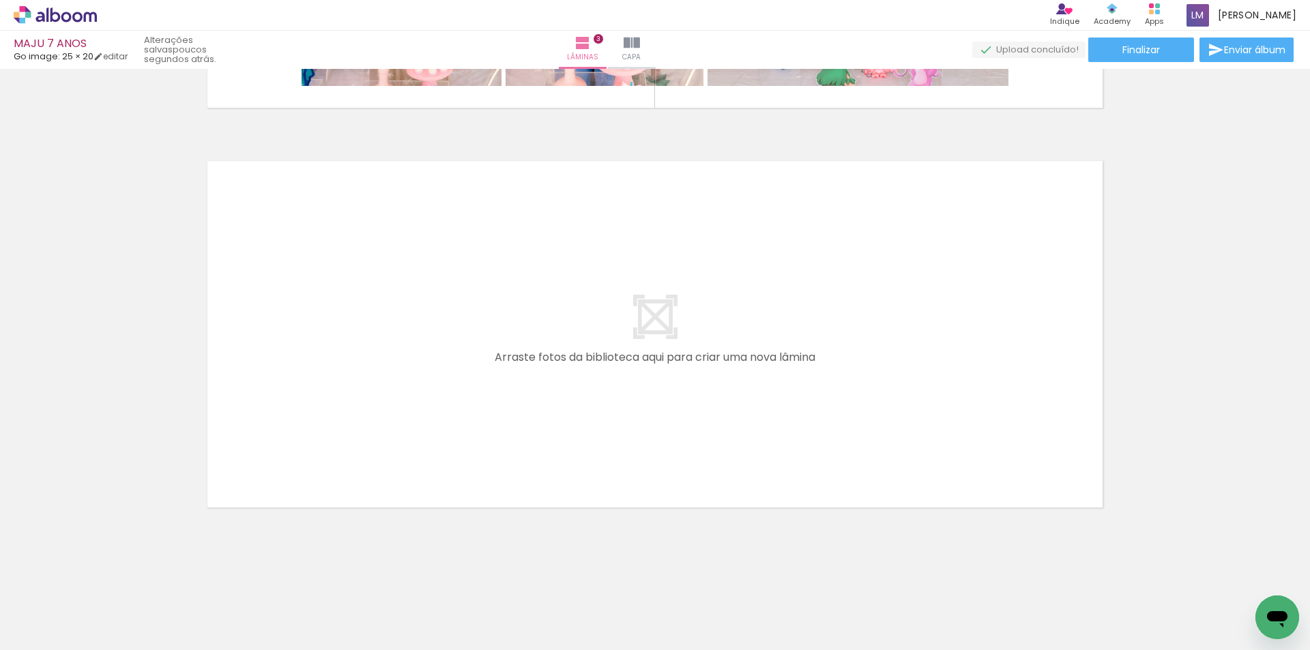
scroll to position [0, 1298]
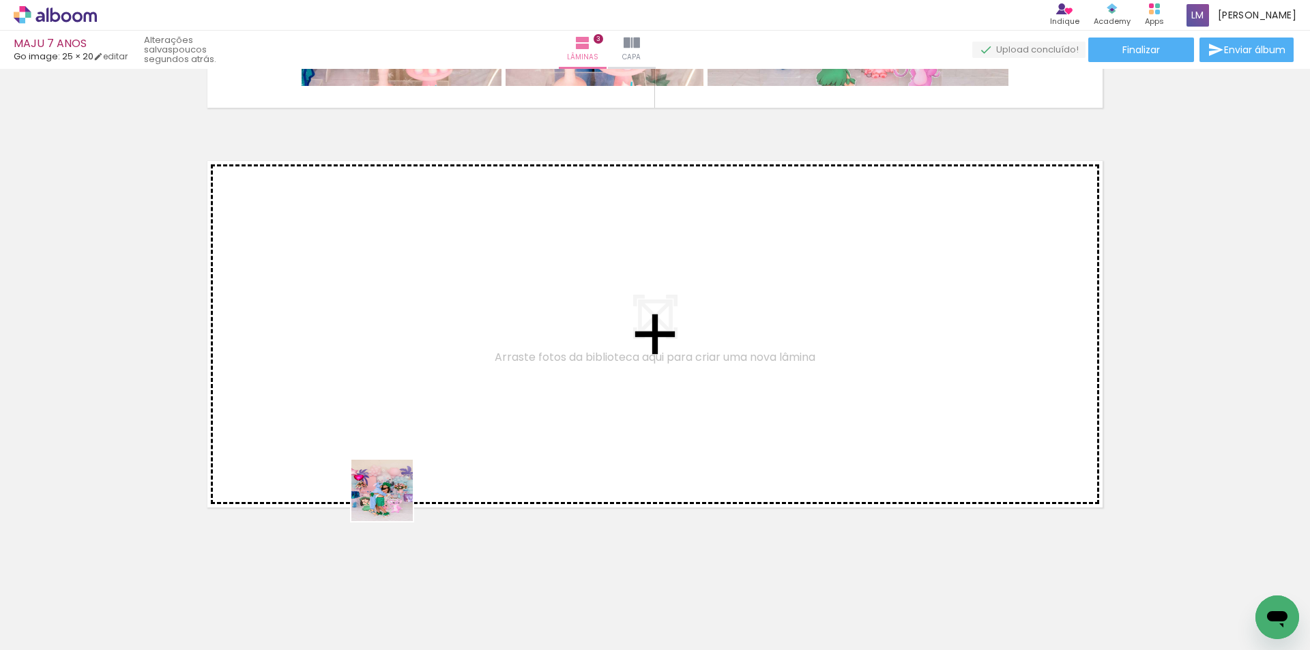
drag, startPoint x: 355, startPoint y: 615, endPoint x: 447, endPoint y: 532, distance: 123.2
click at [417, 385] on quentale-workspace at bounding box center [655, 325] width 1310 height 650
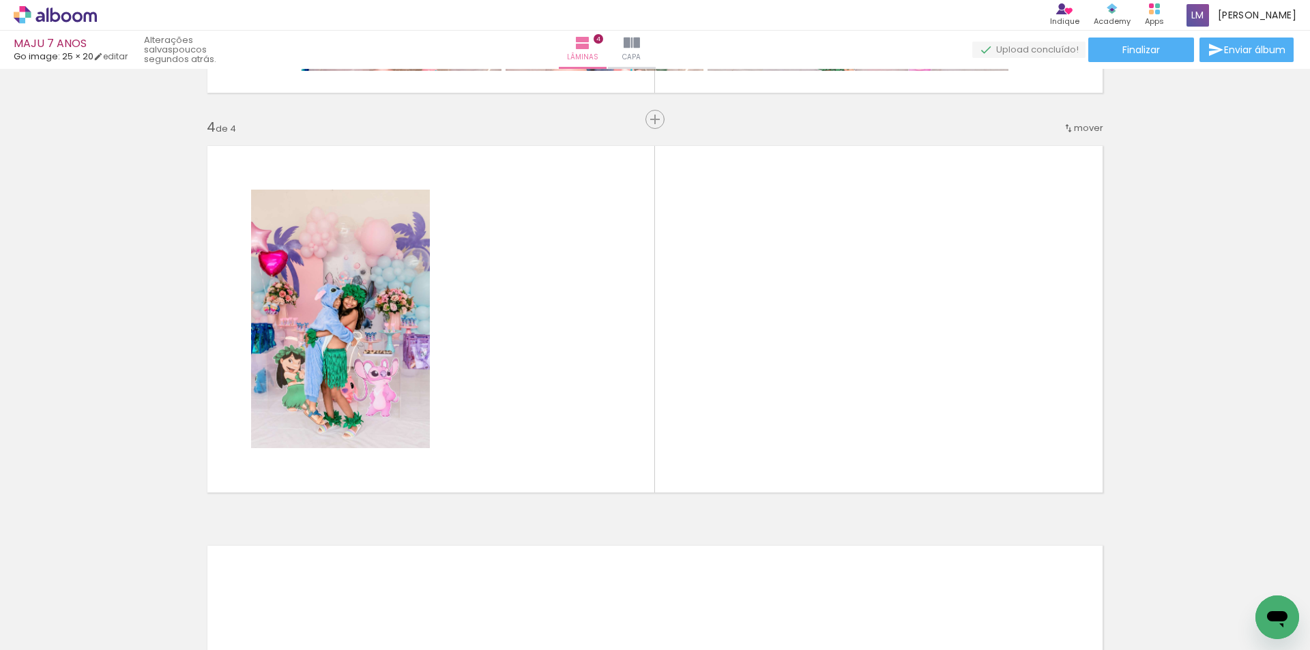
scroll to position [1174, 0]
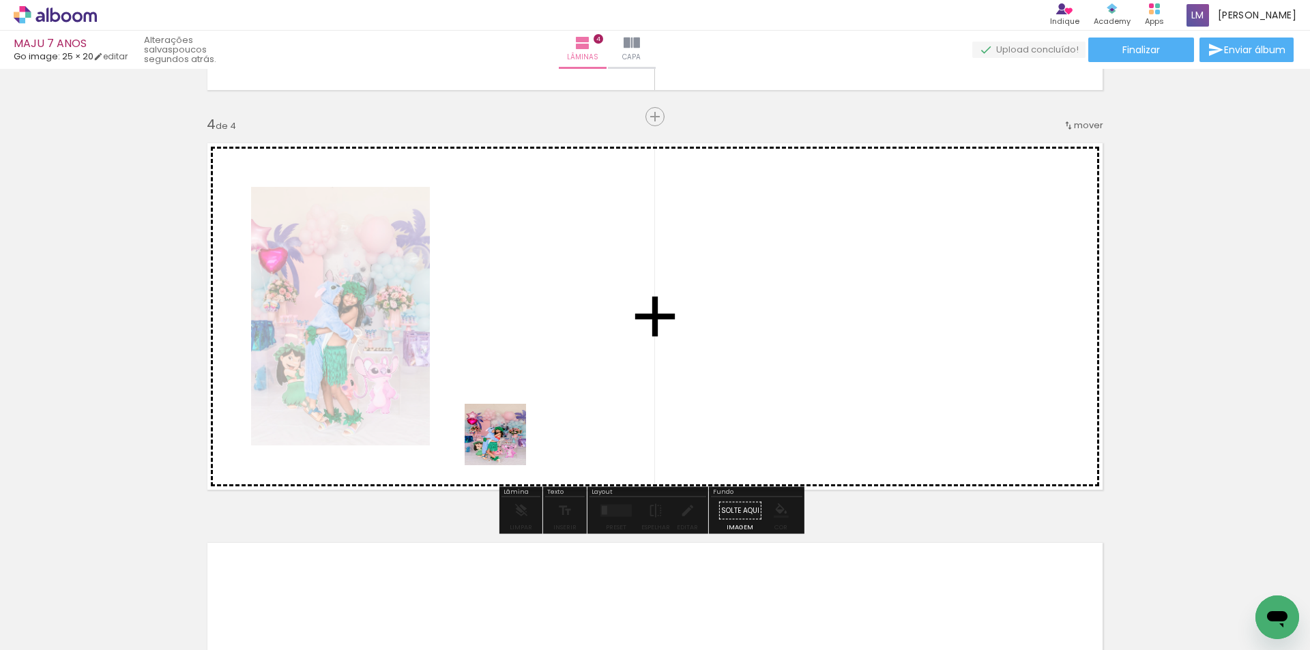
drag, startPoint x: 458, startPoint y: 628, endPoint x: 518, endPoint y: 405, distance: 231.2
click at [518, 405] on quentale-workspace at bounding box center [655, 325] width 1310 height 650
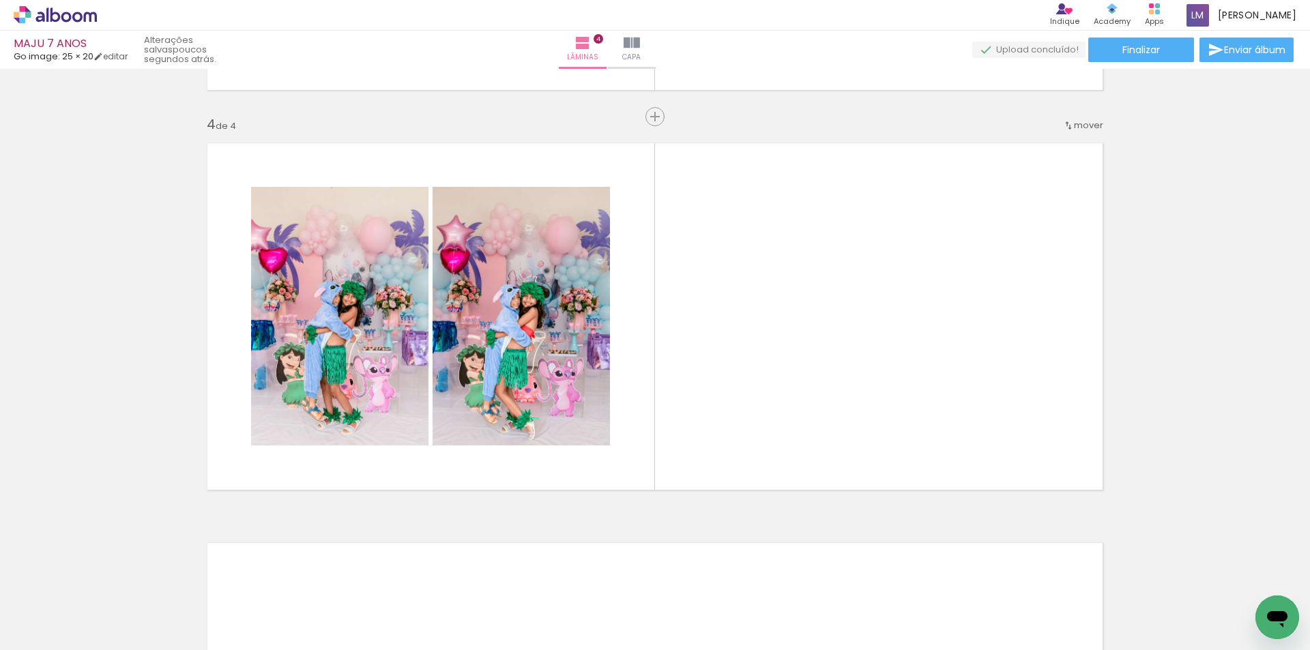
scroll to position [0, 4704]
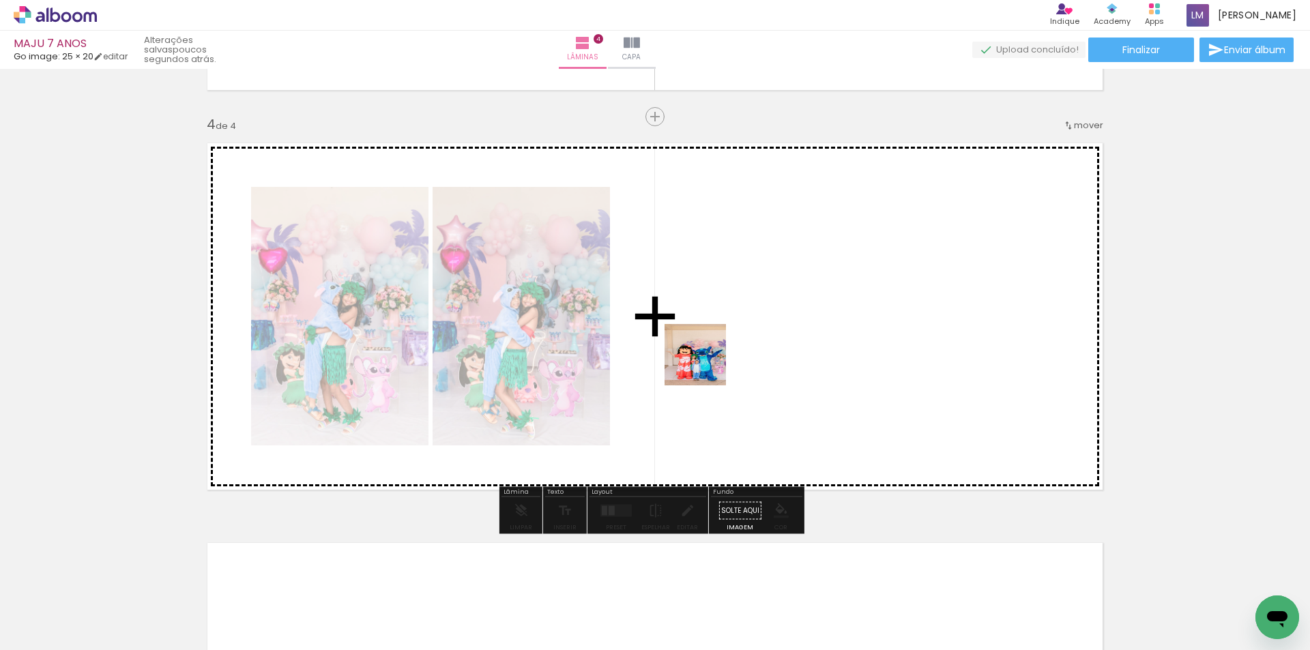
drag, startPoint x: 407, startPoint y: 621, endPoint x: 705, endPoint y: 370, distance: 389.7
click at [705, 370] on quentale-workspace at bounding box center [655, 325] width 1310 height 650
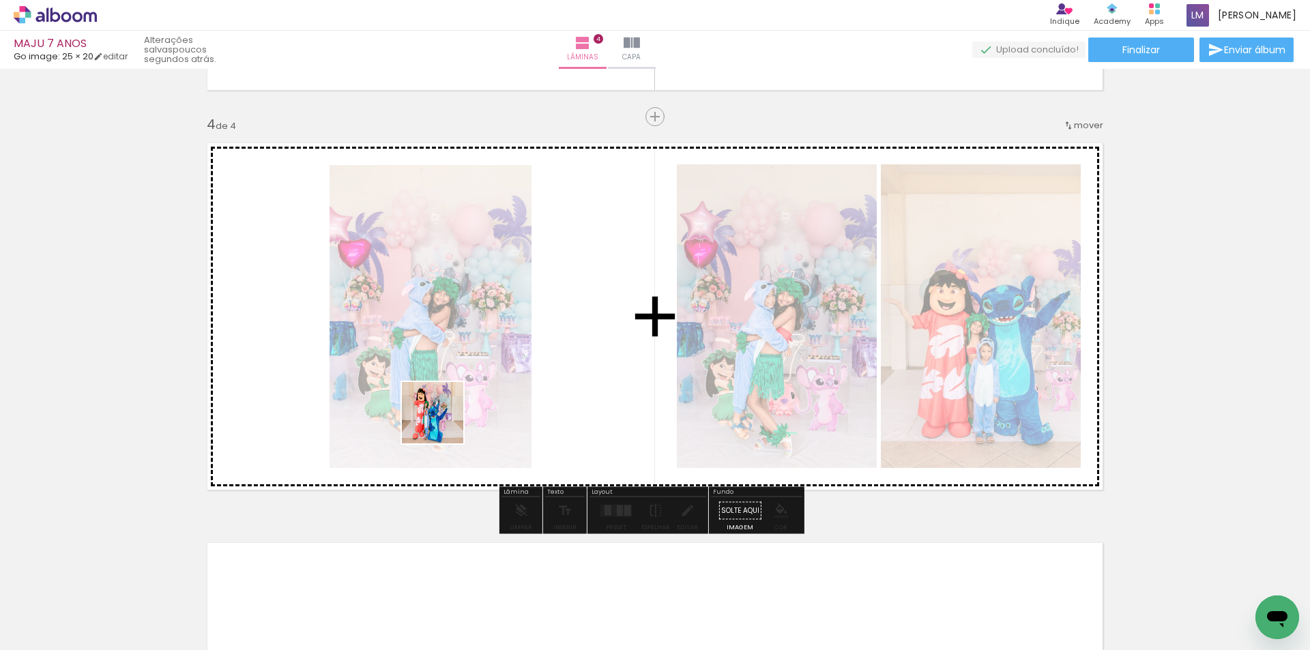
drag, startPoint x: 480, startPoint y: 600, endPoint x: 494, endPoint y: 336, distance: 264.4
click at [404, 351] on quentale-workspace at bounding box center [655, 325] width 1310 height 650
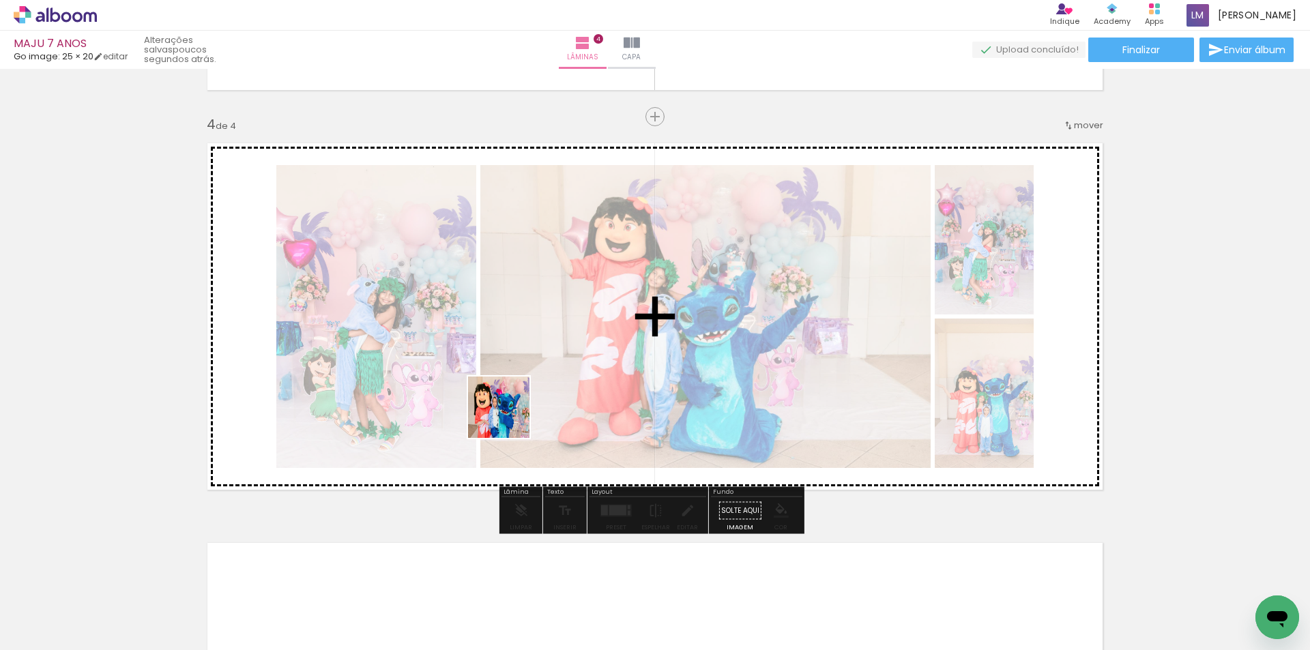
drag, startPoint x: 566, startPoint y: 614, endPoint x: 509, endPoint y: 415, distance: 207.3
click at [509, 415] on quentale-workspace at bounding box center [655, 325] width 1310 height 650
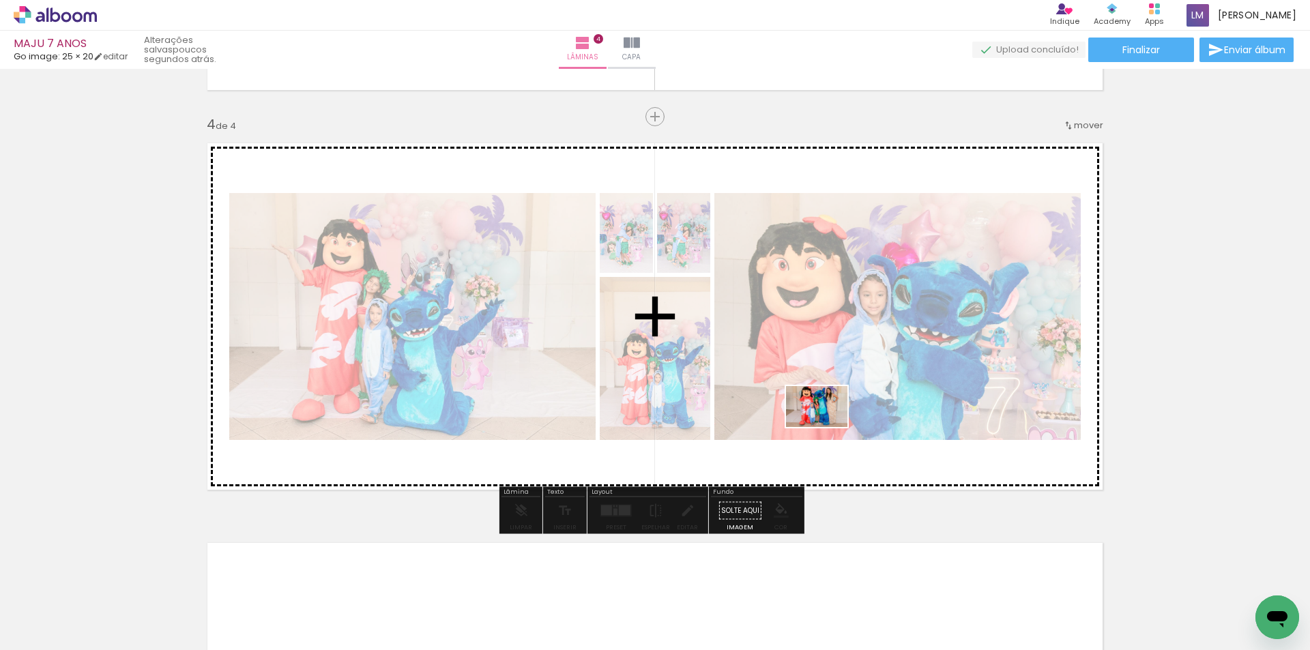
drag, startPoint x: 866, startPoint y: 621, endPoint x: 982, endPoint y: 641, distance: 118.2
click at [827, 426] on quentale-workspace at bounding box center [655, 325] width 1310 height 650
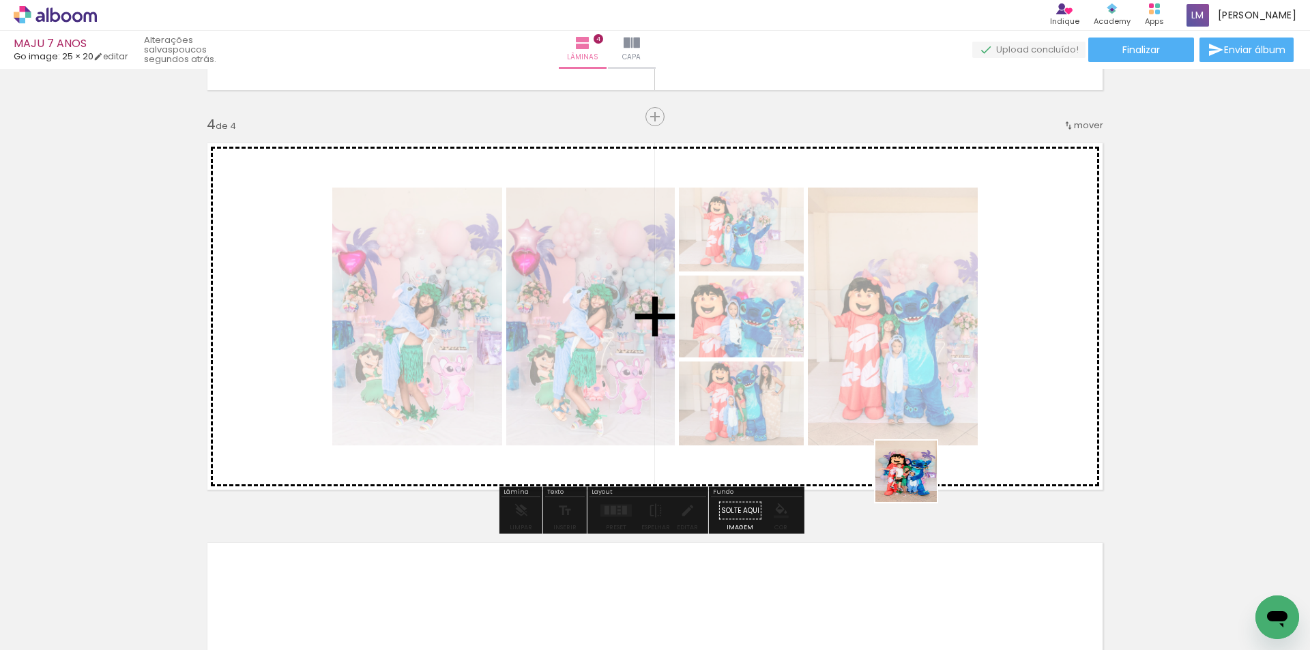
drag, startPoint x: 948, startPoint y: 622, endPoint x: 922, endPoint y: 479, distance: 145.7
click at [911, 471] on quentale-workspace at bounding box center [655, 325] width 1310 height 650
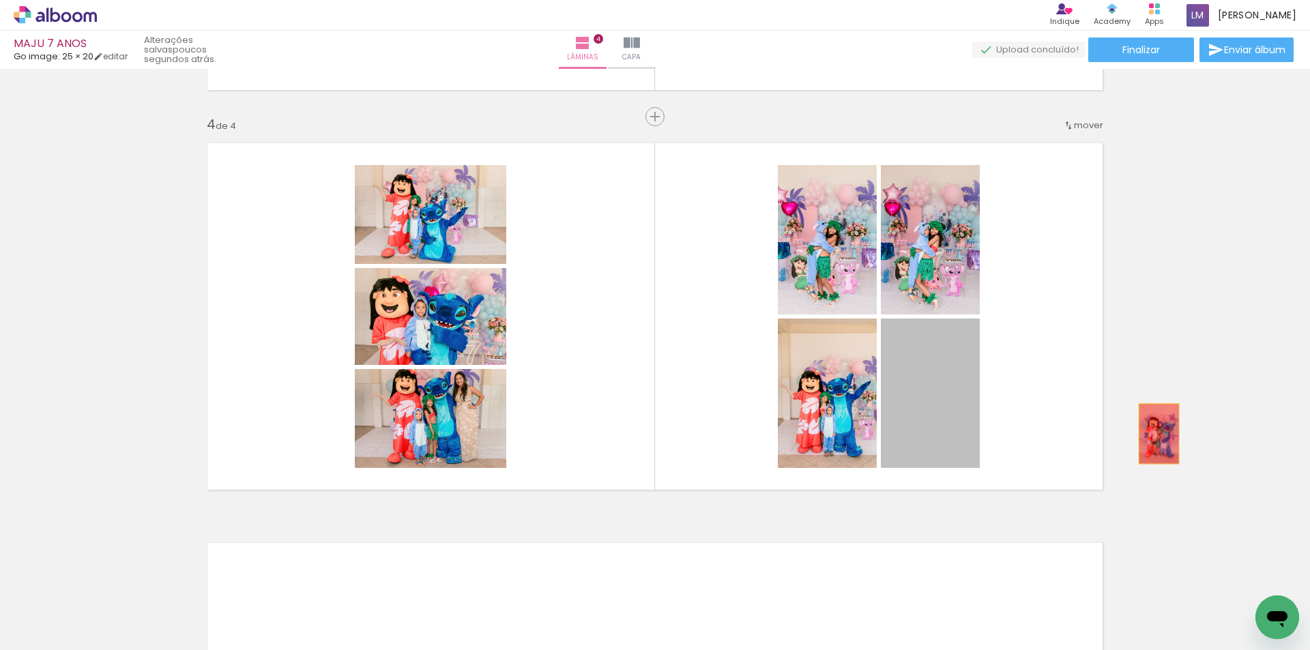
drag, startPoint x: 928, startPoint y: 422, endPoint x: 1154, endPoint y: 434, distance: 226.1
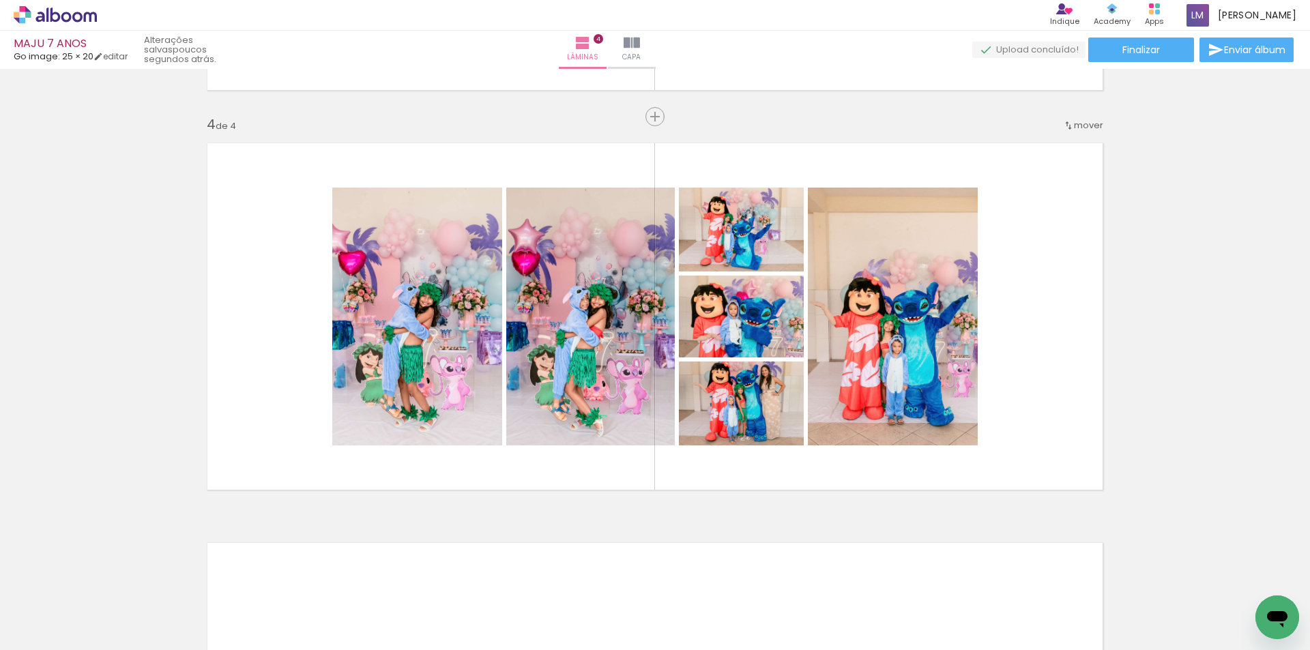
scroll to position [0, 5377]
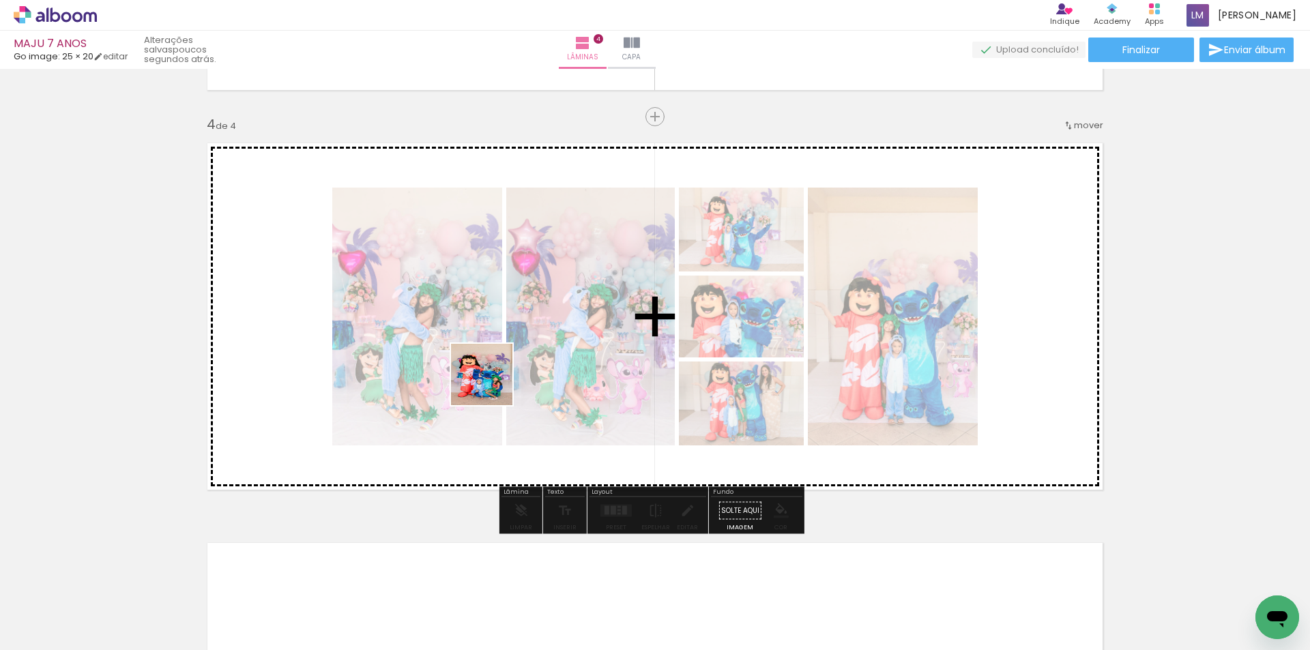
drag, startPoint x: 420, startPoint y: 628, endPoint x: 492, endPoint y: 383, distance: 254.7
click at [492, 383] on quentale-workspace at bounding box center [655, 325] width 1310 height 650
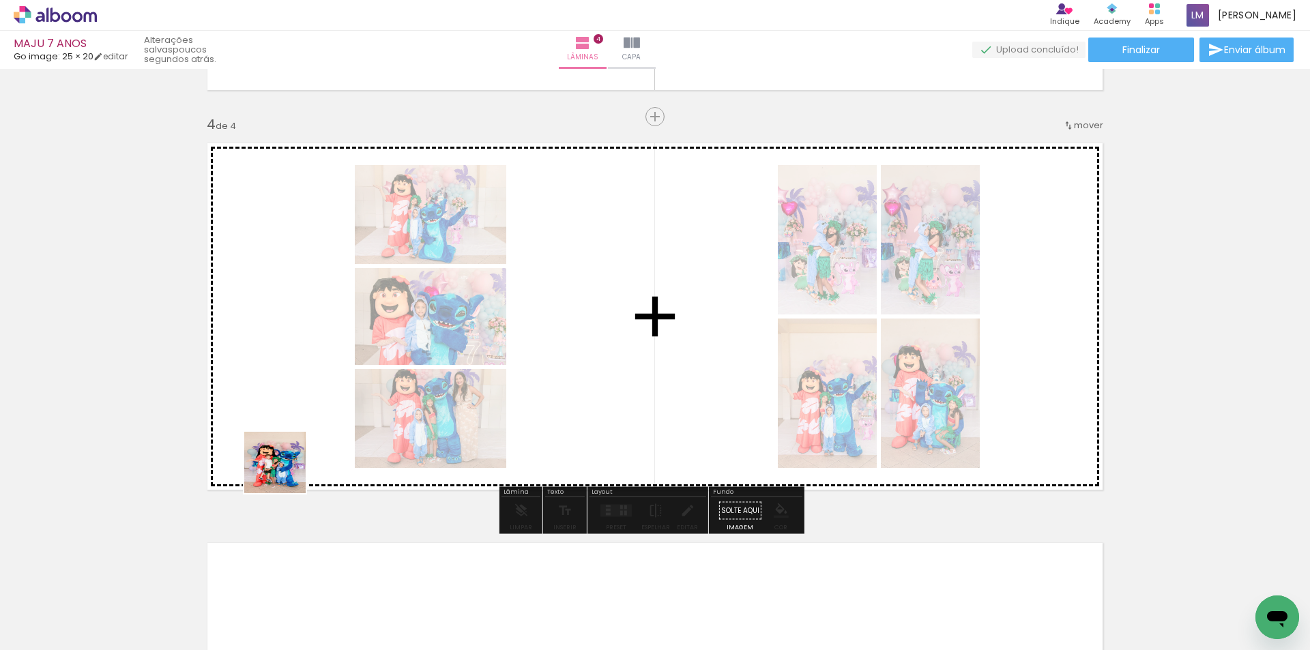
drag, startPoint x: 271, startPoint y: 626, endPoint x: 287, endPoint y: 471, distance: 155.0
click at [287, 471] on quentale-workspace at bounding box center [655, 325] width 1310 height 650
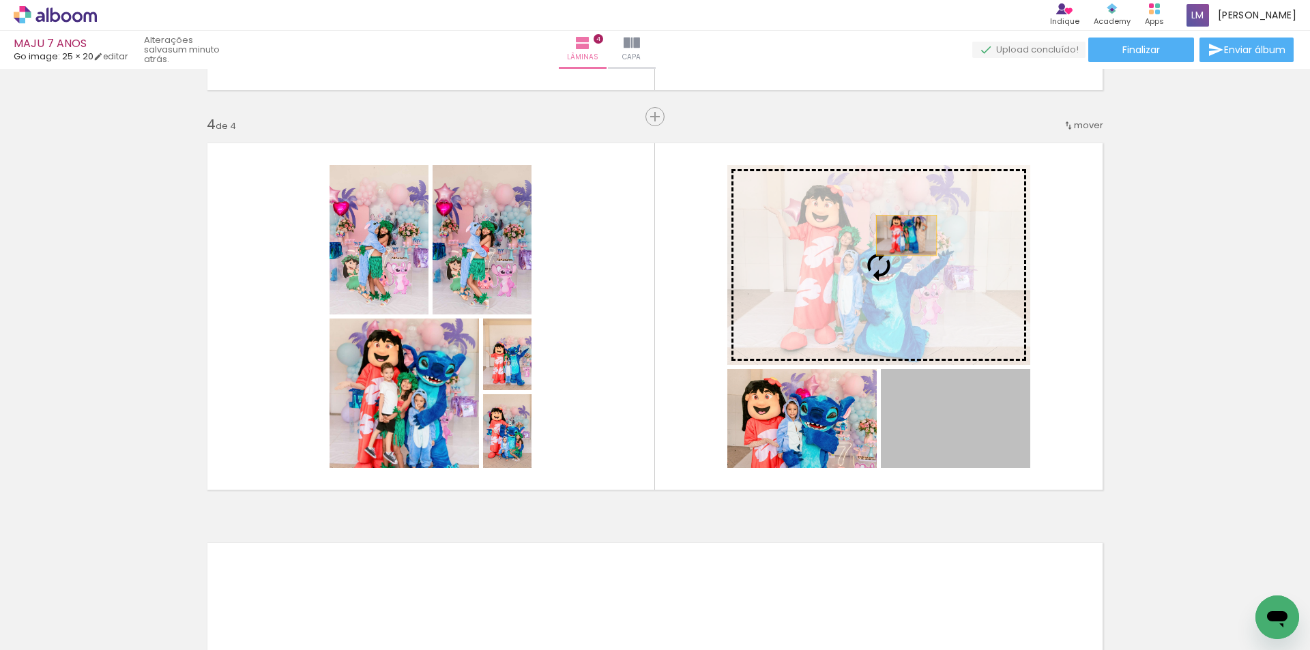
drag, startPoint x: 970, startPoint y: 449, endPoint x: 901, endPoint y: 235, distance: 224.4
click at [0, 0] on slot at bounding box center [0, 0] width 0 height 0
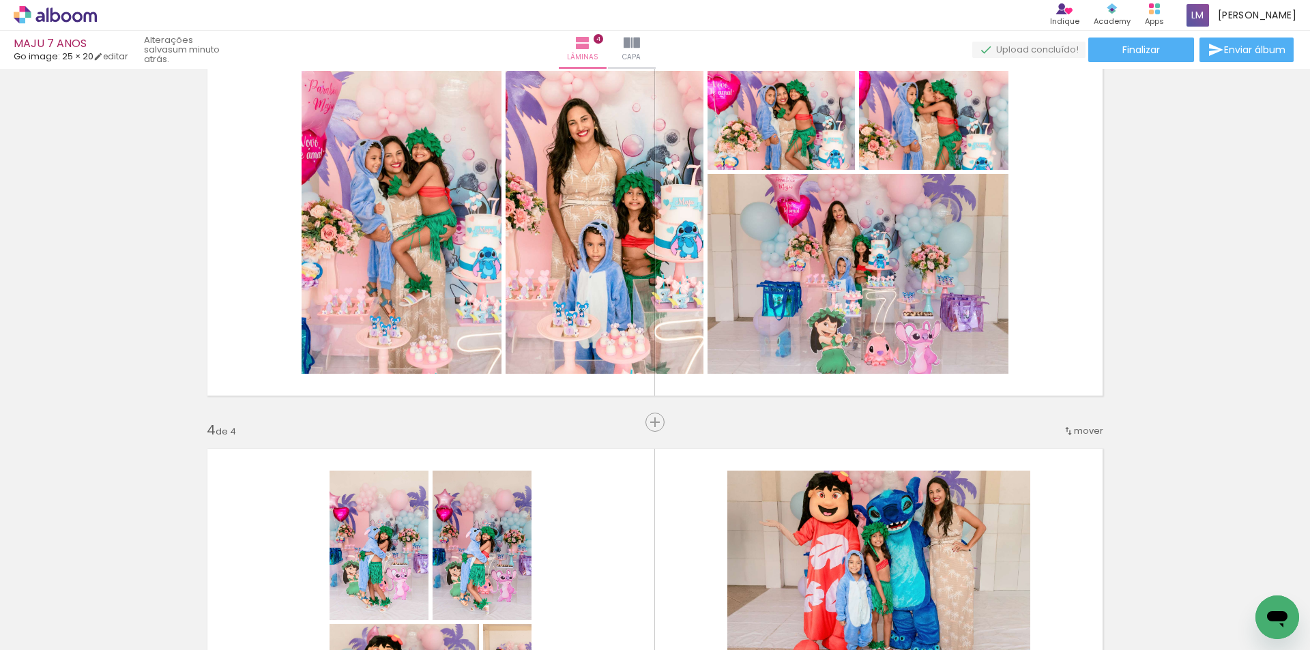
scroll to position [901, 0]
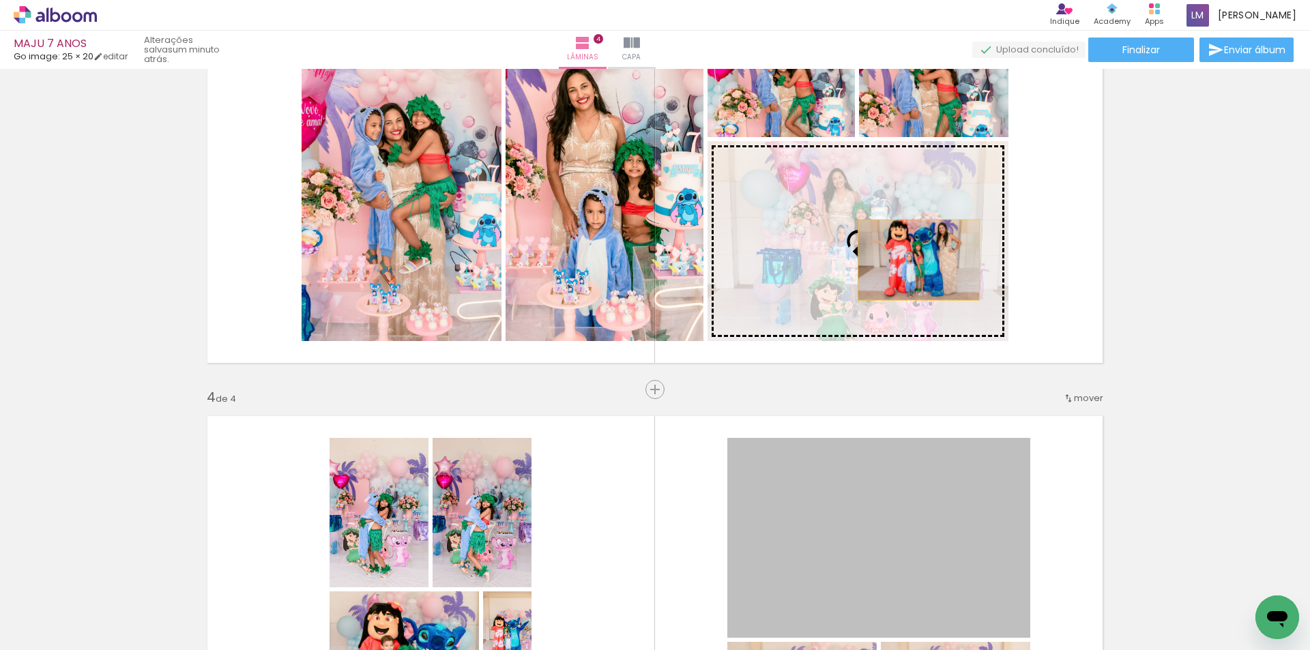
drag, startPoint x: 906, startPoint y: 547, endPoint x: 913, endPoint y: 260, distance: 287.3
click at [913, 260] on div "Inserir lâmina 1 de 4 Inserir lâmina 2 de 4 Inserir lâmina 3 de 4 Inserir lâmin…" at bounding box center [655, 172] width 1310 height 1999
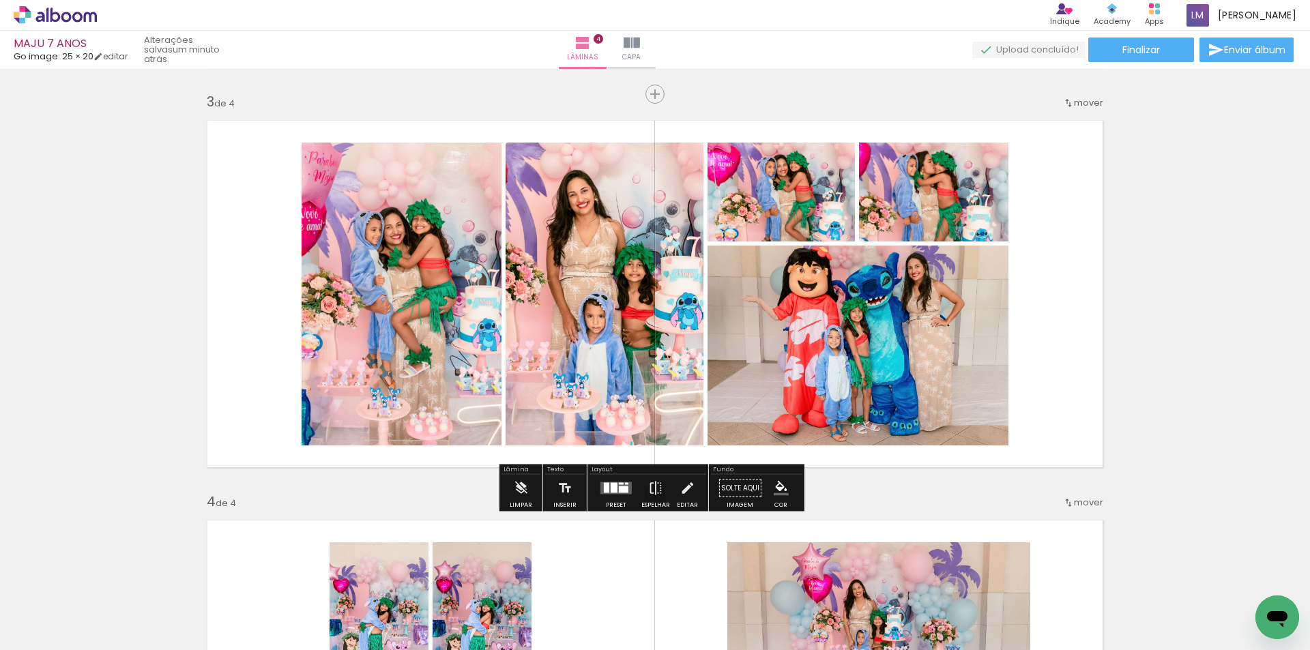
scroll to position [765, 0]
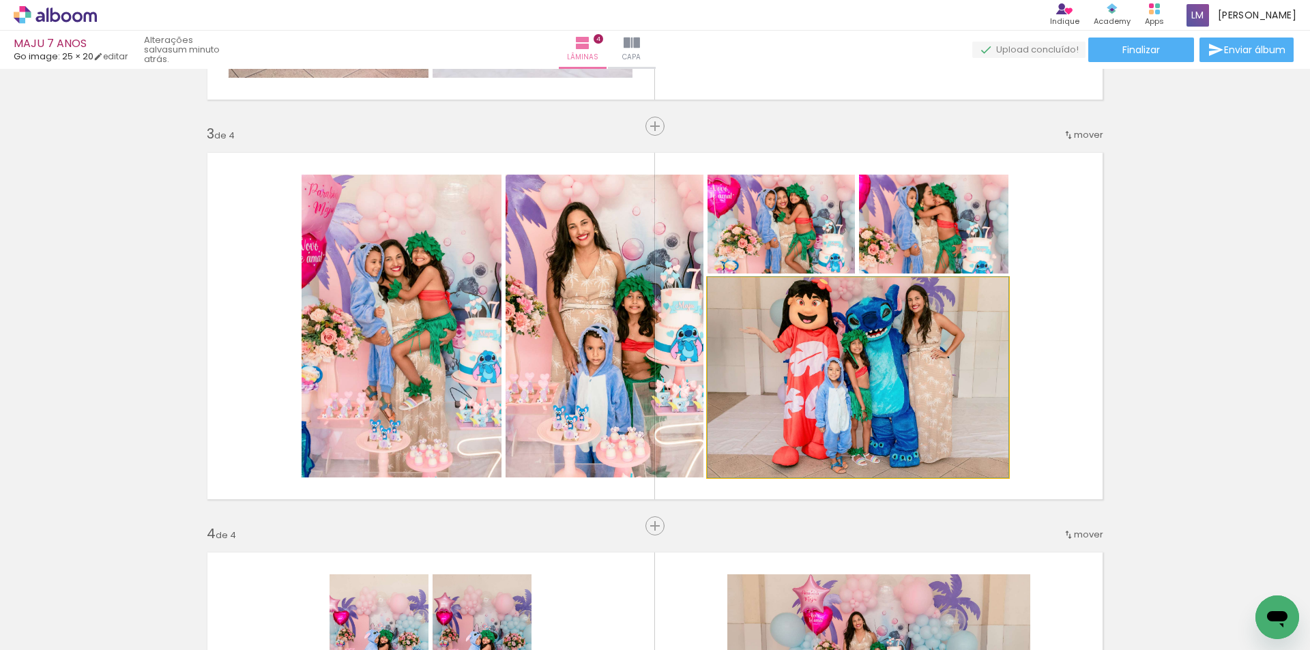
click at [855, 398] on quentale-photo at bounding box center [857, 378] width 301 height 200
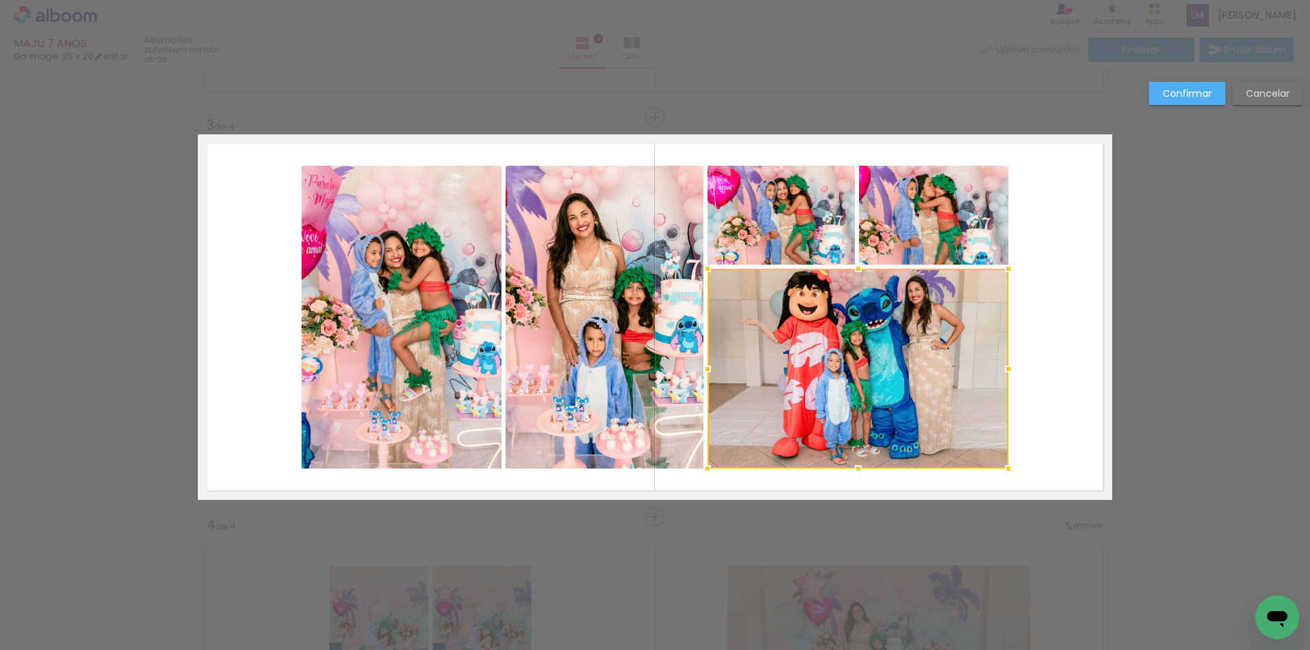
scroll to position [774, 0]
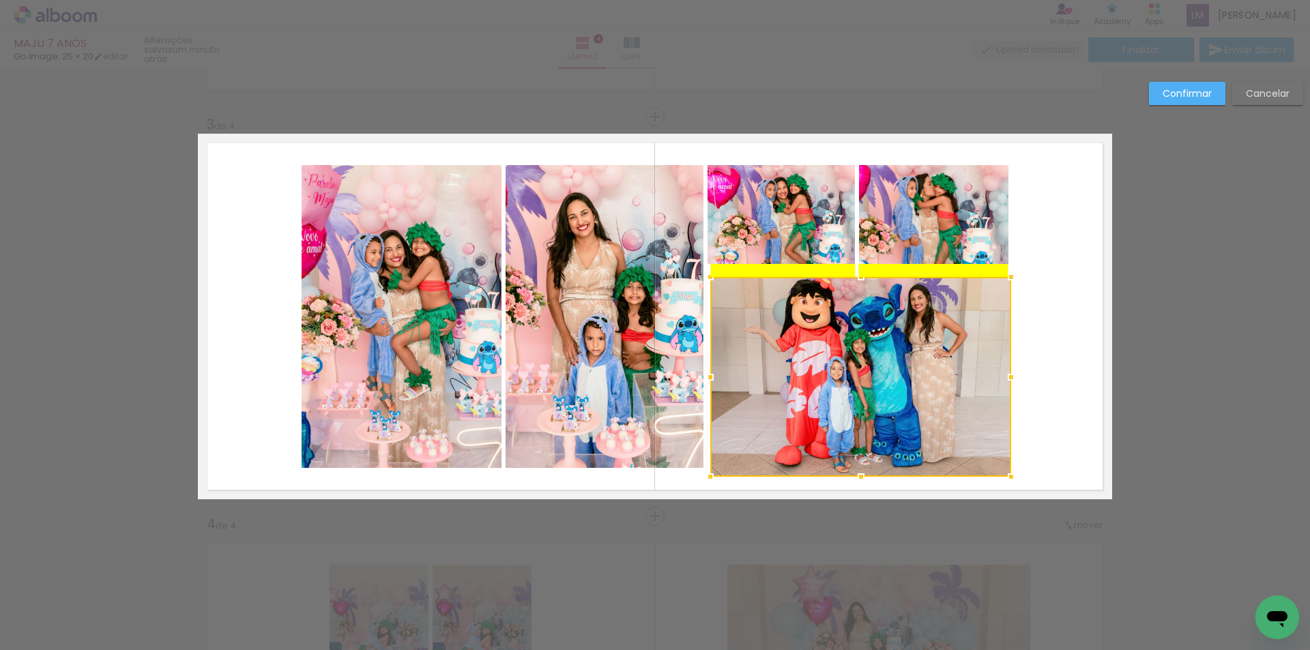
click at [883, 390] on div at bounding box center [860, 377] width 301 height 200
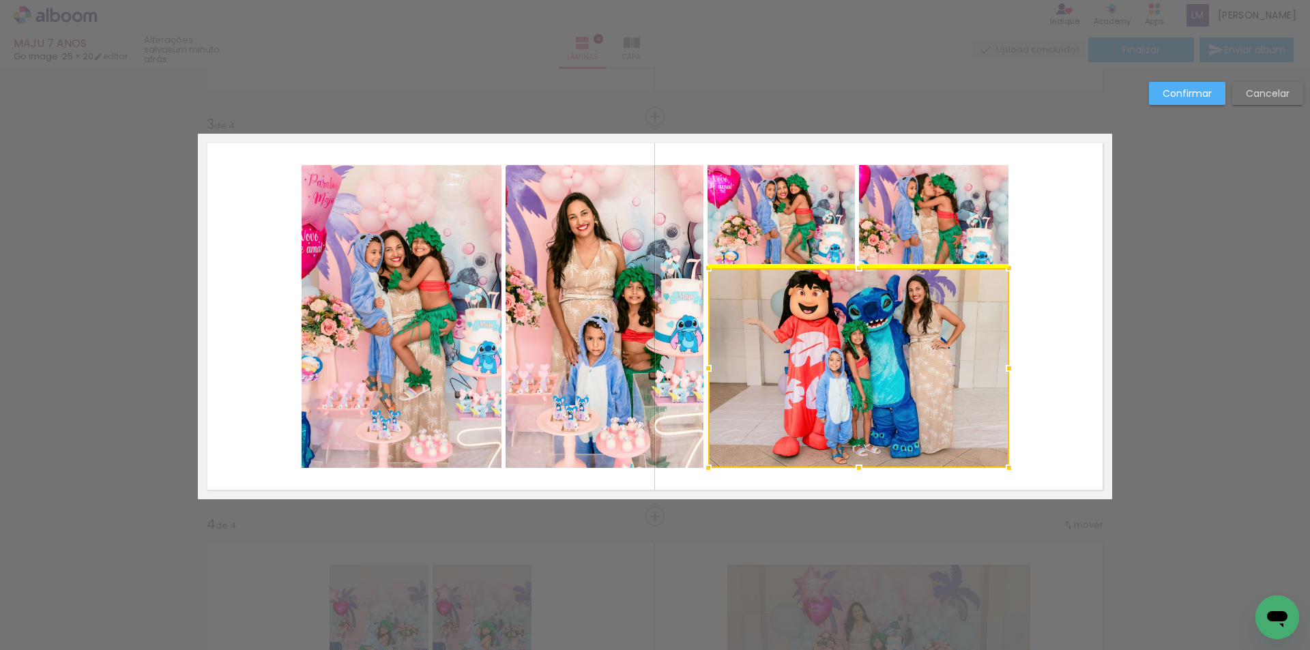
drag, startPoint x: 860, startPoint y: 372, endPoint x: 858, endPoint y: 364, distance: 9.1
click at [858, 364] on div at bounding box center [858, 368] width 301 height 200
click at [0, 0] on slot "Cancelar" at bounding box center [0, 0] width 0 height 0
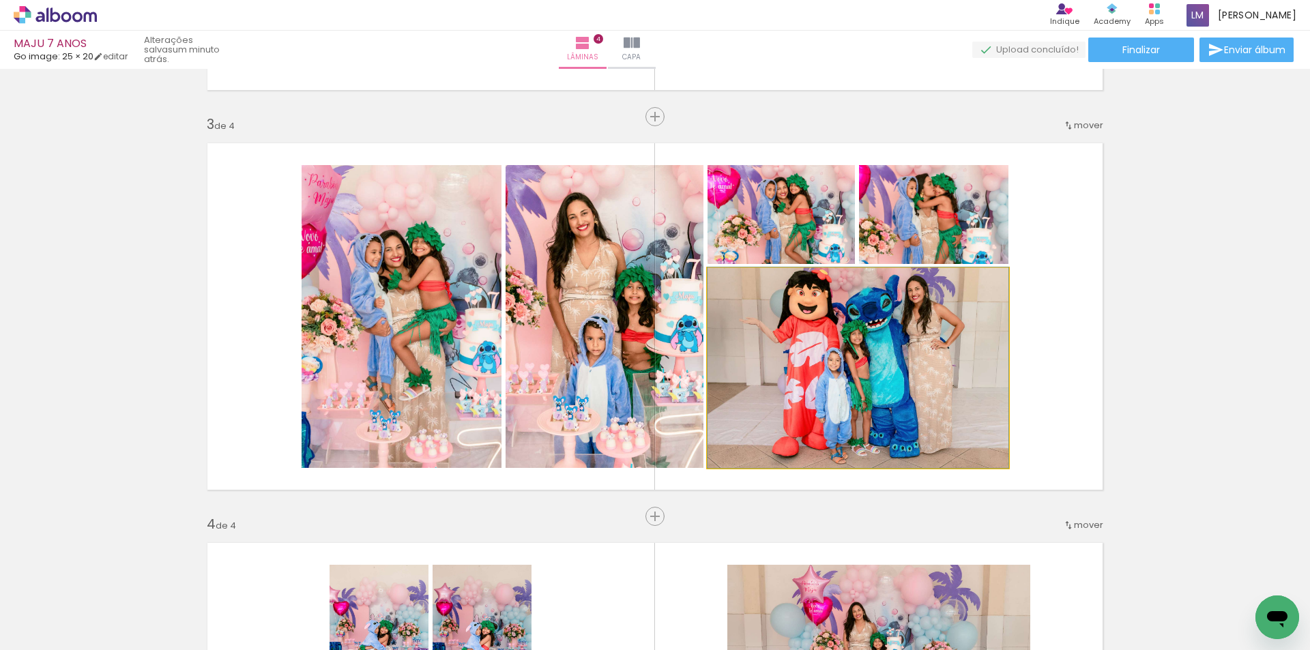
click at [890, 348] on quentale-photo at bounding box center [857, 368] width 301 height 200
drag, startPoint x: 885, startPoint y: 336, endPoint x: 885, endPoint y: 351, distance: 14.3
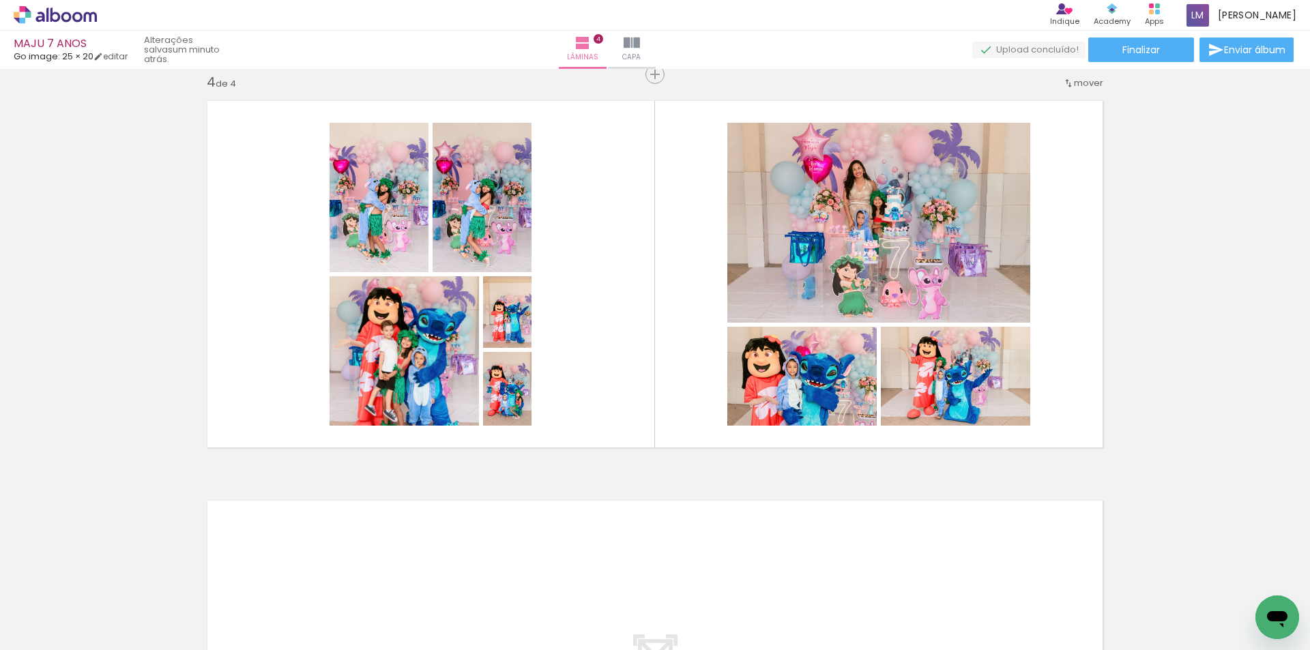
scroll to position [1184, 0]
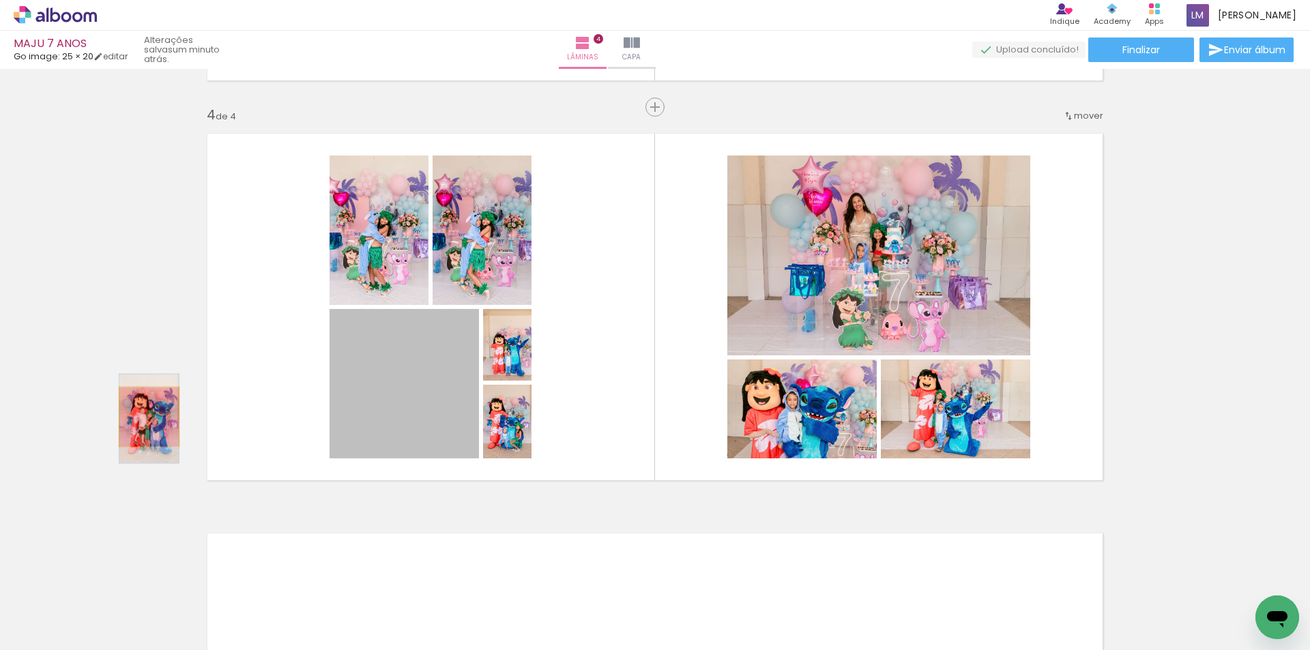
drag, startPoint x: 390, startPoint y: 411, endPoint x: 144, endPoint y: 417, distance: 245.7
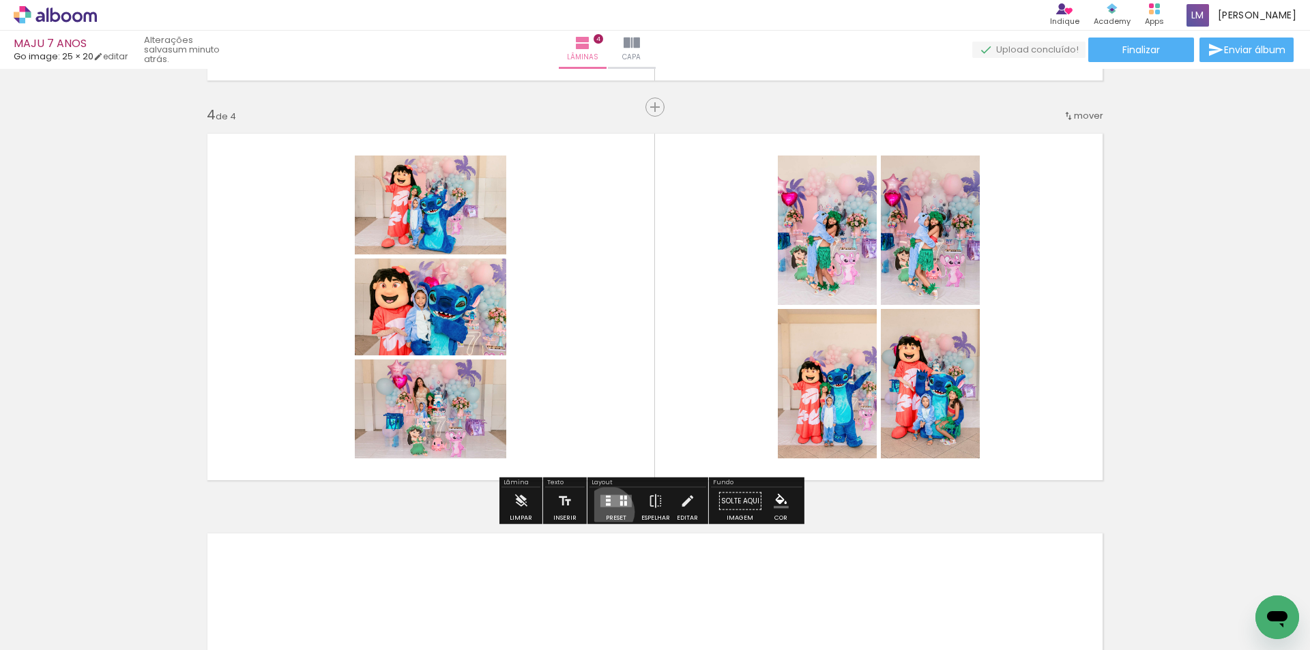
click at [606, 512] on div at bounding box center [616, 501] width 37 height 27
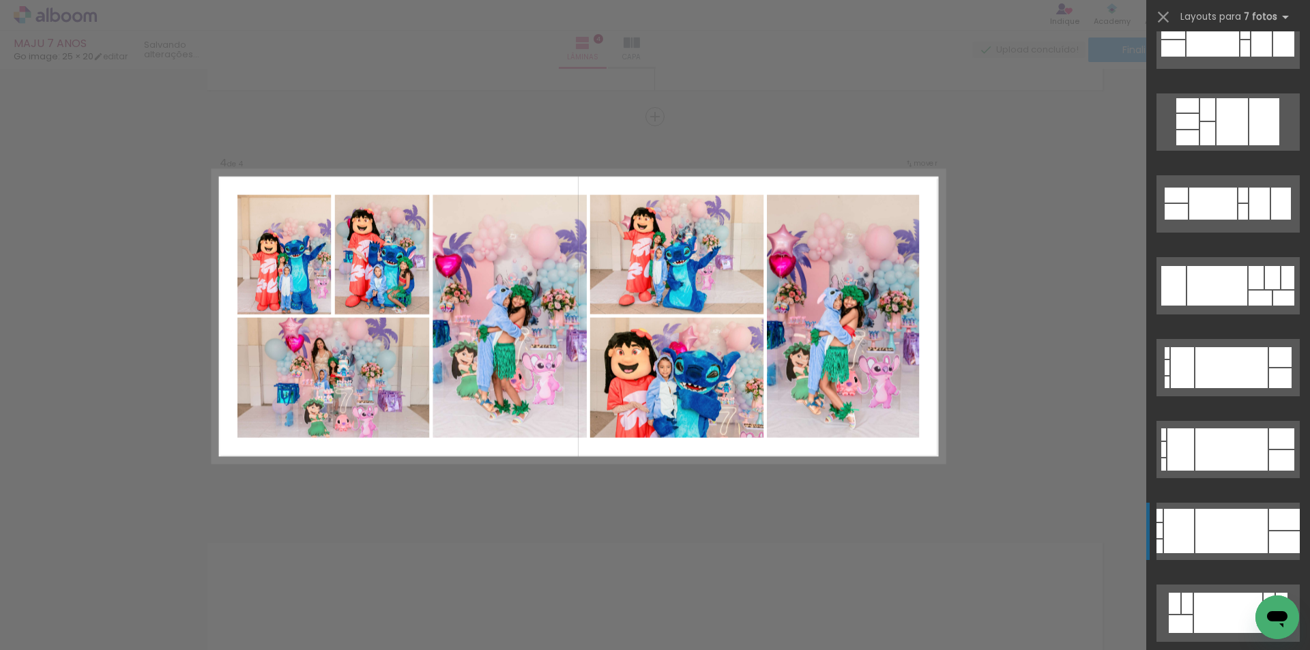
scroll to position [682, 0]
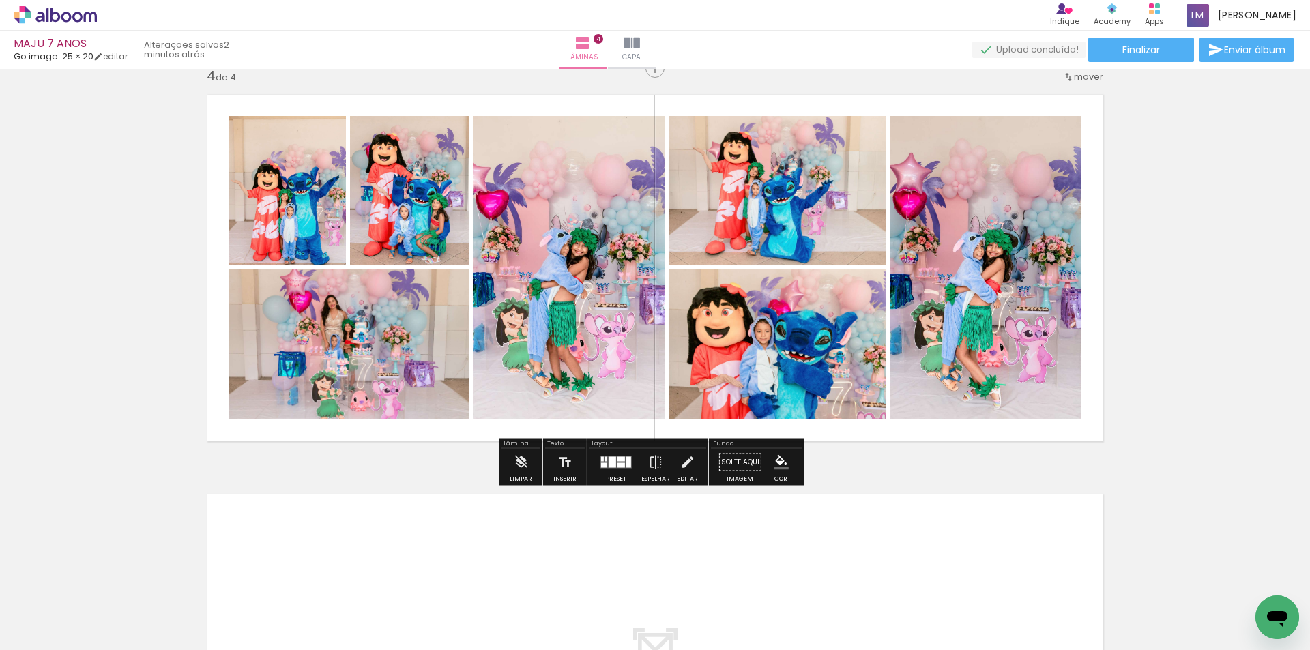
scroll to position [1228, 0]
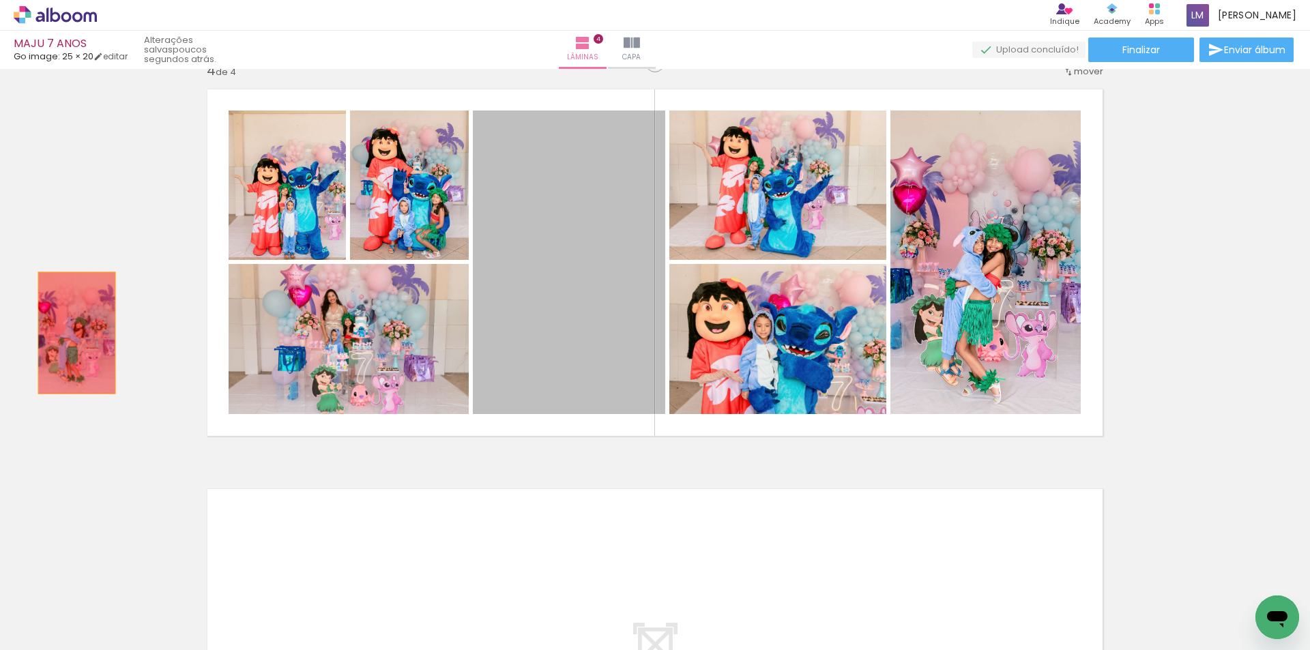
drag, startPoint x: 587, startPoint y: 293, endPoint x: 72, endPoint y: 333, distance: 516.6
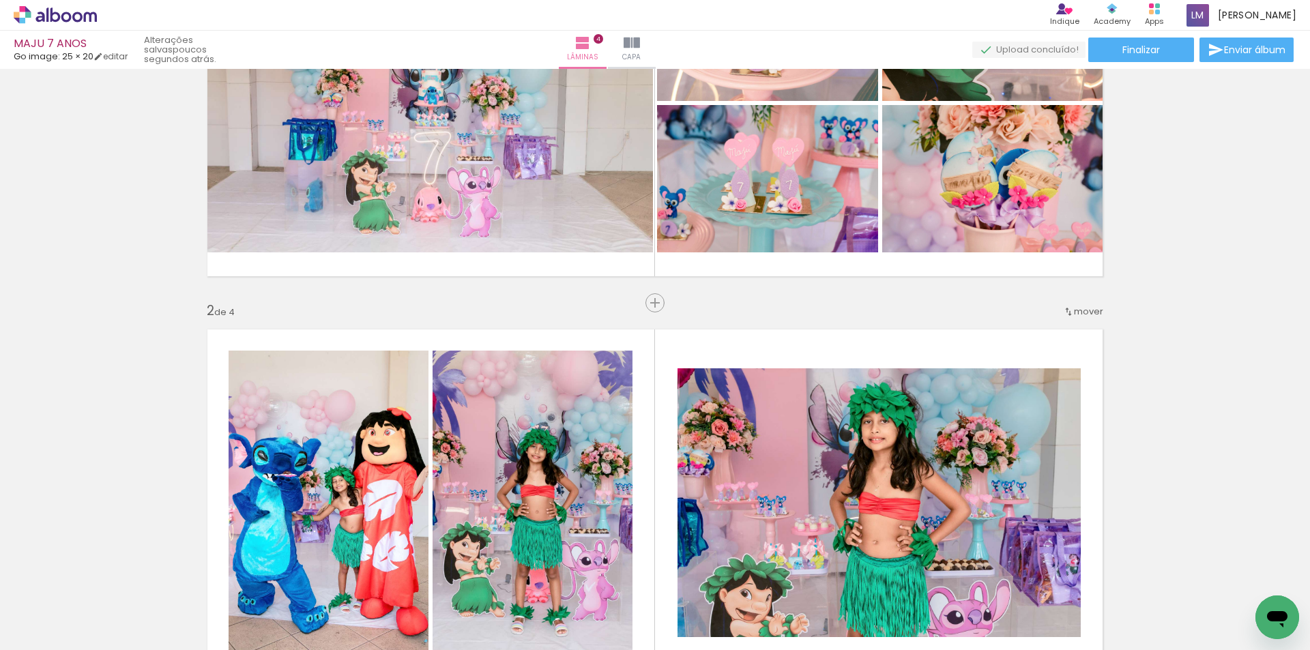
scroll to position [0, 0]
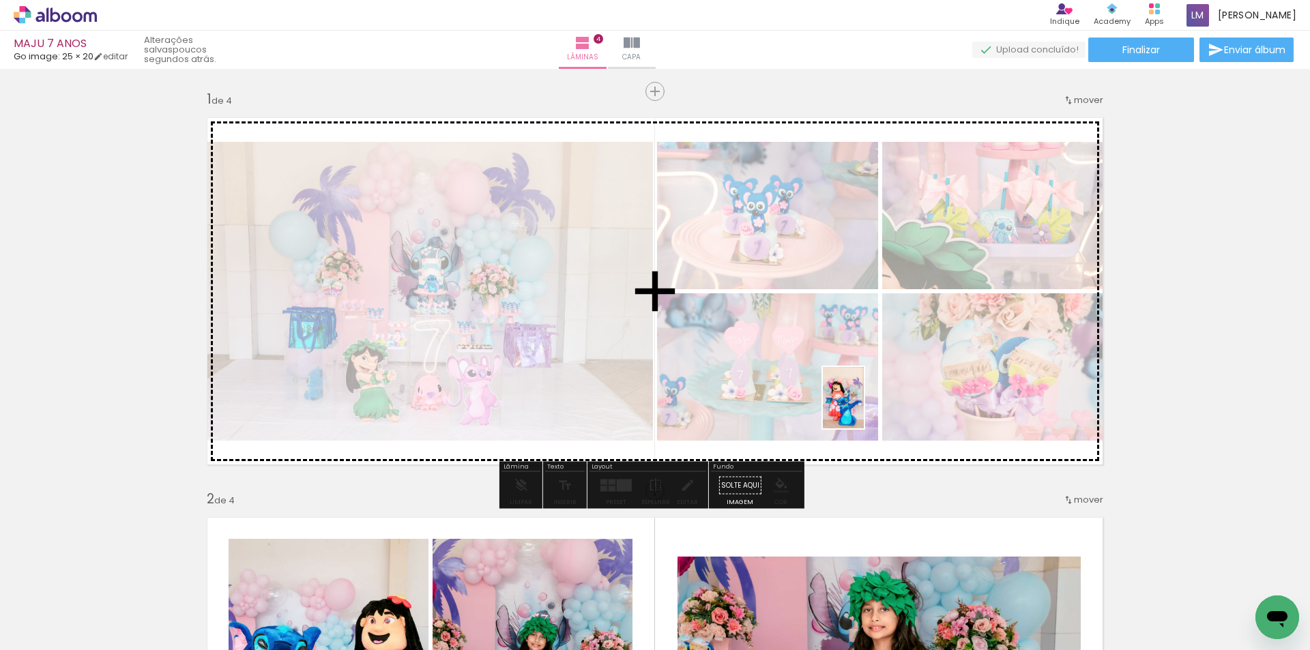
drag, startPoint x: 940, startPoint y: 624, endPoint x: 864, endPoint y: 400, distance: 235.8
click at [862, 402] on quentale-workspace at bounding box center [655, 325] width 1310 height 650
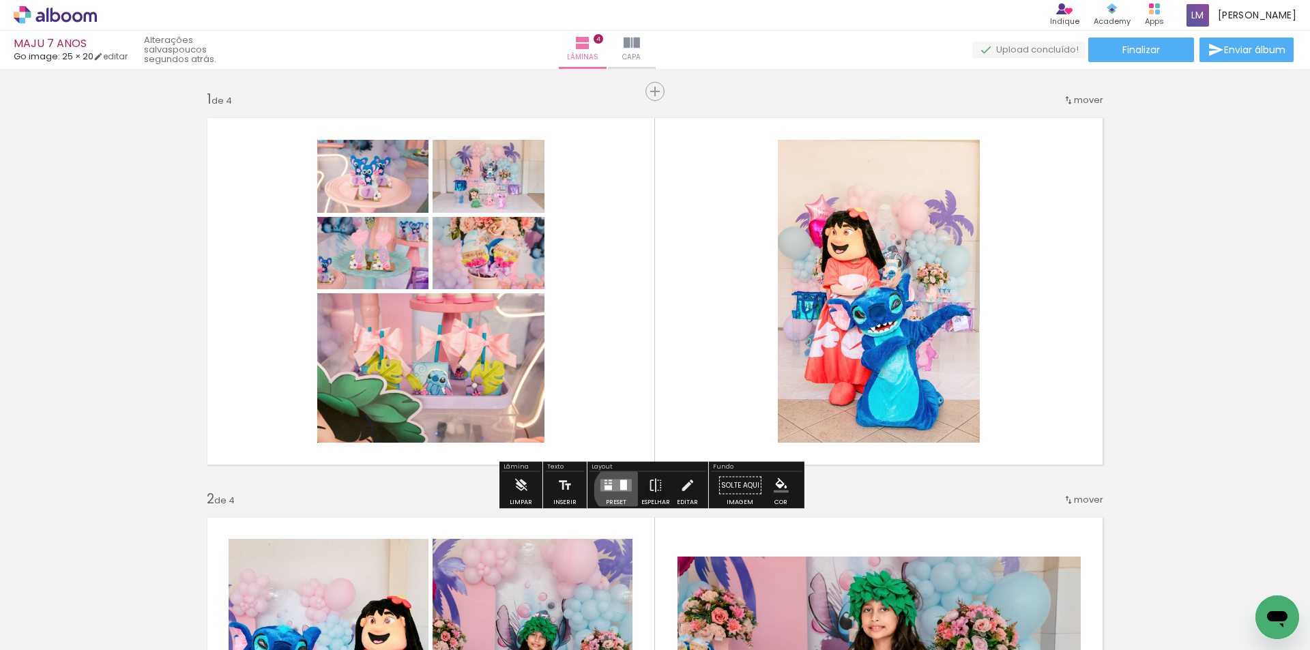
click at [616, 490] on quentale-layouter at bounding box center [615, 486] width 31 height 12
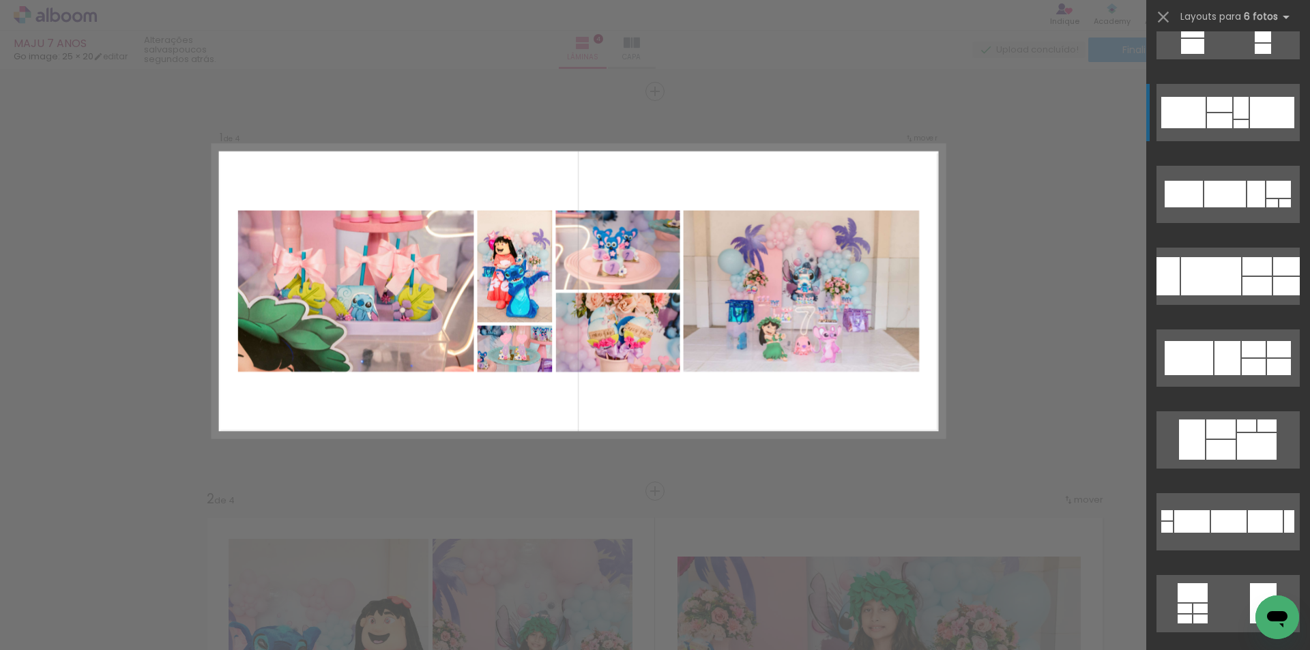
scroll to position [205, 0]
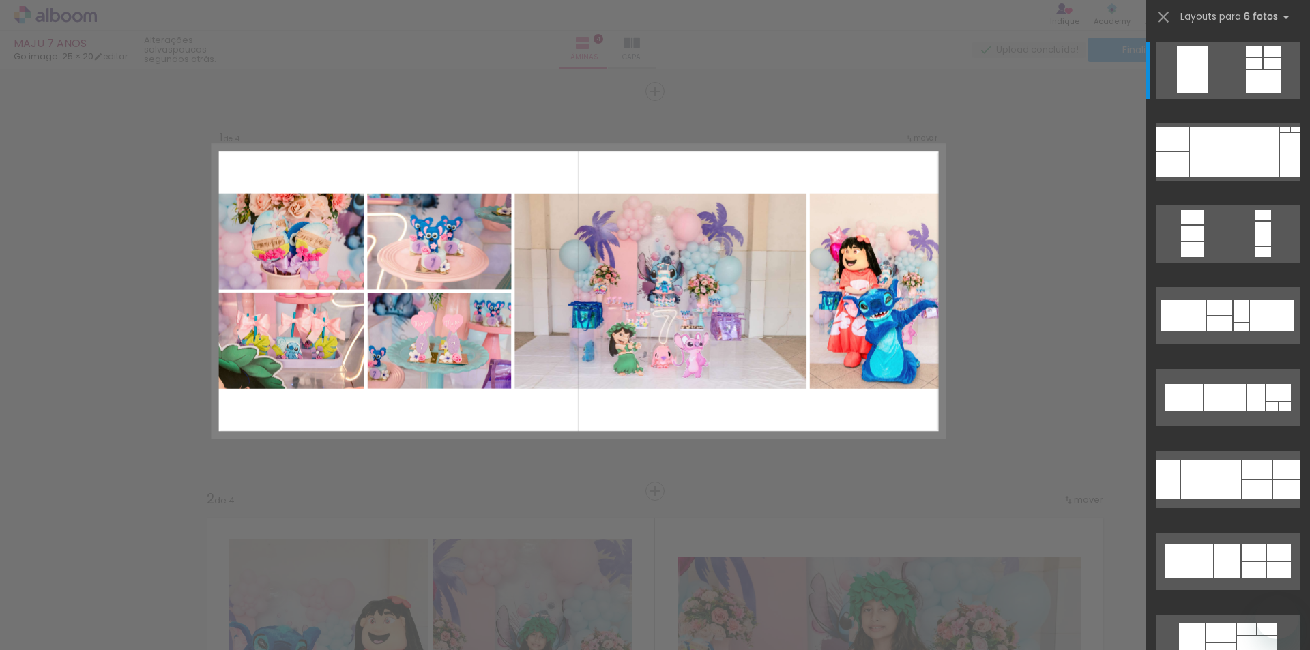
click at [1190, 181] on quentale-layouter at bounding box center [1227, 151] width 143 height 57
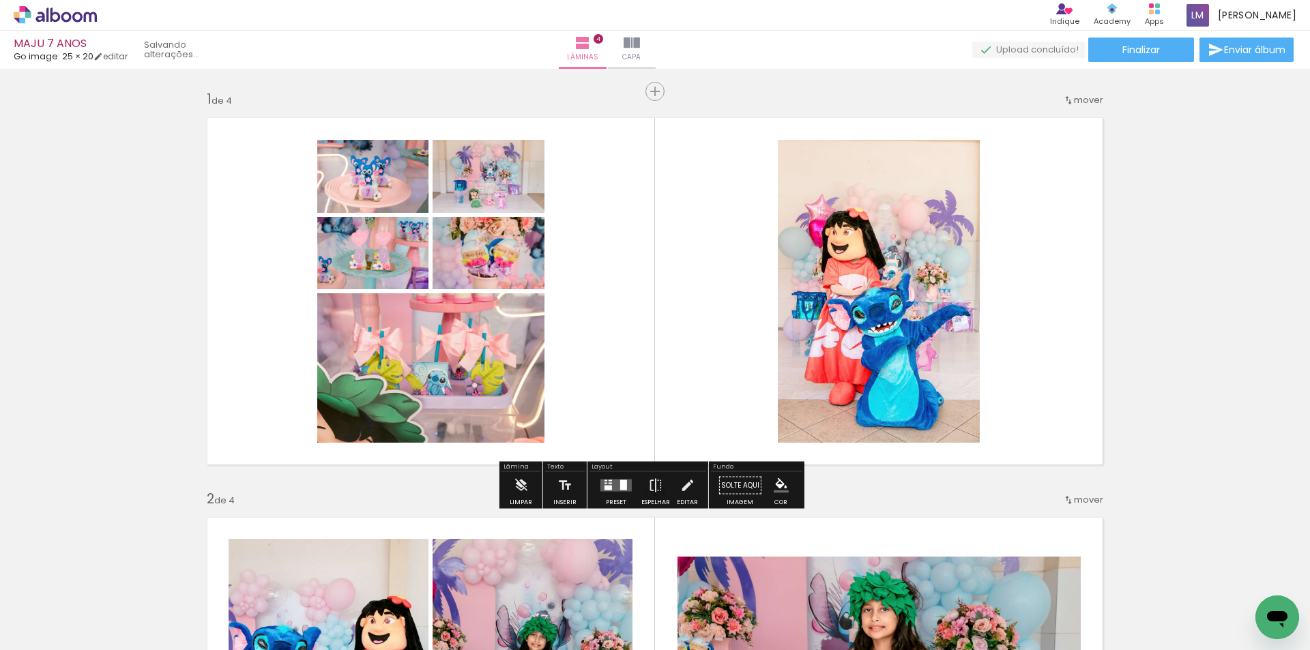
scroll to position [205, 0]
click at [599, 493] on div at bounding box center [616, 485] width 37 height 27
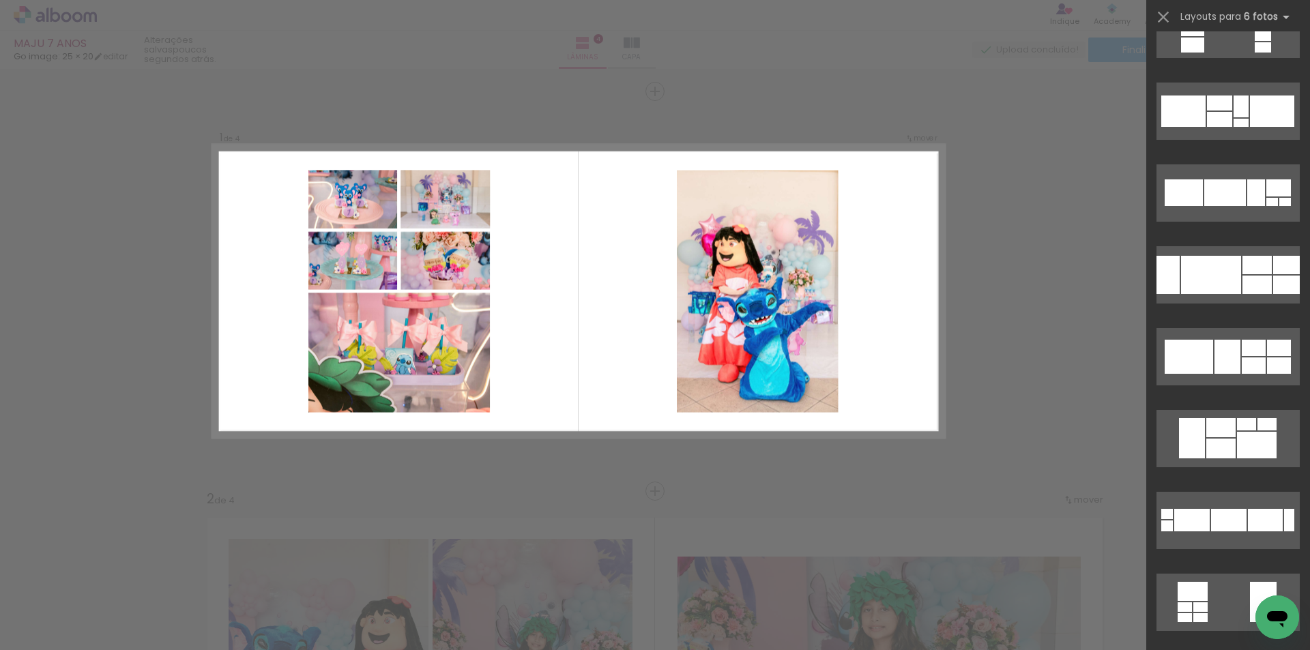
scroll to position [0, 0]
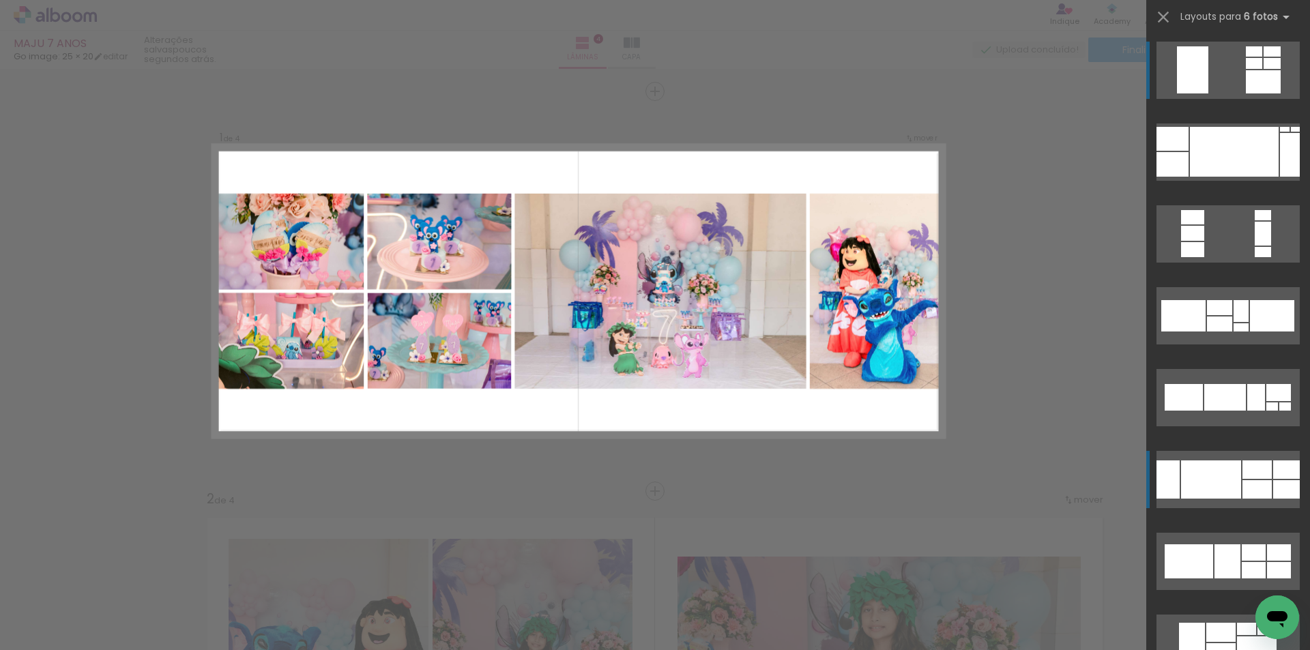
click at [1190, 177] on div at bounding box center [1234, 152] width 89 height 50
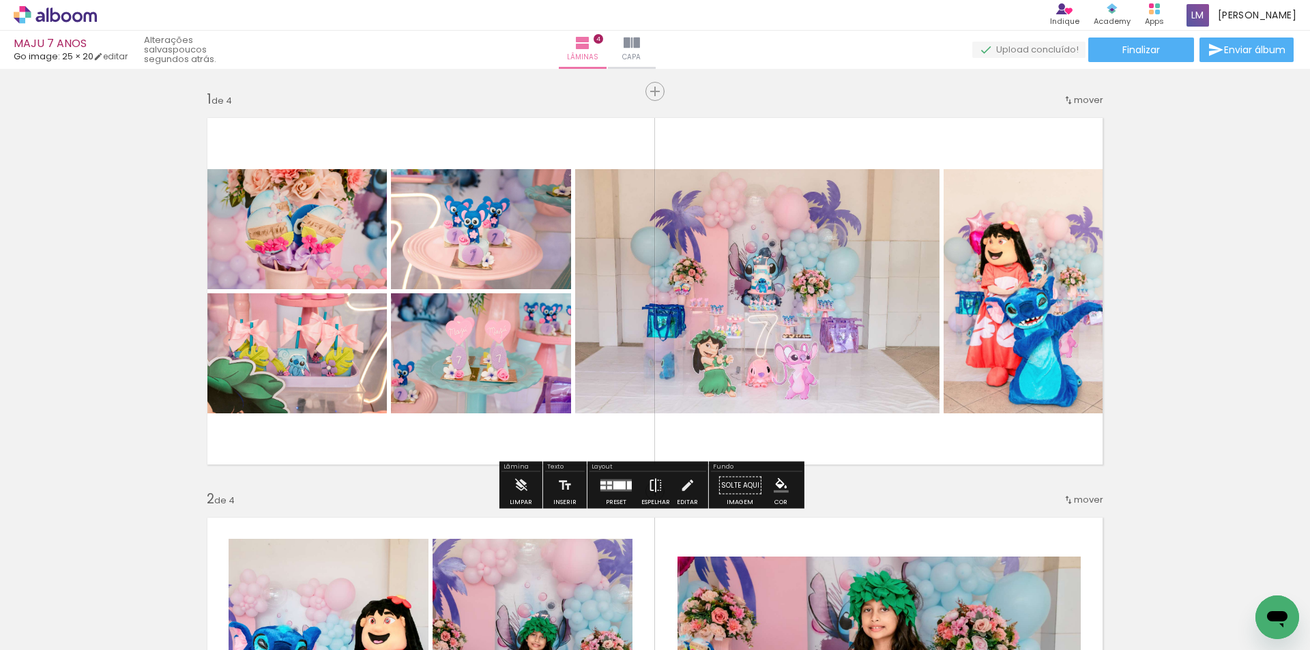
click at [652, 494] on iron-icon at bounding box center [655, 485] width 15 height 27
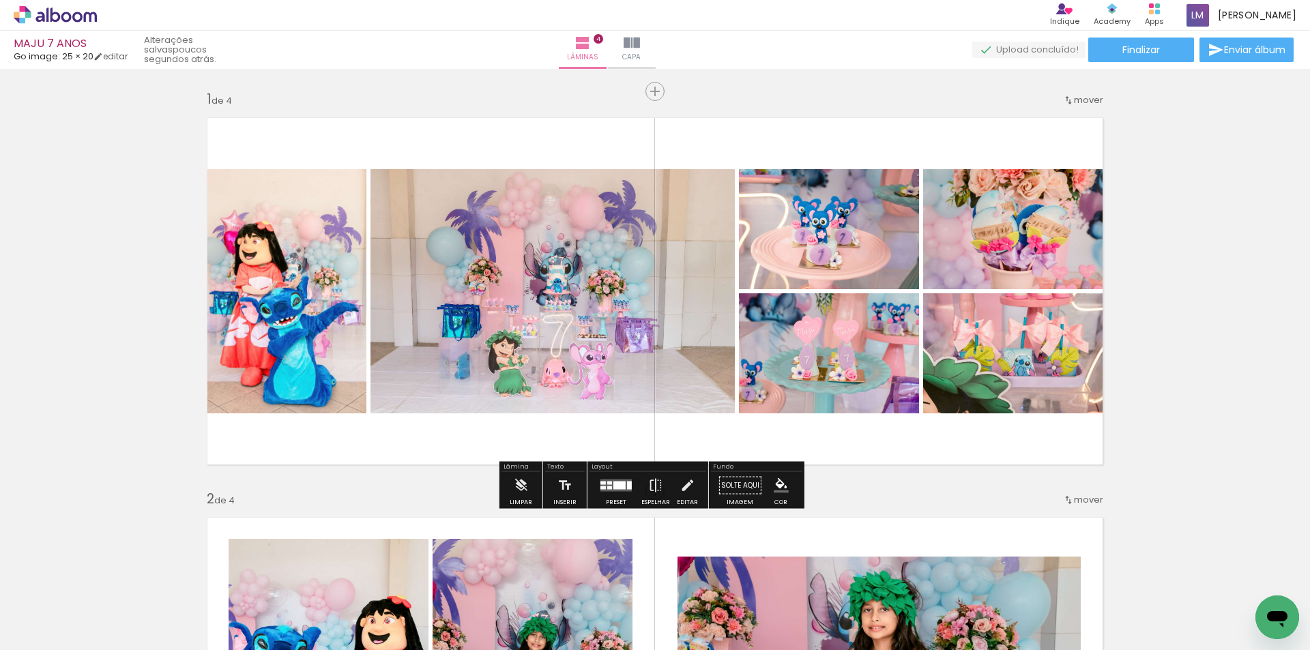
click at [279, 333] on quentale-photo at bounding box center [282, 291] width 168 height 244
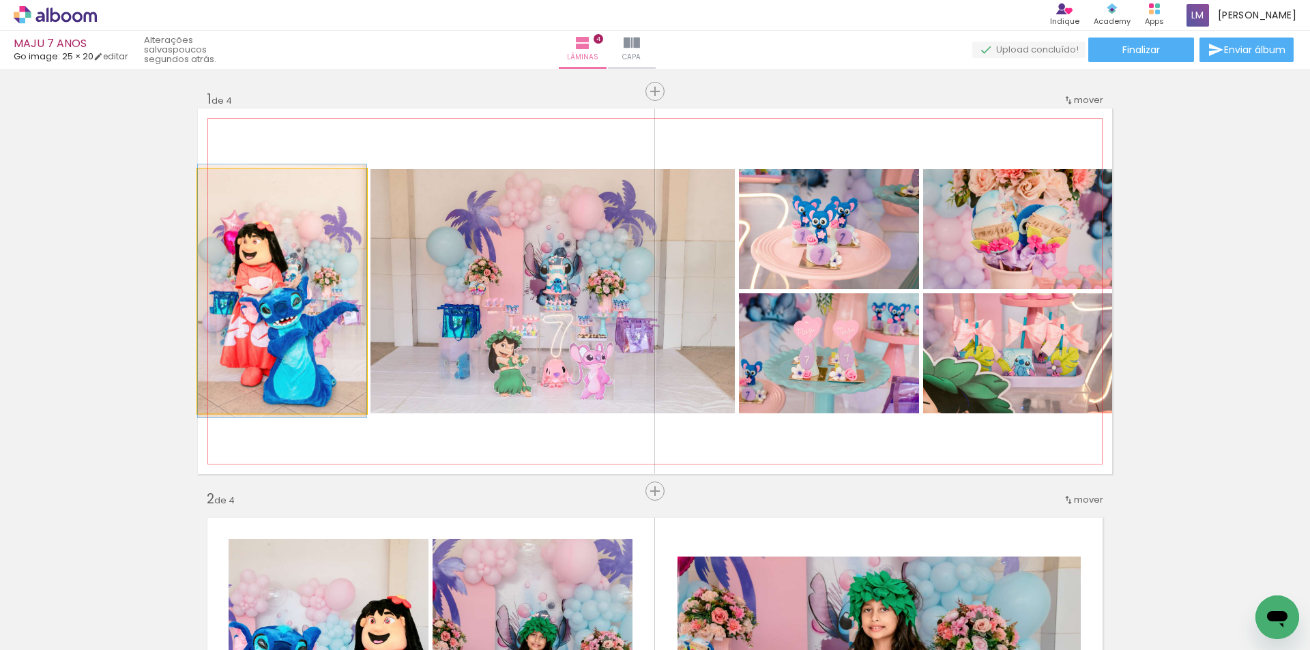
click at [279, 333] on quentale-photo at bounding box center [282, 291] width 168 height 244
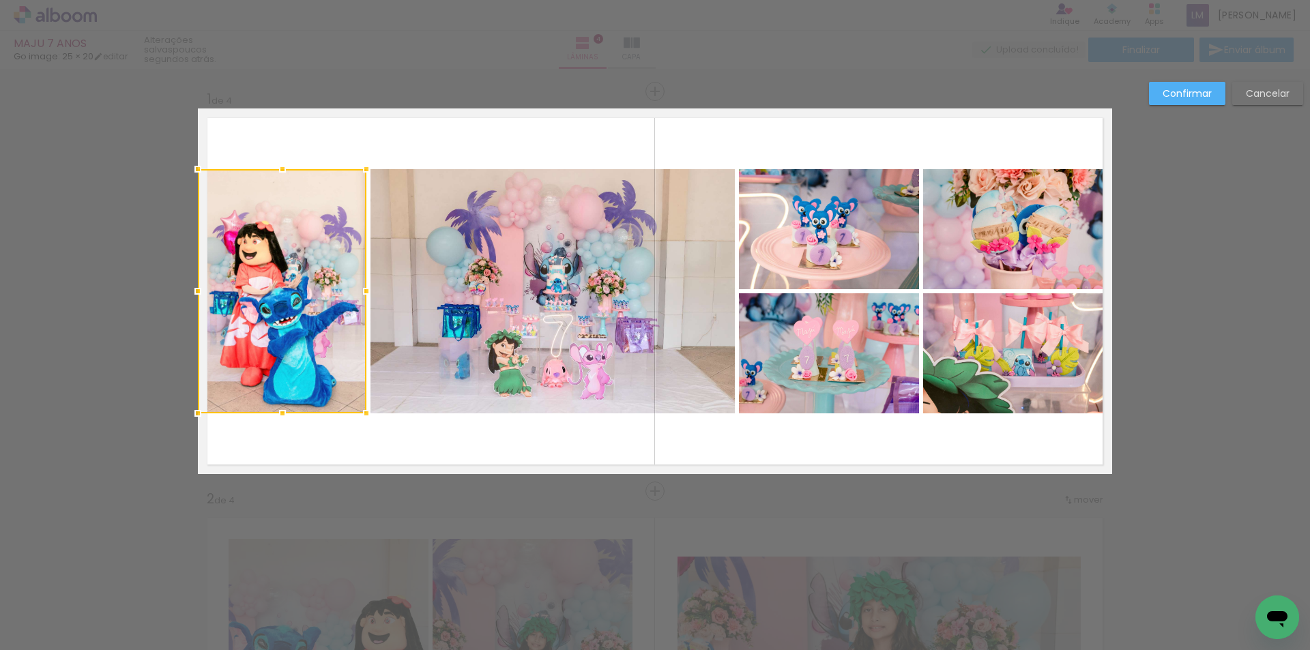
click at [0, 0] on slot "Cancelar" at bounding box center [0, 0] width 0 height 0
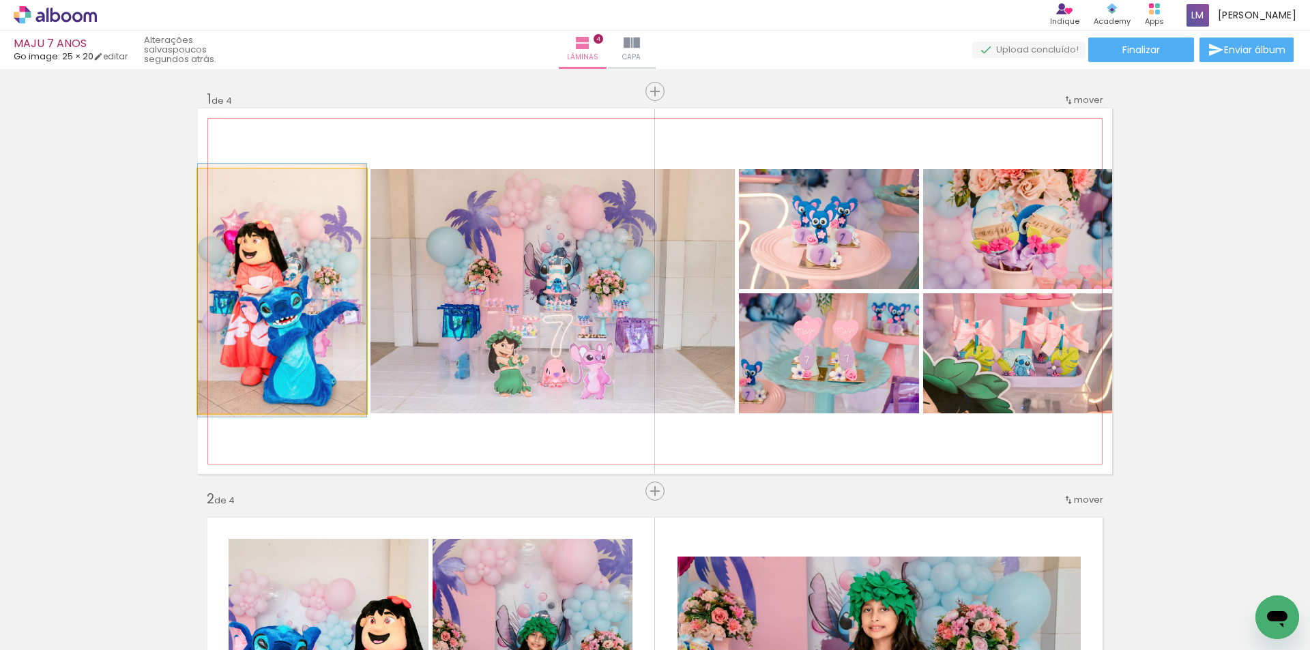
drag, startPoint x: 280, startPoint y: 327, endPoint x: 298, endPoint y: 327, distance: 18.4
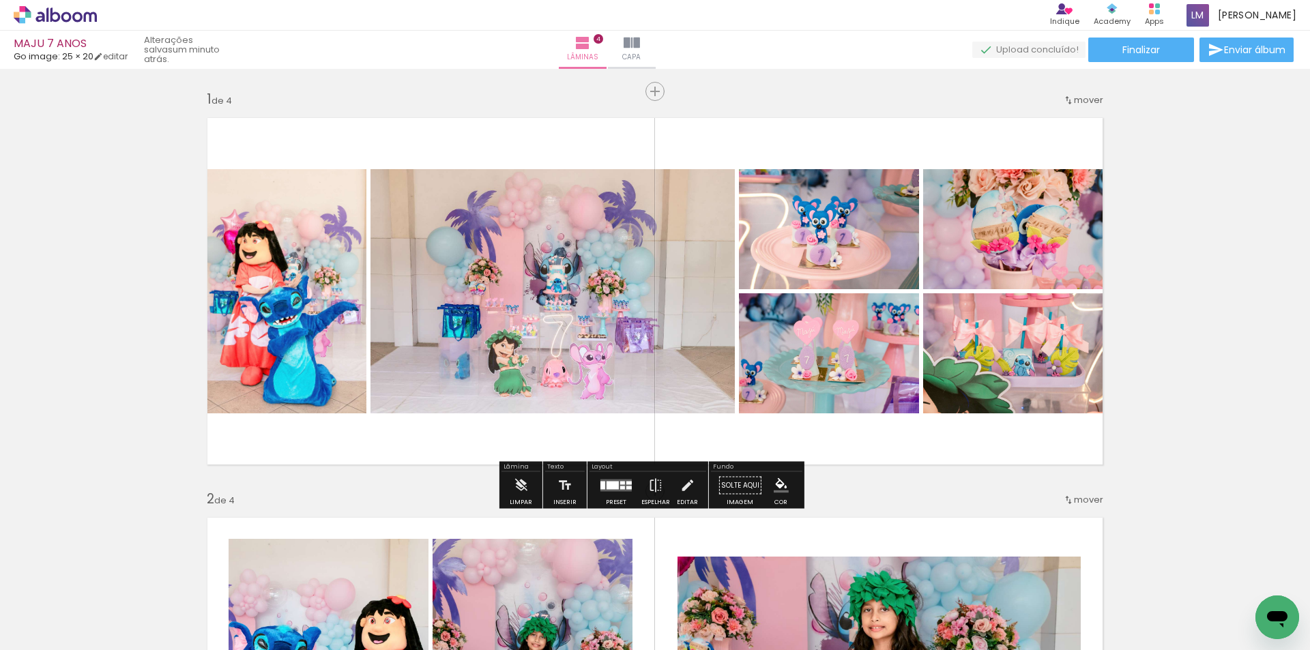
click at [615, 484] on div at bounding box center [612, 486] width 12 height 8
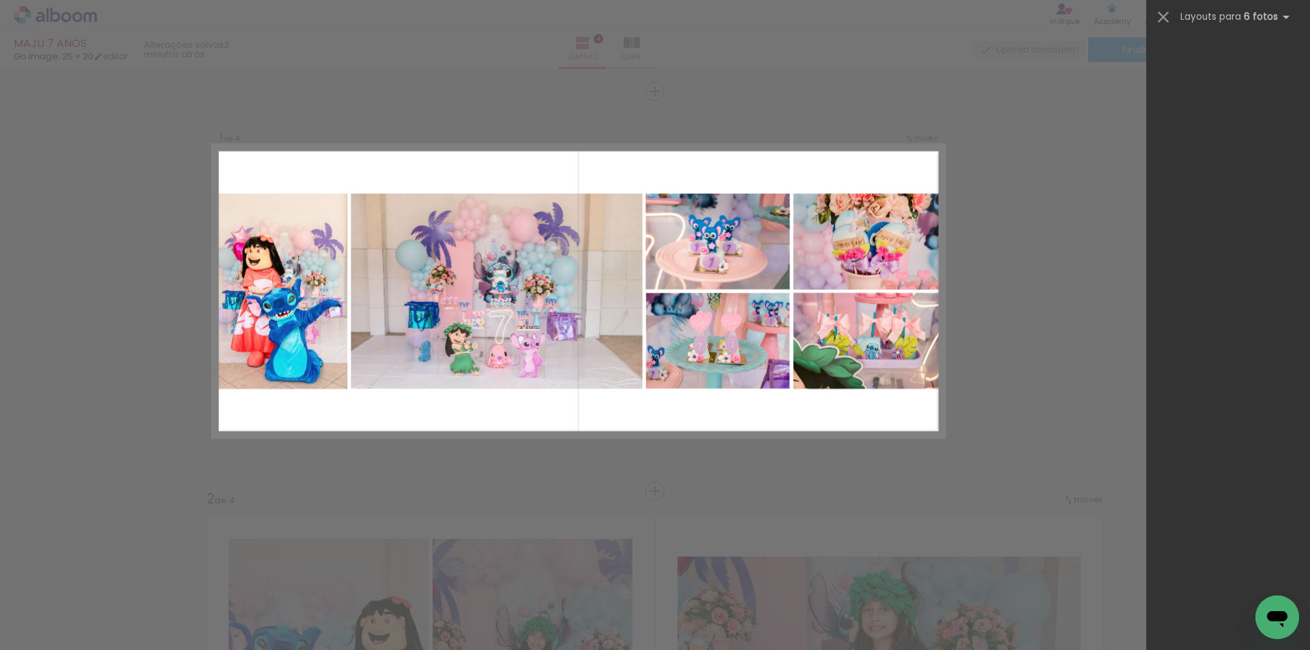
scroll to position [409, 0]
